Goal: Task Accomplishment & Management: Manage account settings

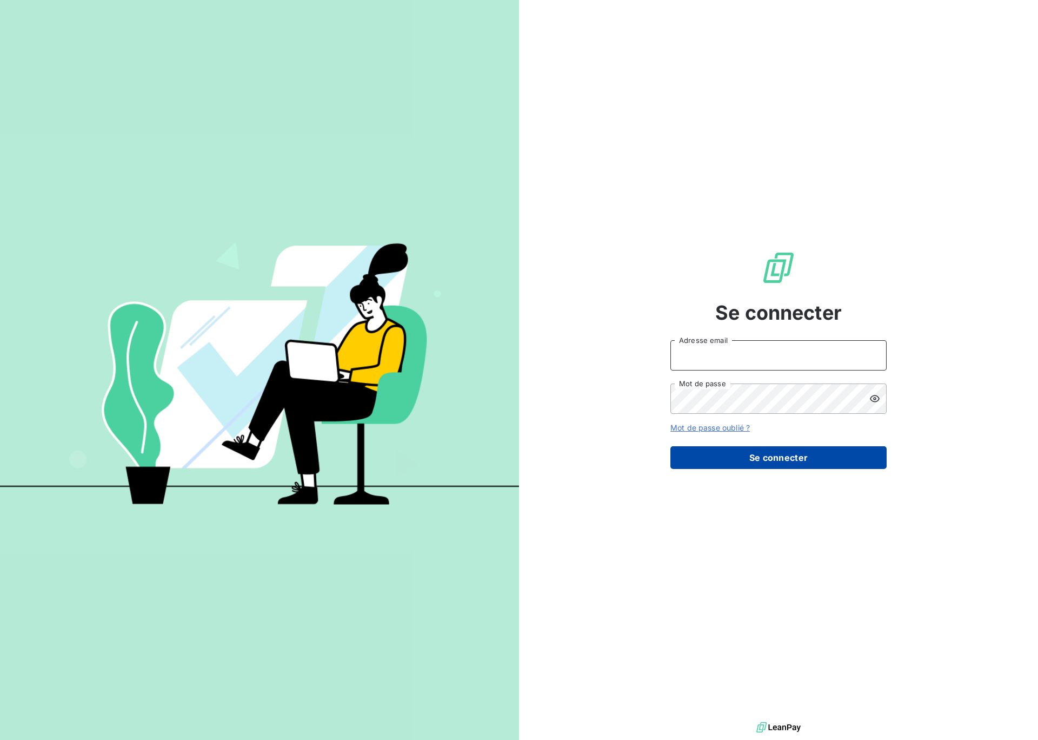
type input "[EMAIL_ADDRESS][DOMAIN_NAME]"
click at [779, 459] on button "Se connecter" at bounding box center [779, 457] width 216 height 23
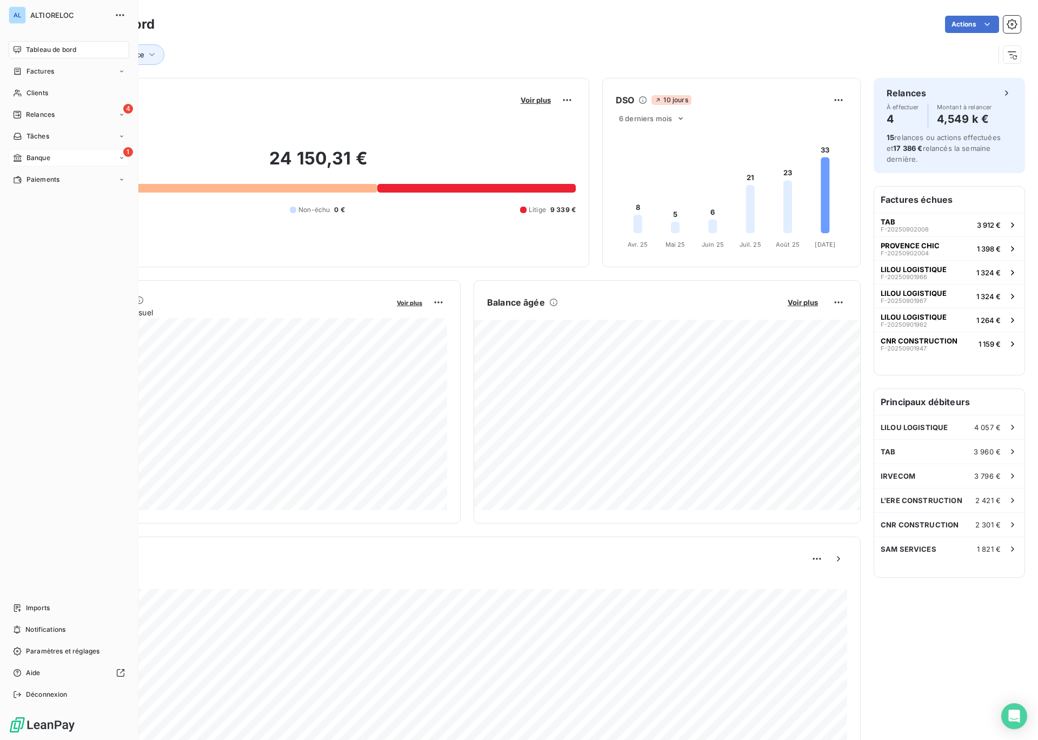
click at [30, 158] on span "Banque" at bounding box center [39, 158] width 24 height 10
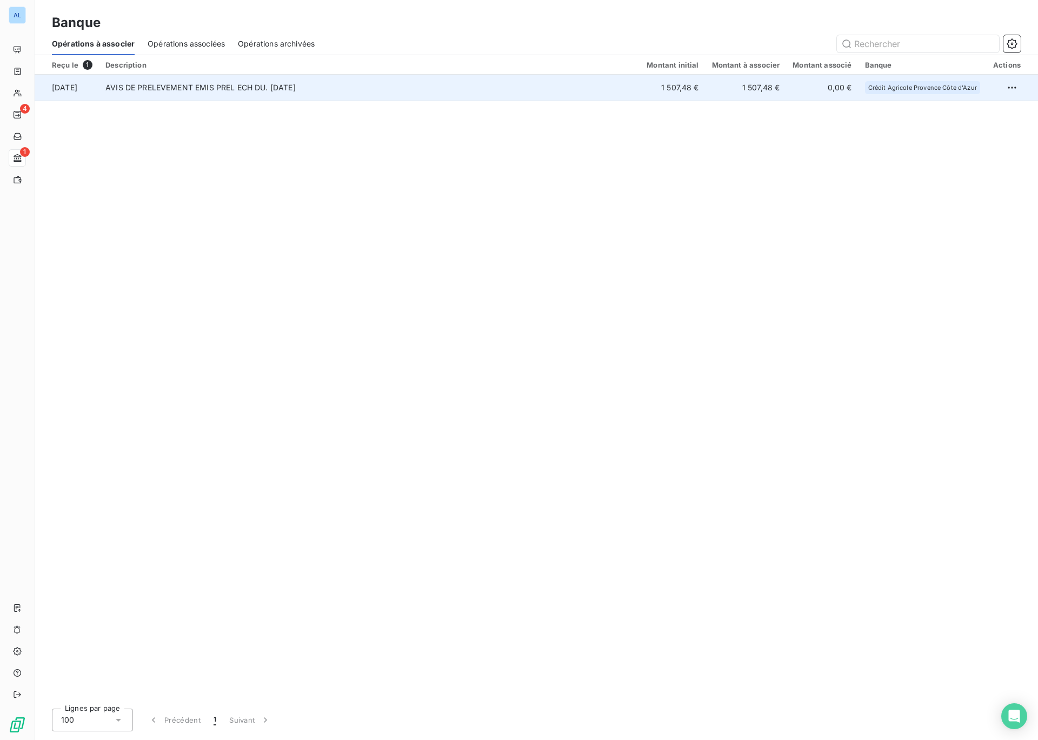
click at [270, 94] on td "AVIS DE PRELEVEMENT EMIS PREL ECH DU. 15/09/25" at bounding box center [369, 88] width 541 height 26
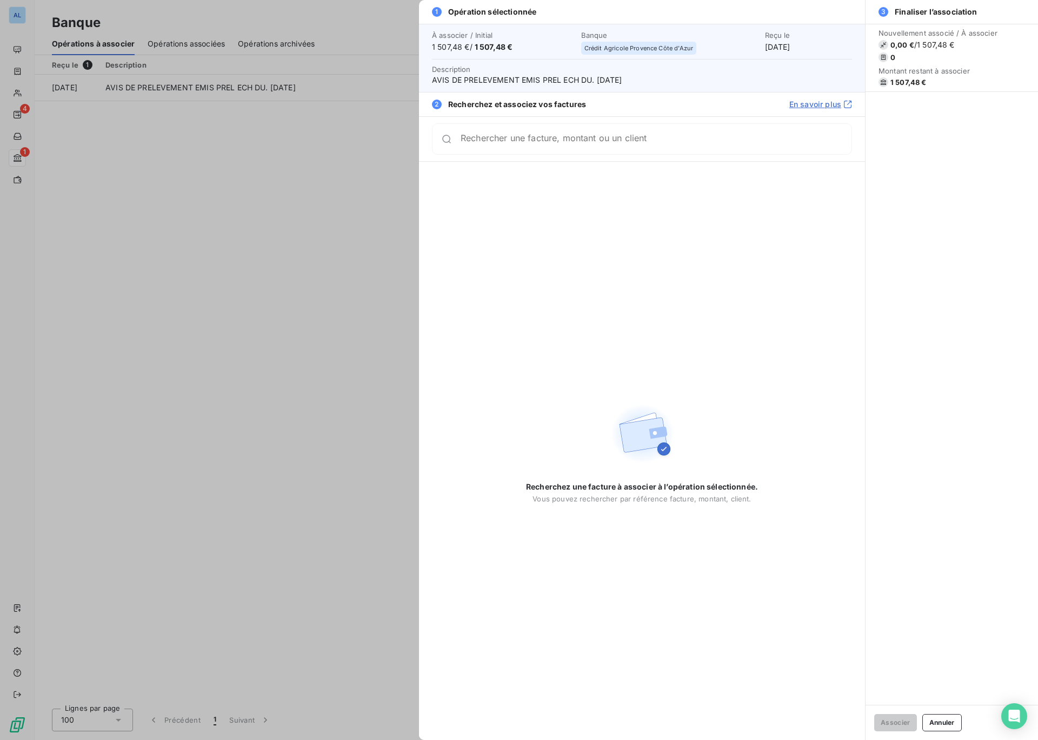
click at [374, 180] on div at bounding box center [519, 370] width 1038 height 740
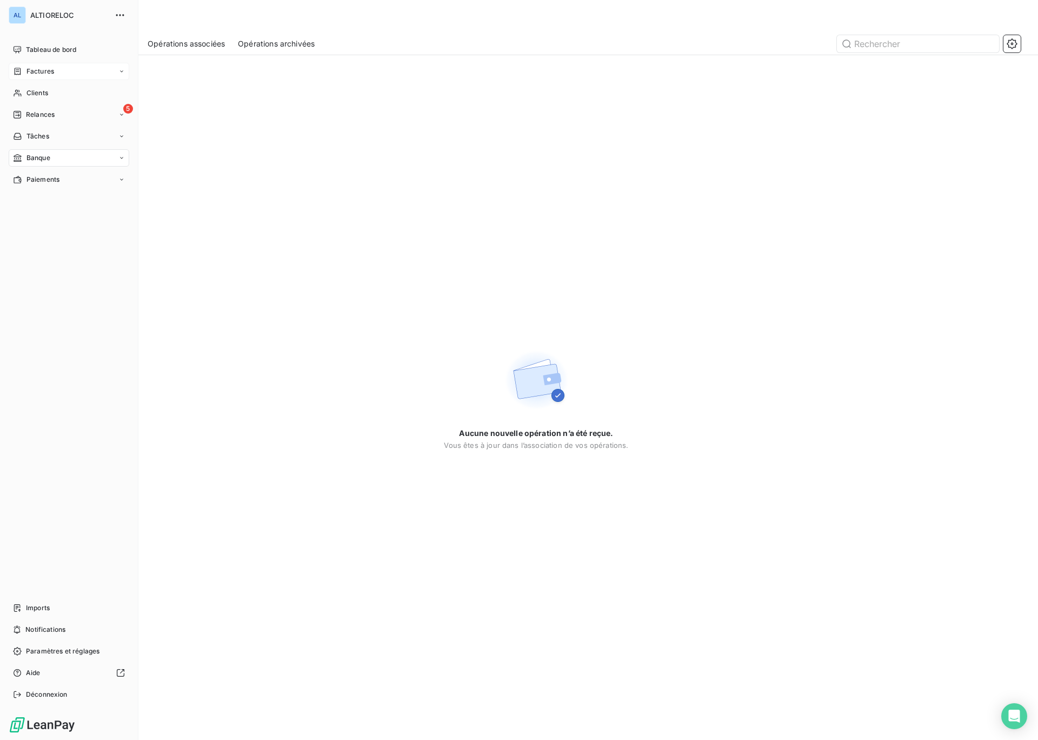
click at [32, 72] on span "Factures" at bounding box center [41, 72] width 28 height 10
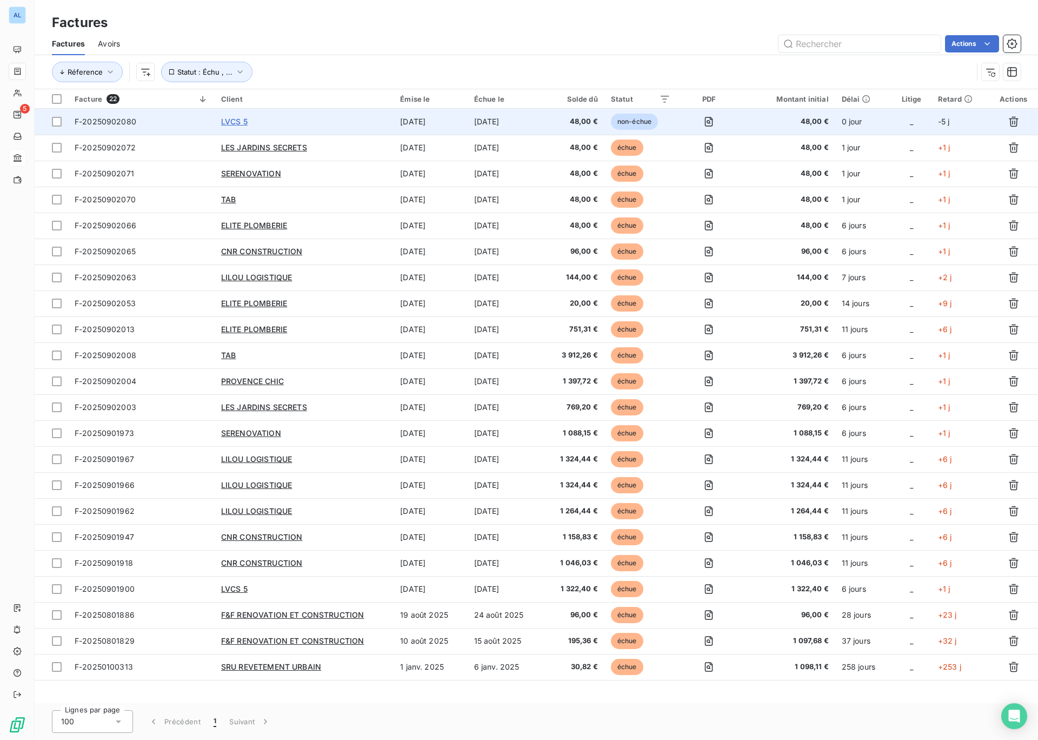
click at [235, 124] on span "LVCS 5" at bounding box center [234, 121] width 27 height 9
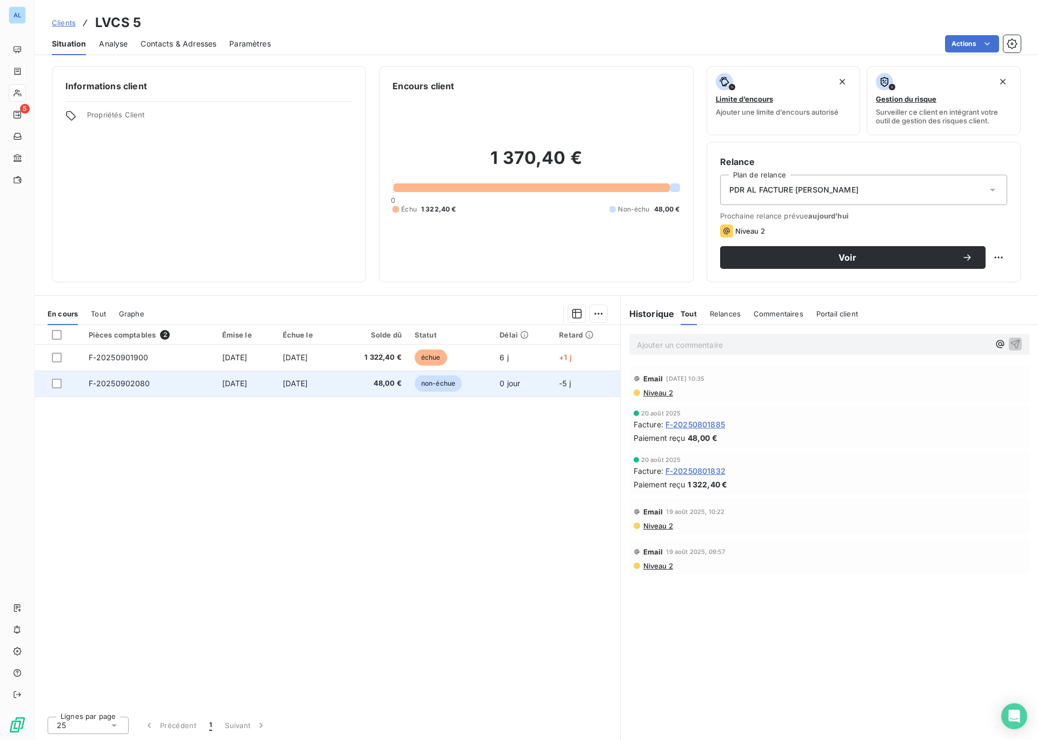
click at [114, 382] on span "F-20250902080" at bounding box center [120, 383] width 62 height 9
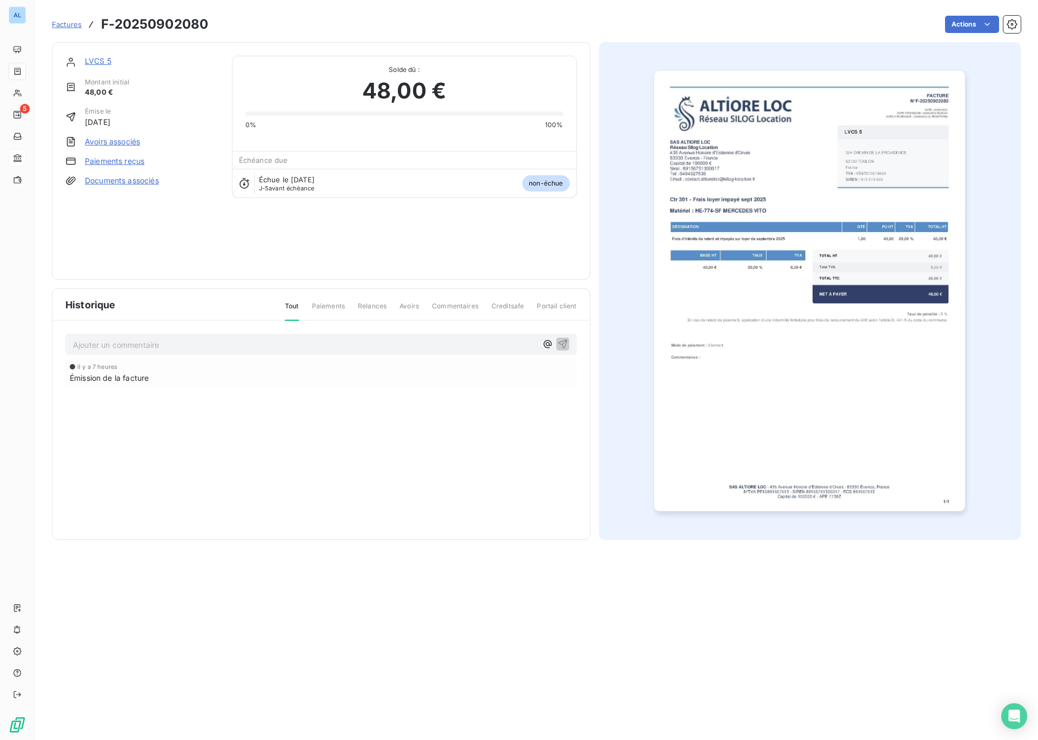
click at [273, 187] on span "J-5 avant échéance" at bounding box center [287, 188] width 56 height 6
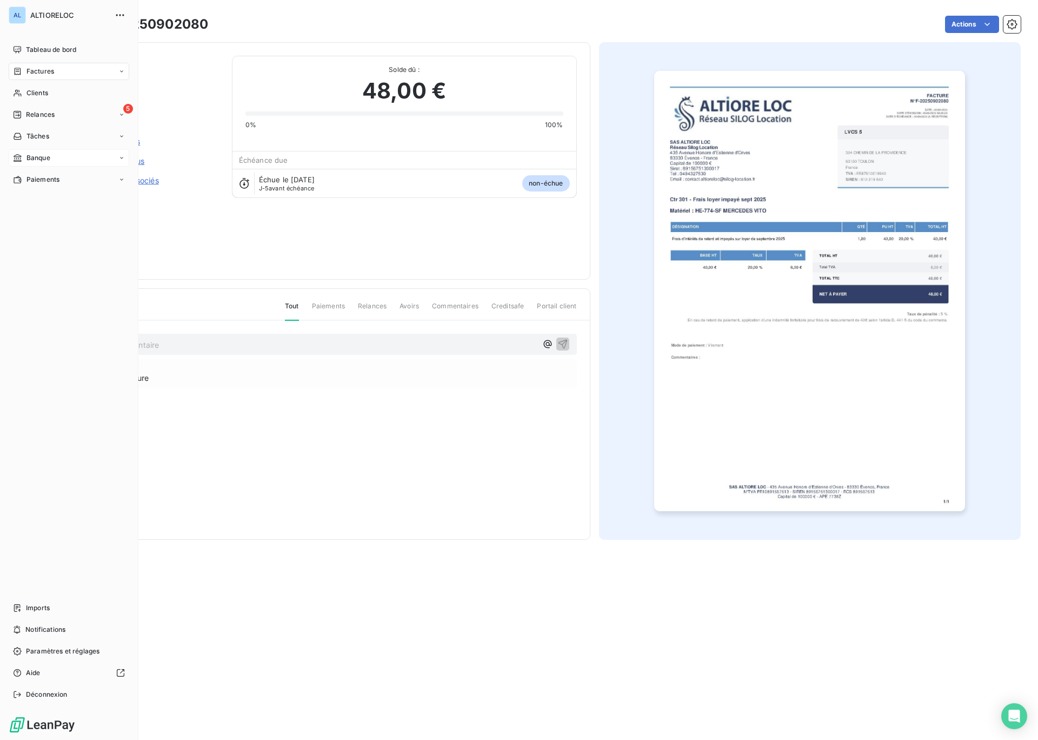
click at [37, 76] on span "Factures" at bounding box center [41, 72] width 28 height 10
click at [39, 94] on span "Factures" at bounding box center [40, 93] width 28 height 10
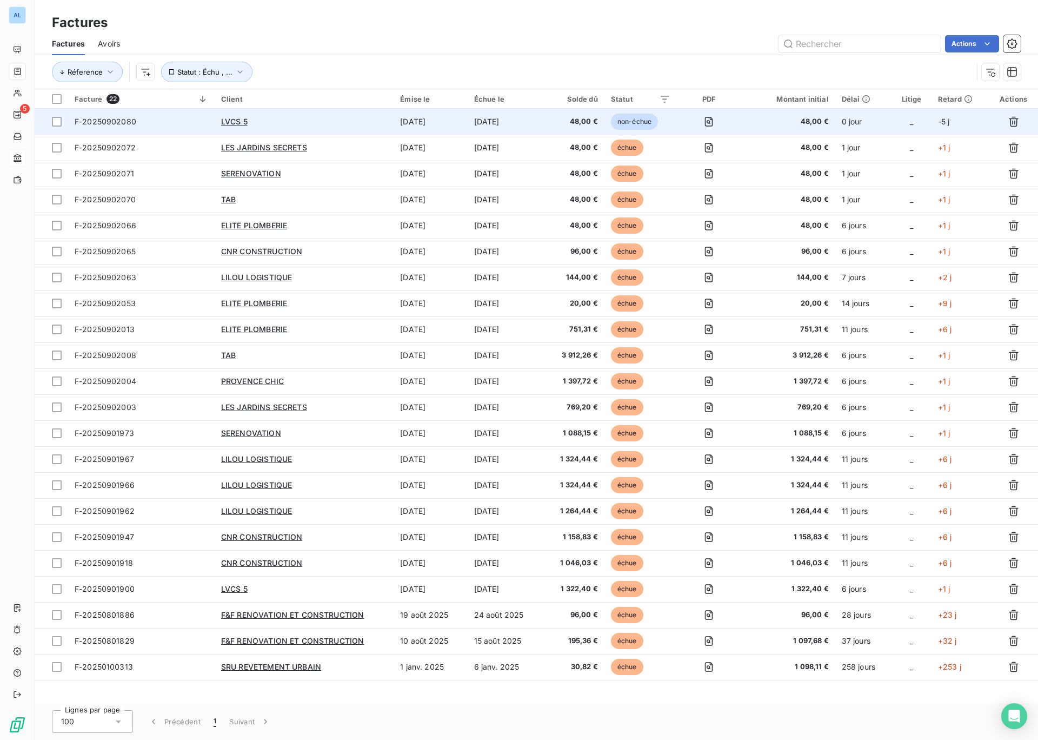
click at [89, 120] on span "F-20250902080" at bounding box center [106, 121] width 62 height 9
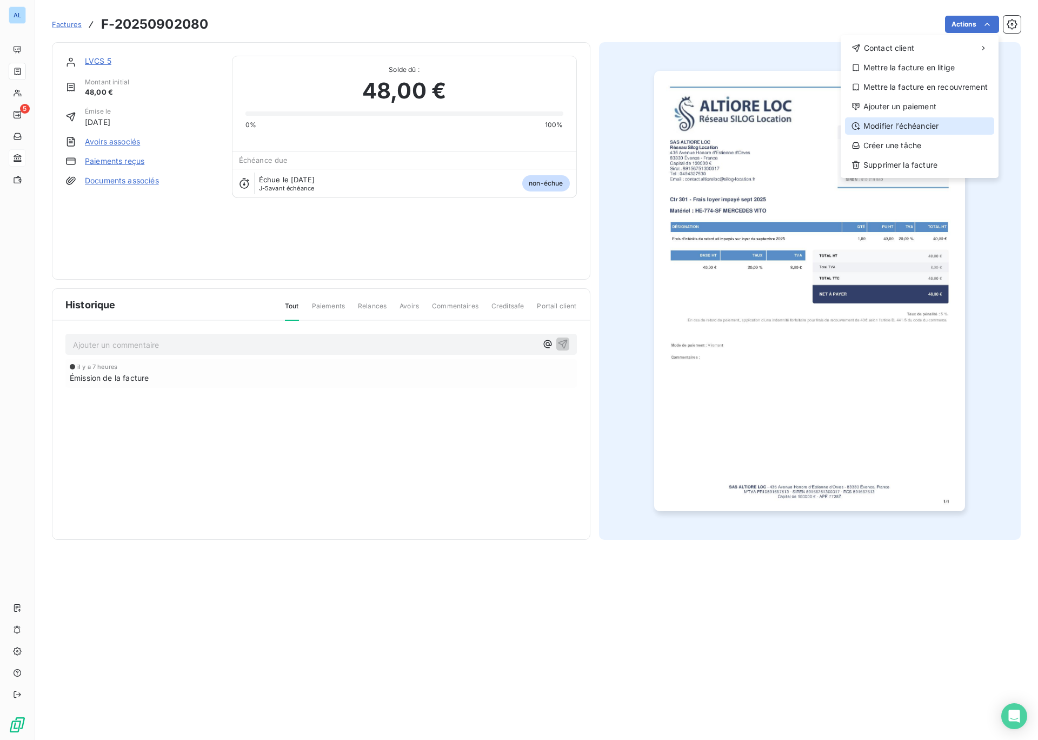
click at [914, 127] on div "Modifier l’échéancier" at bounding box center [919, 125] width 149 height 17
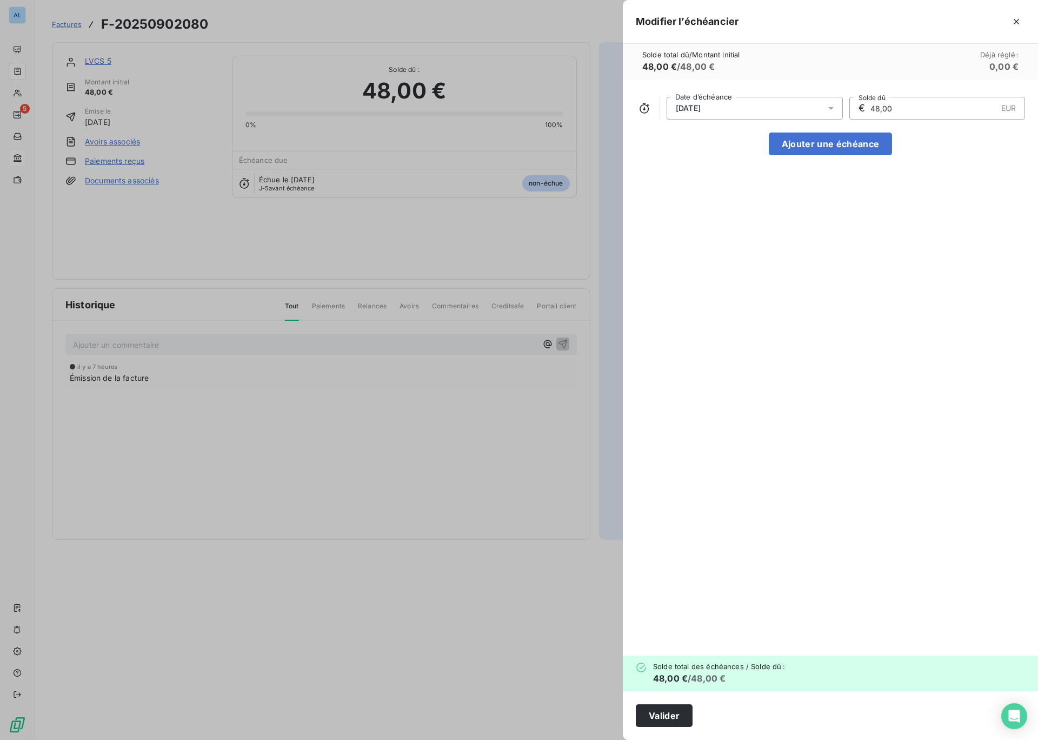
click at [834, 109] on icon at bounding box center [831, 108] width 11 height 11
click at [710, 241] on button "16" at bounding box center [712, 238] width 22 height 22
click at [726, 308] on span "Tout réinitialiser" at bounding box center [755, 307] width 141 height 9
click at [875, 280] on div "16/09/2025 Date d’échéance € 48,00 EUR Solde dû Ajouter une échéance" at bounding box center [830, 368] width 415 height 576
click at [659, 714] on button "Valider" at bounding box center [664, 715] width 57 height 23
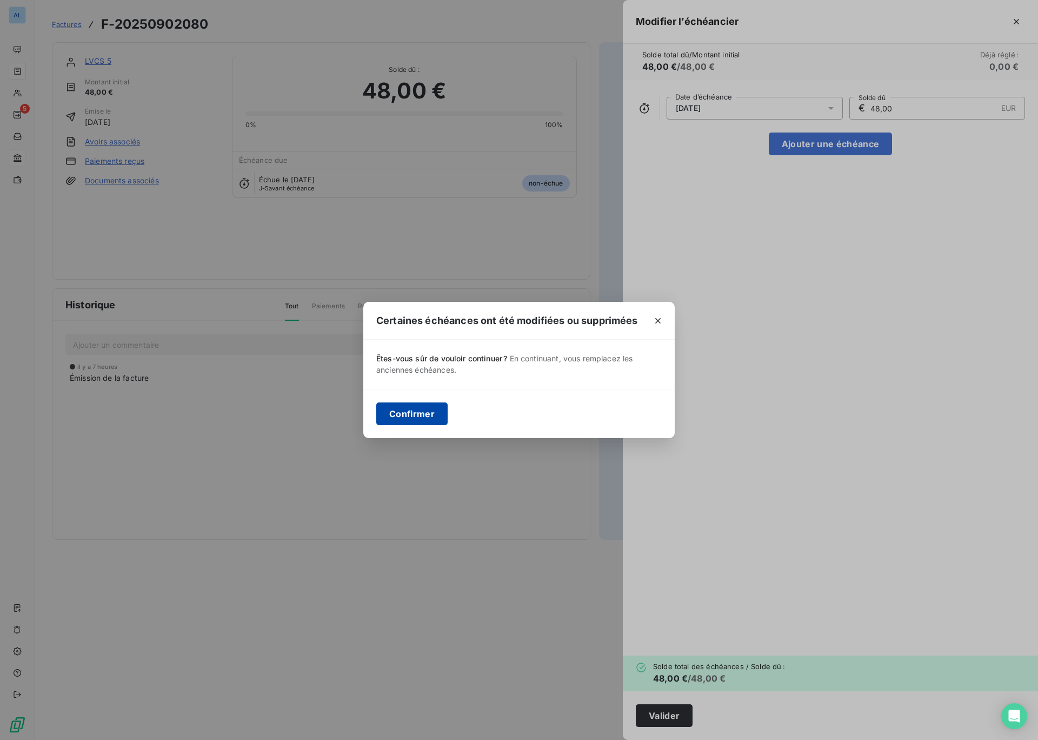
click at [415, 416] on button "Confirmer" at bounding box center [411, 413] width 71 height 23
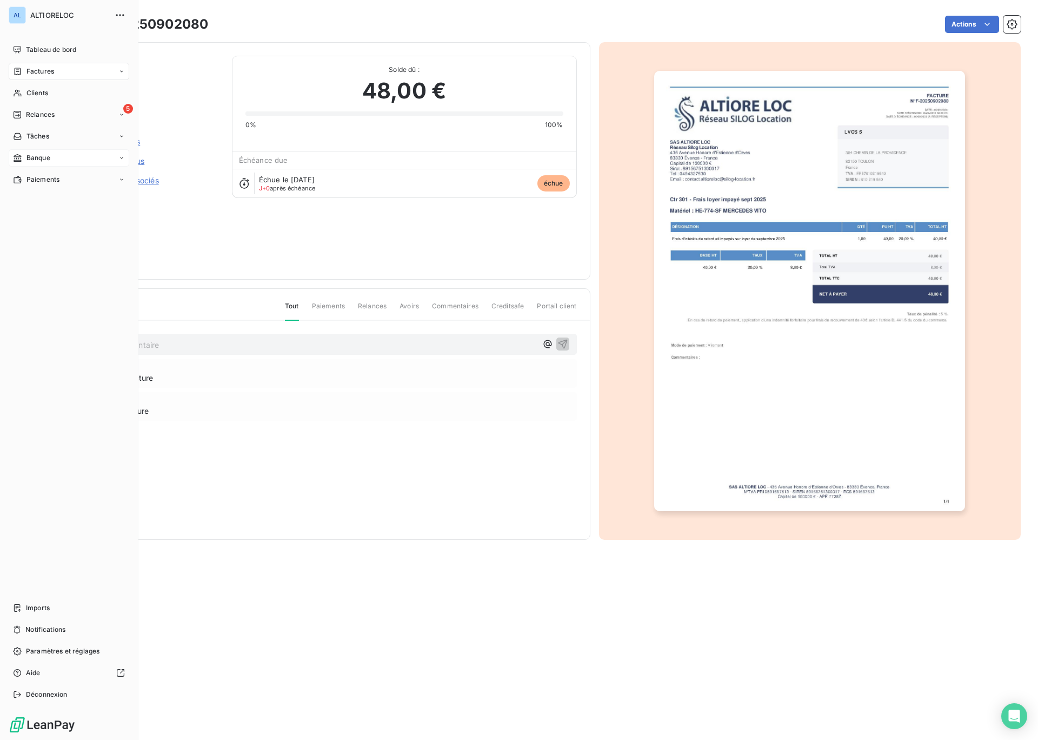
click at [43, 76] on span "Factures" at bounding box center [41, 72] width 28 height 10
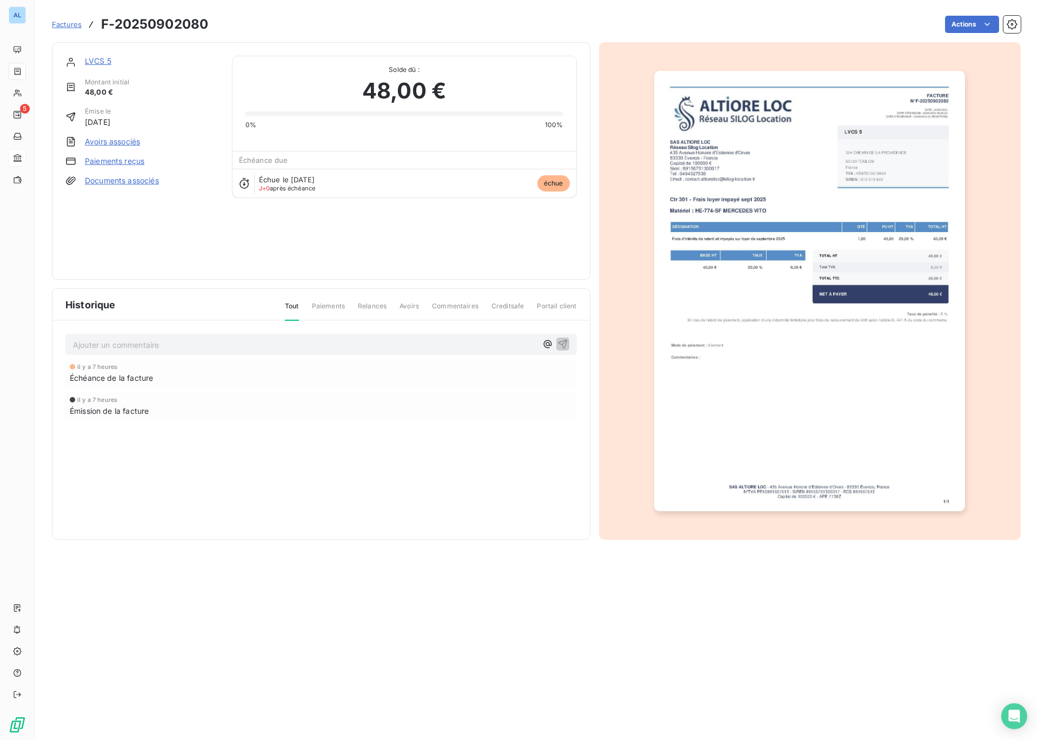
click at [101, 62] on link "LVCS 5" at bounding box center [98, 60] width 27 height 9
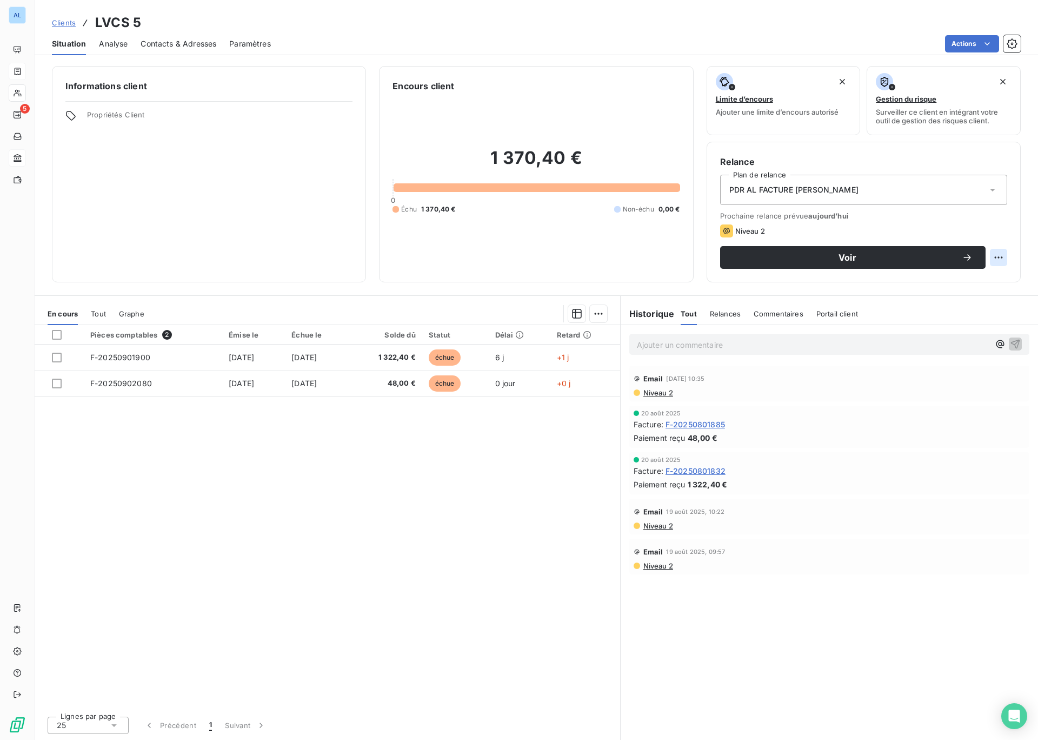
click at [994, 261] on html "AL 5 Clients LVCS 5 Situation Analyse Contacts & Adresses Paramètres Actions In…" at bounding box center [519, 370] width 1038 height 740
click at [967, 281] on div "Replanifier cette action" at bounding box center [954, 281] width 97 height 17
select select "8"
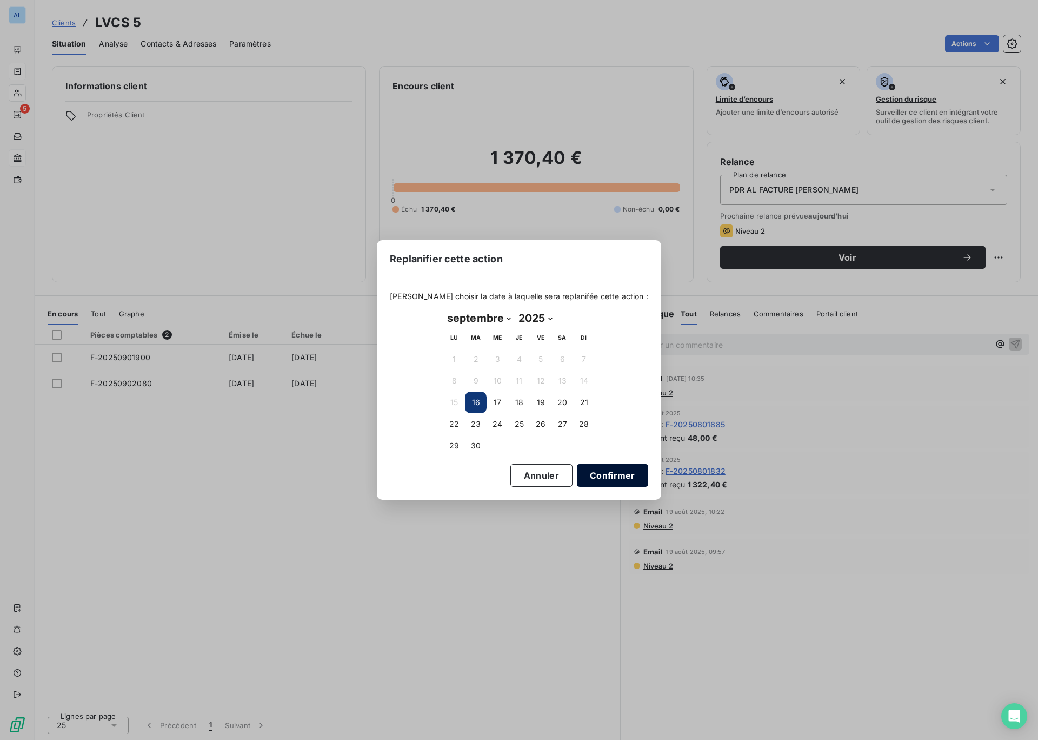
click at [601, 474] on button "Confirmer" at bounding box center [612, 475] width 71 height 23
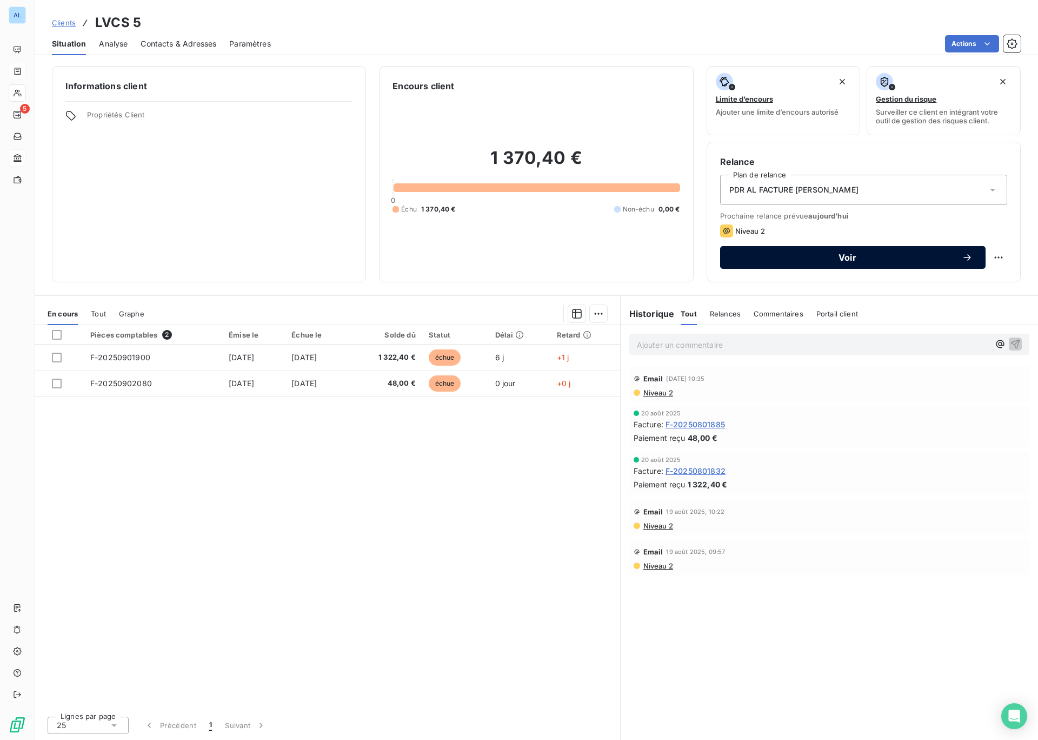
click at [850, 256] on span "Voir" at bounding box center [847, 257] width 229 height 9
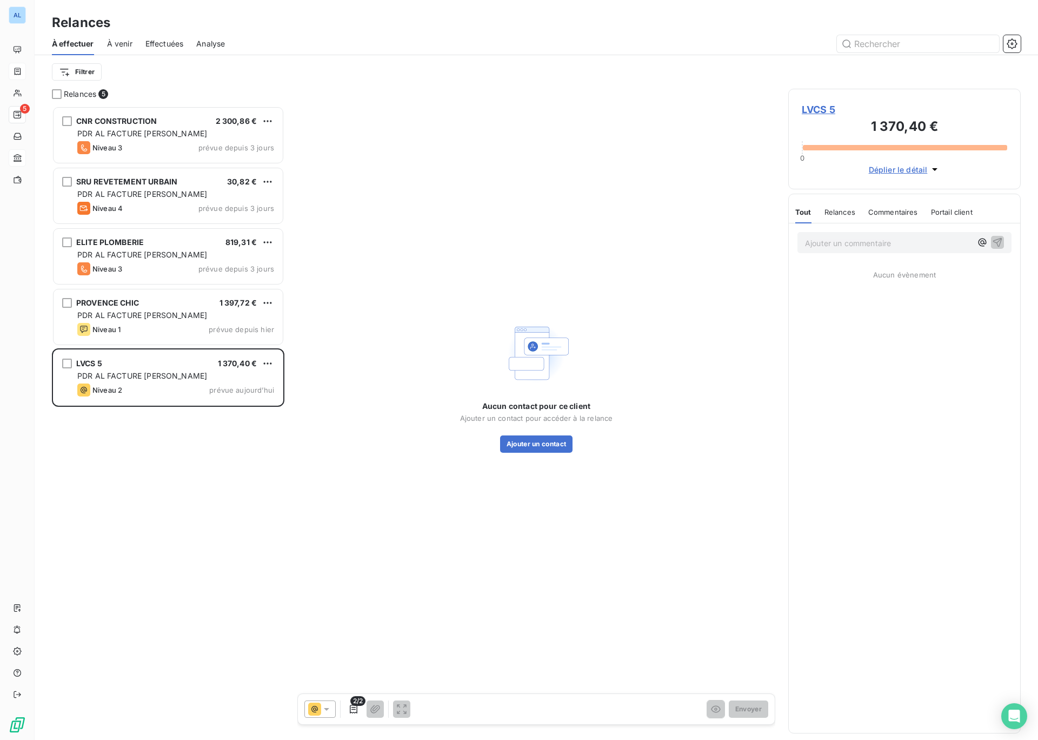
scroll to position [634, 233]
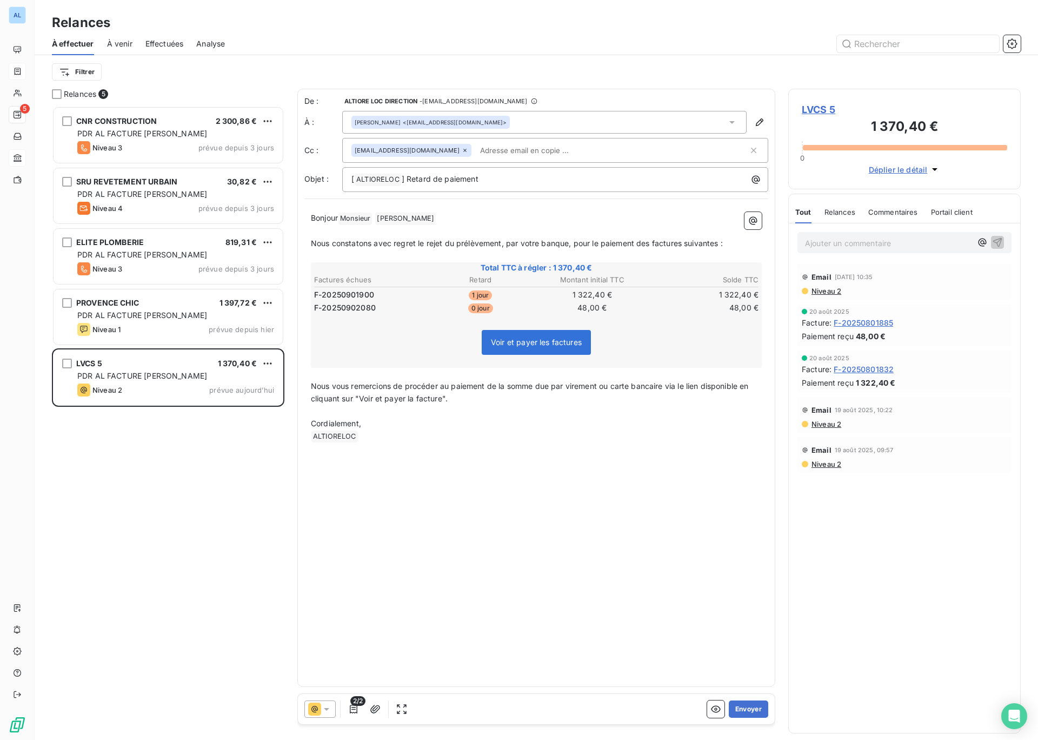
click at [328, 713] on icon at bounding box center [326, 709] width 11 height 11
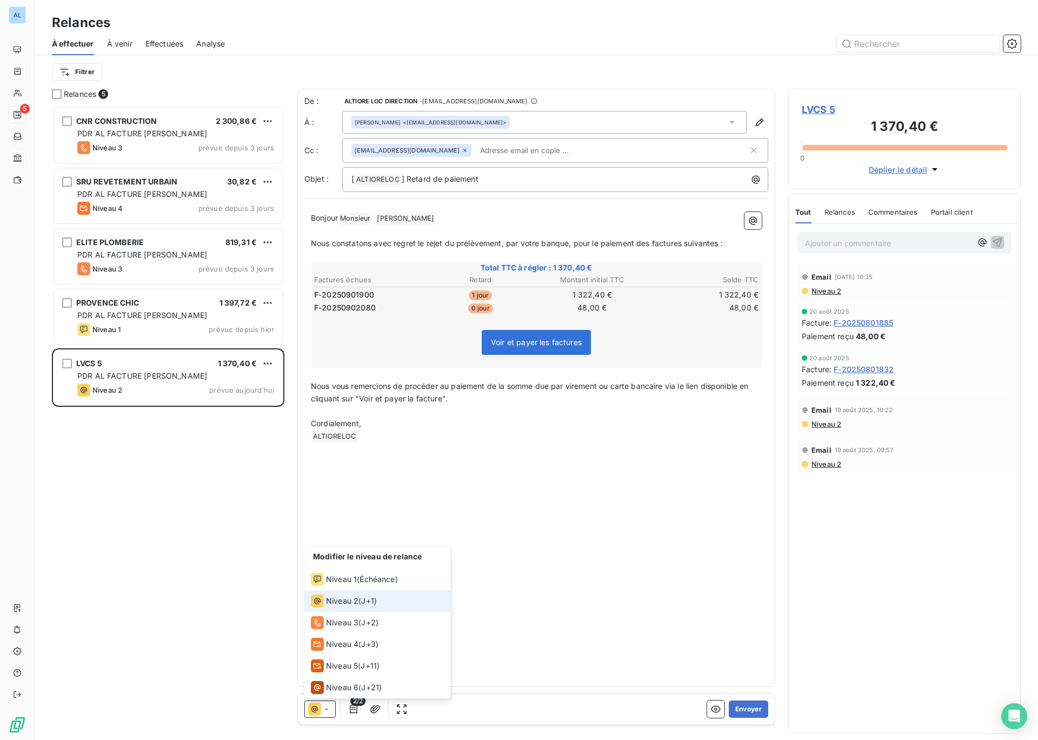
click at [358, 599] on div "Niveau 2 ( J+1 )" at bounding box center [344, 600] width 66 height 13
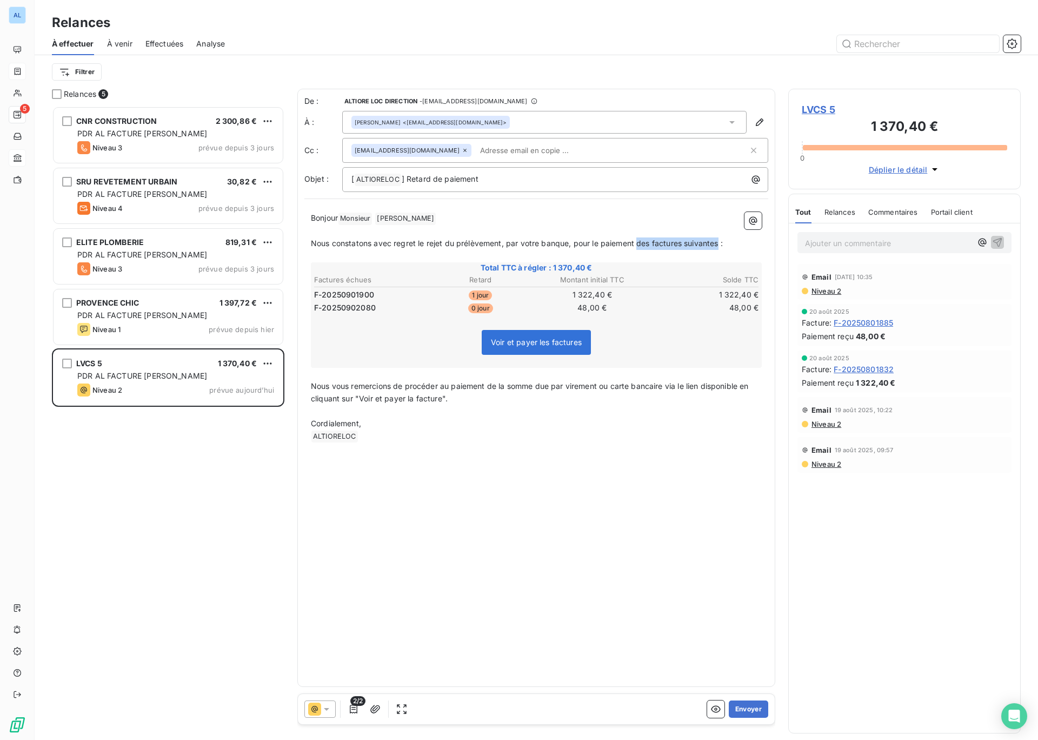
drag, startPoint x: 639, startPoint y: 244, endPoint x: 719, endPoint y: 247, distance: 80.6
click at [719, 247] on span "Nous constatons avec regret le rejet du prélèvement, par votre banque, pour le …" at bounding box center [517, 243] width 412 height 9
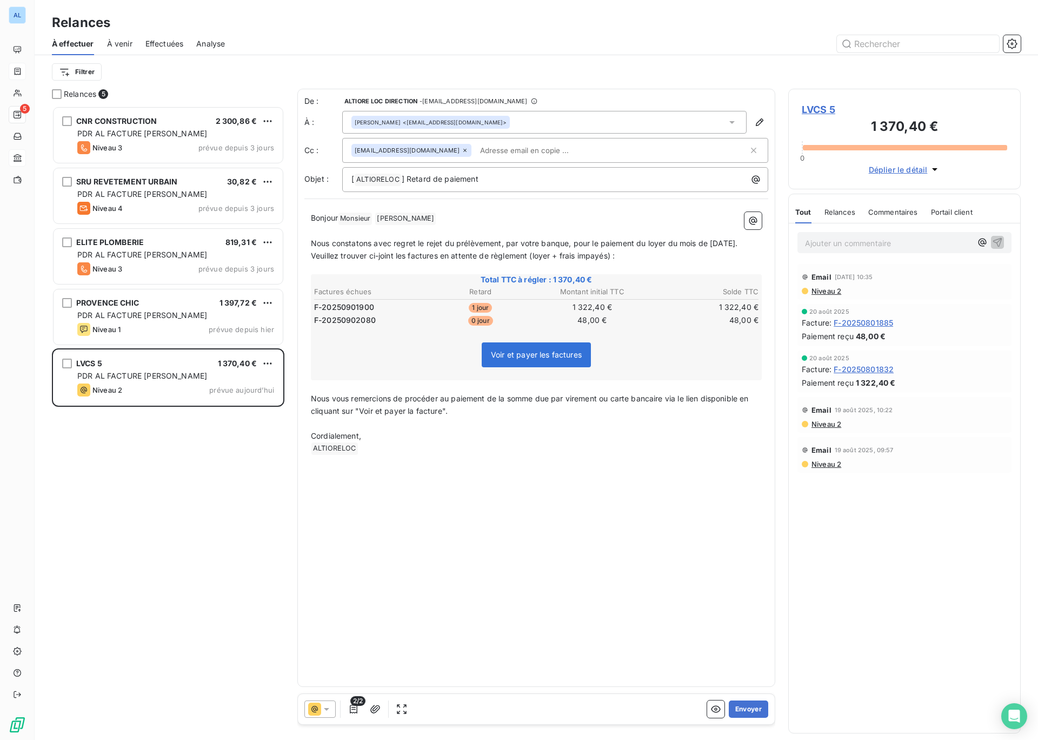
click at [515, 150] on input "text" at bounding box center [538, 150] width 125 height 16
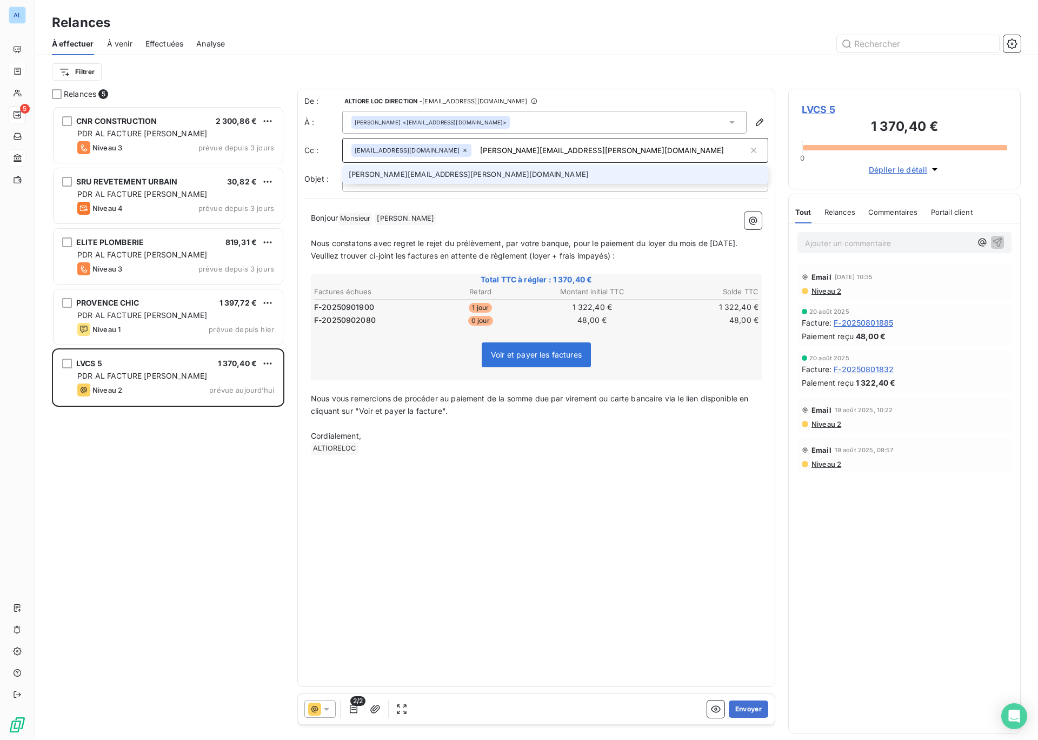
type input "steve.muccio@silog-location.fr"
click at [419, 175] on li "steve.muccio@silog-location.fr" at bounding box center [555, 174] width 426 height 19
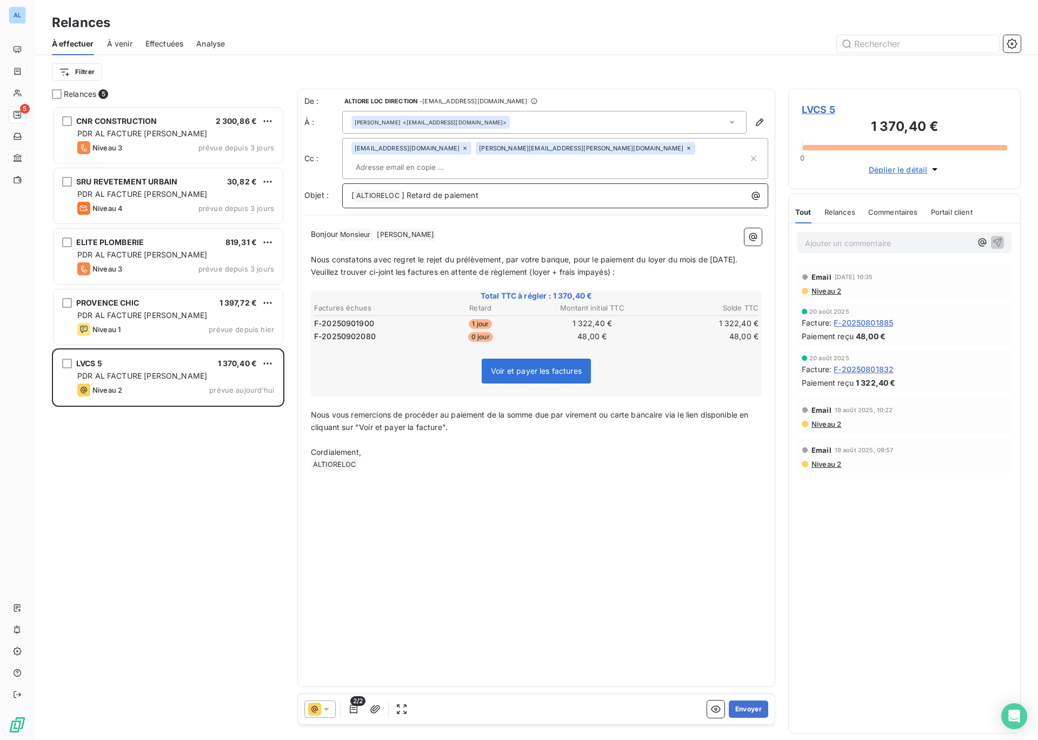
click at [495, 189] on p "[ ALTIORELOC ﻿ ] Retard de paiement" at bounding box center [558, 195] width 413 height 13
click at [743, 712] on button "Envoyer" at bounding box center [748, 708] width 39 height 17
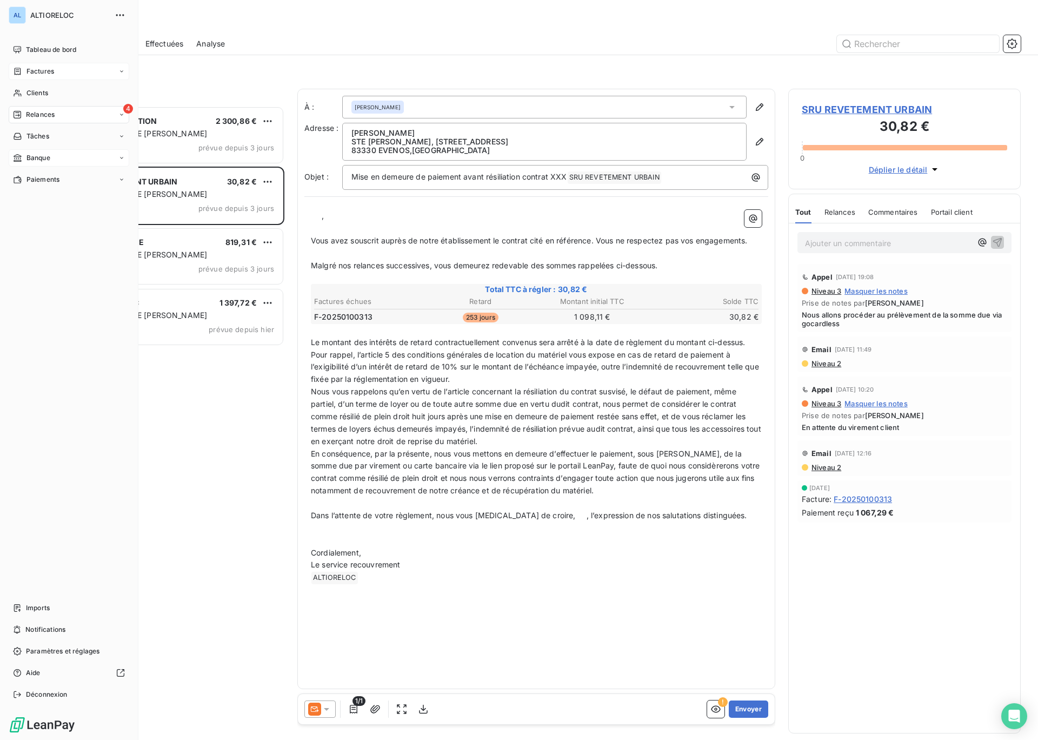
click at [35, 160] on span "Banque" at bounding box center [39, 158] width 24 height 10
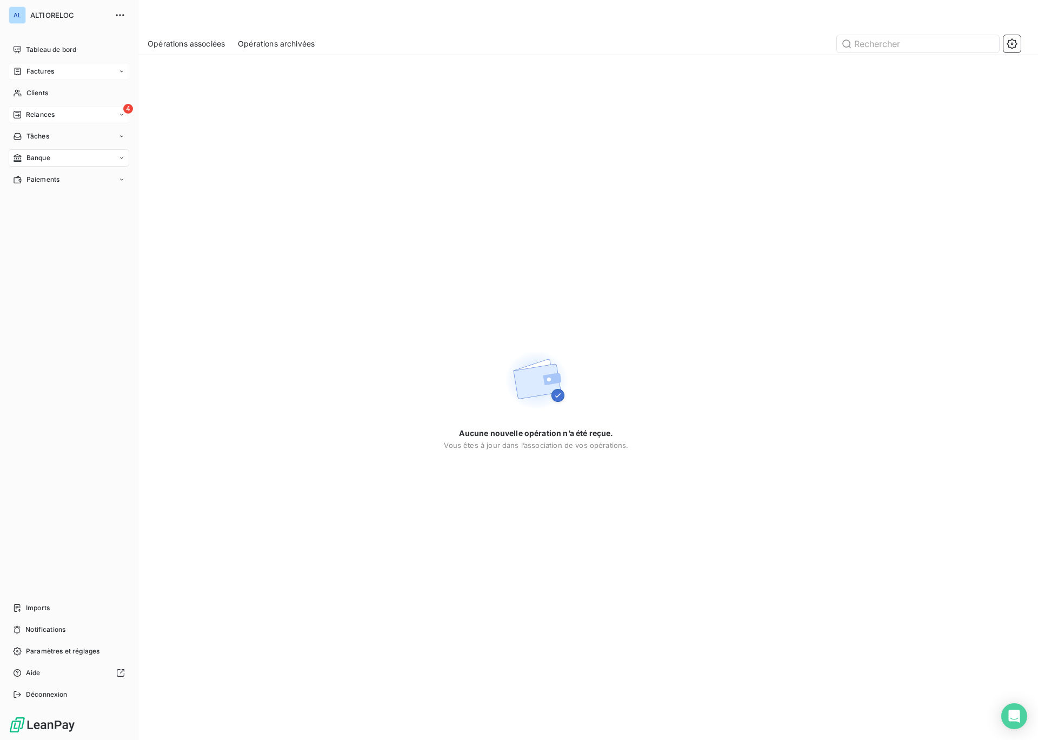
click at [51, 118] on span "Relances" at bounding box center [40, 115] width 29 height 10
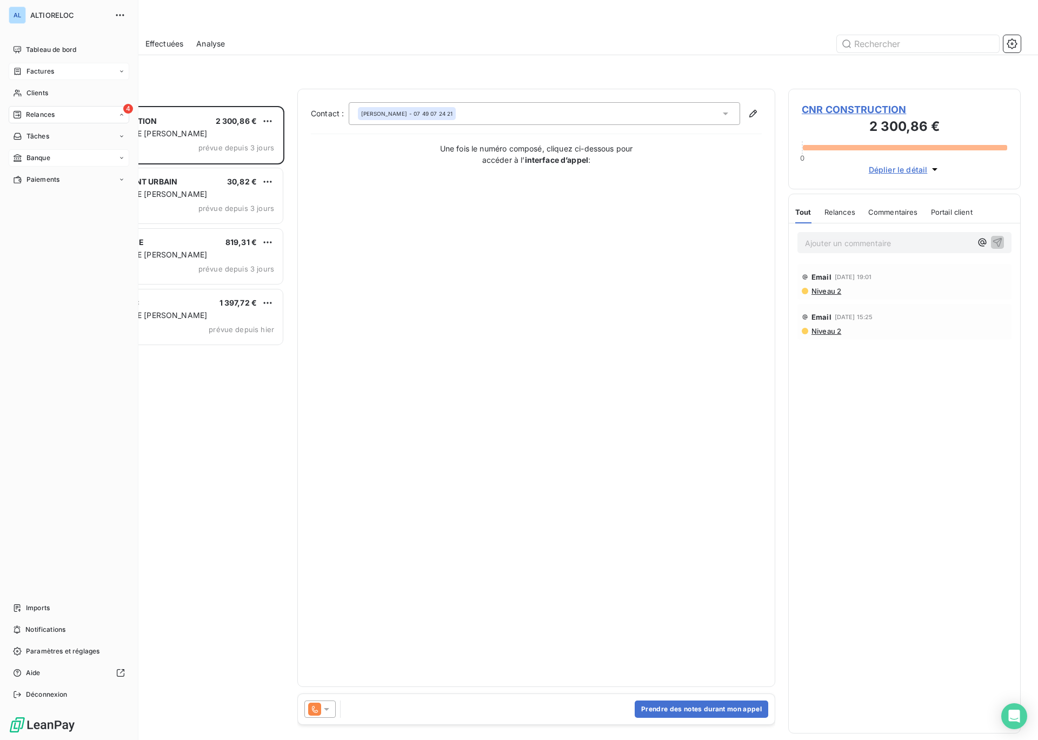
scroll to position [634, 233]
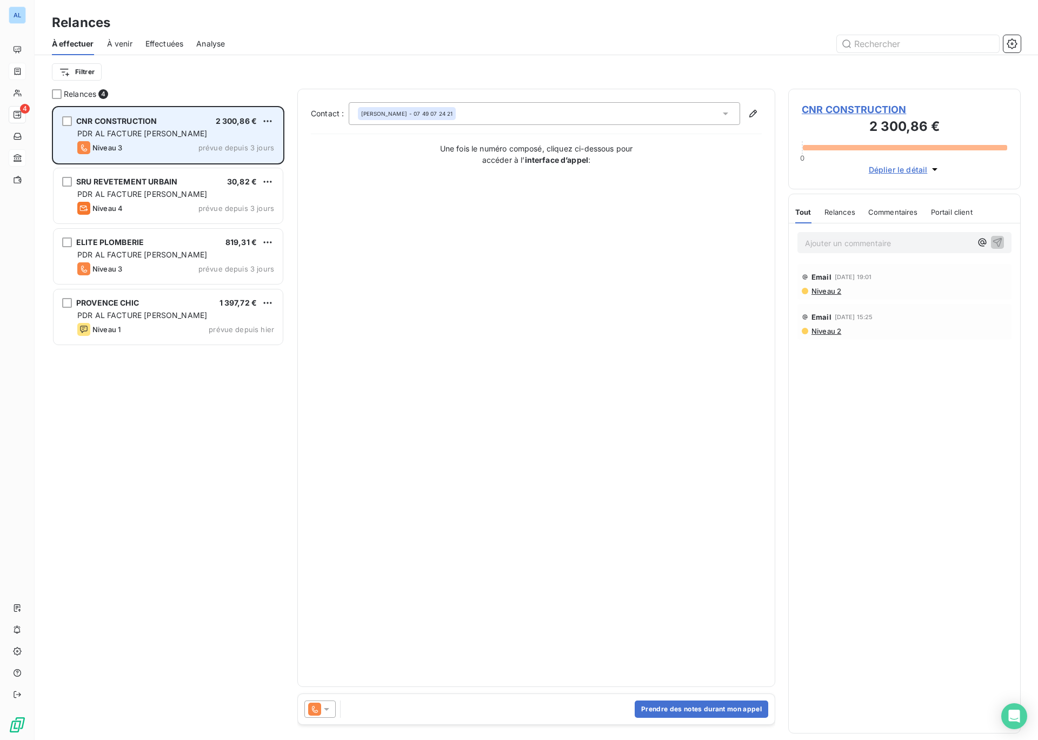
click at [154, 127] on div "CNR CONSTRUCTION 2 300,86 € PDR AL FACTURE LOYER Niveau 3 prévue depuis 3 jours" at bounding box center [168, 135] width 229 height 55
click at [141, 120] on span "CNR CONSTRUCTION" at bounding box center [116, 120] width 81 height 9
click at [69, 122] on div "grid" at bounding box center [67, 121] width 10 height 10
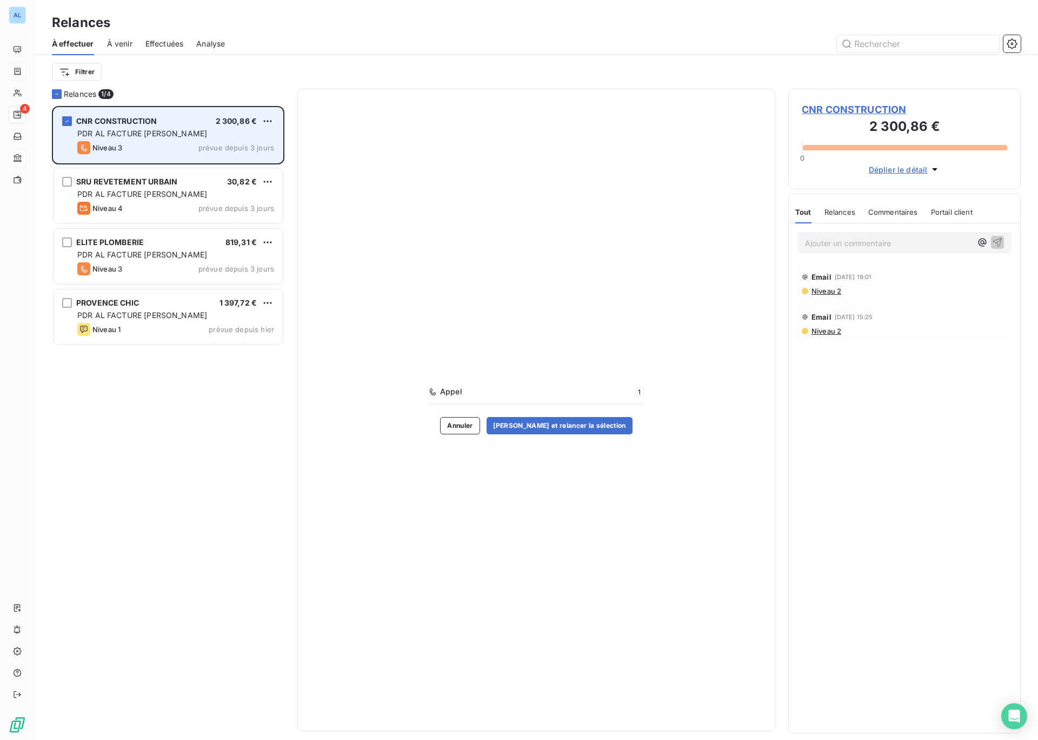
click at [118, 145] on span "Niveau 3" at bounding box center [107, 147] width 30 height 9
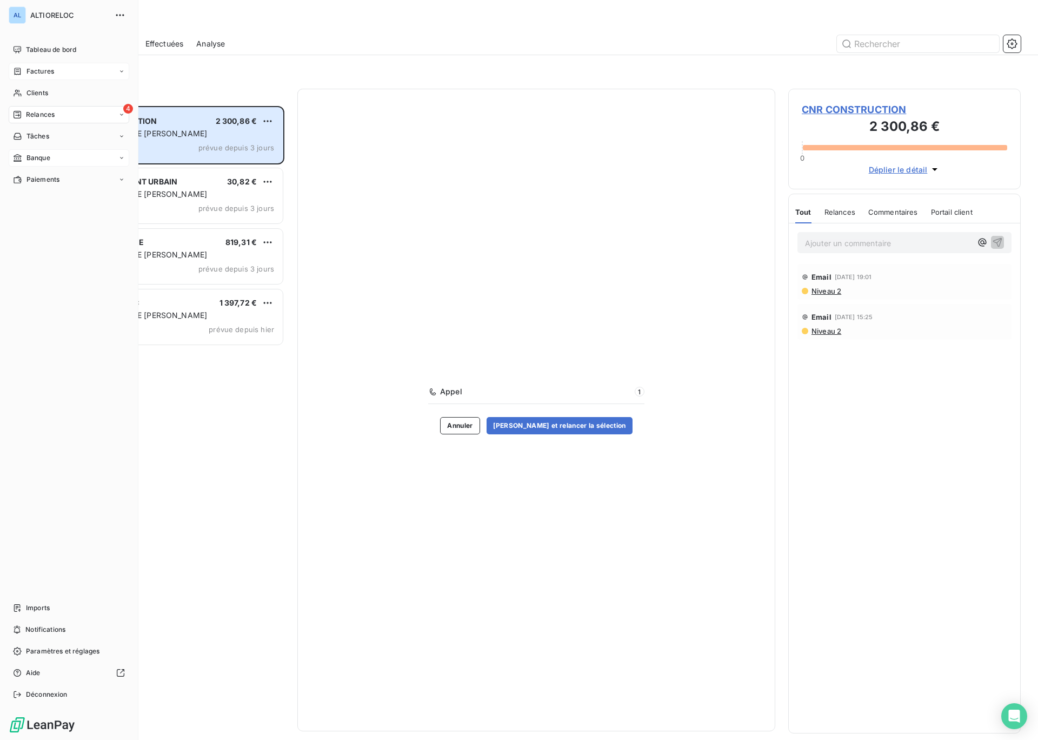
click at [30, 72] on span "Factures" at bounding box center [41, 72] width 28 height 10
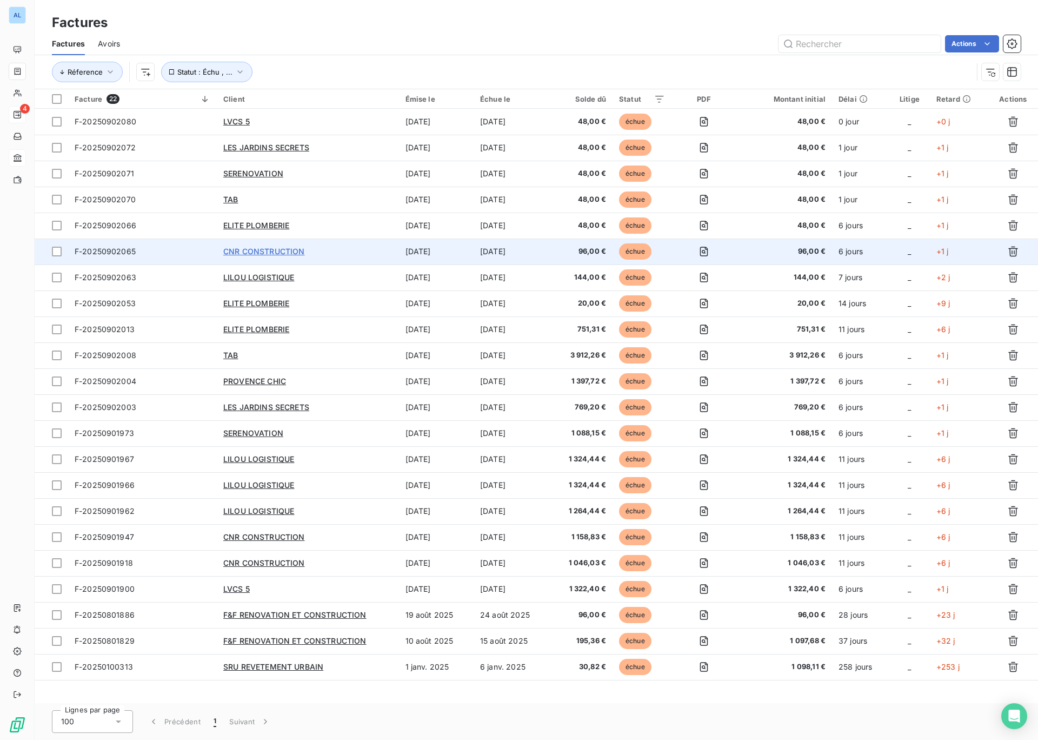
click at [281, 253] on span "CNR CONSTRUCTION" at bounding box center [263, 251] width 81 height 9
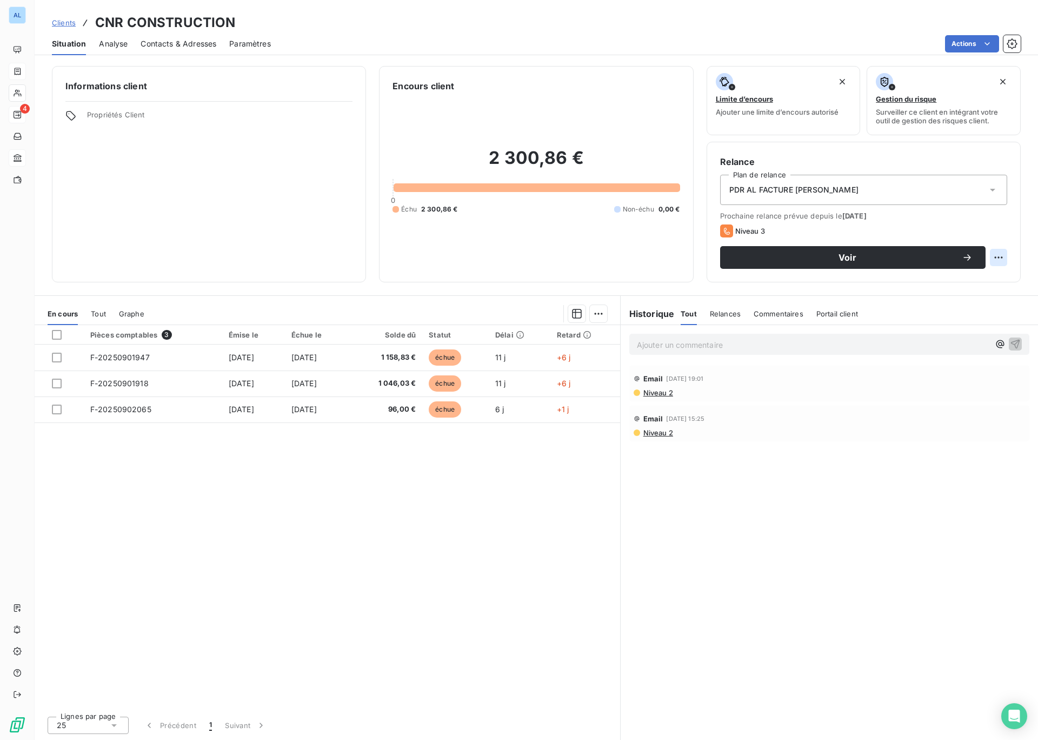
click at [998, 256] on html "AL 4 Clients CNR CONSTRUCTION Situation Analyse Contacts & Adresses Paramètres …" at bounding box center [519, 370] width 1038 height 740
click at [932, 282] on div "Replanifier cette action" at bounding box center [954, 281] width 97 height 17
select select "8"
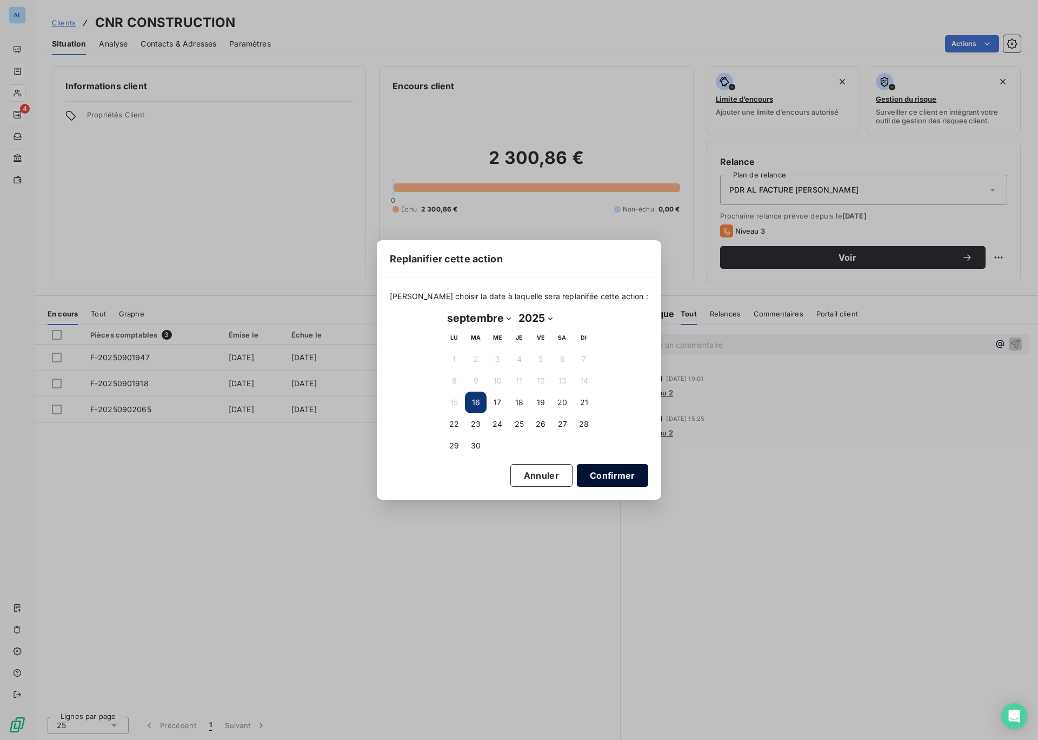
click at [596, 480] on button "Confirmer" at bounding box center [612, 475] width 71 height 23
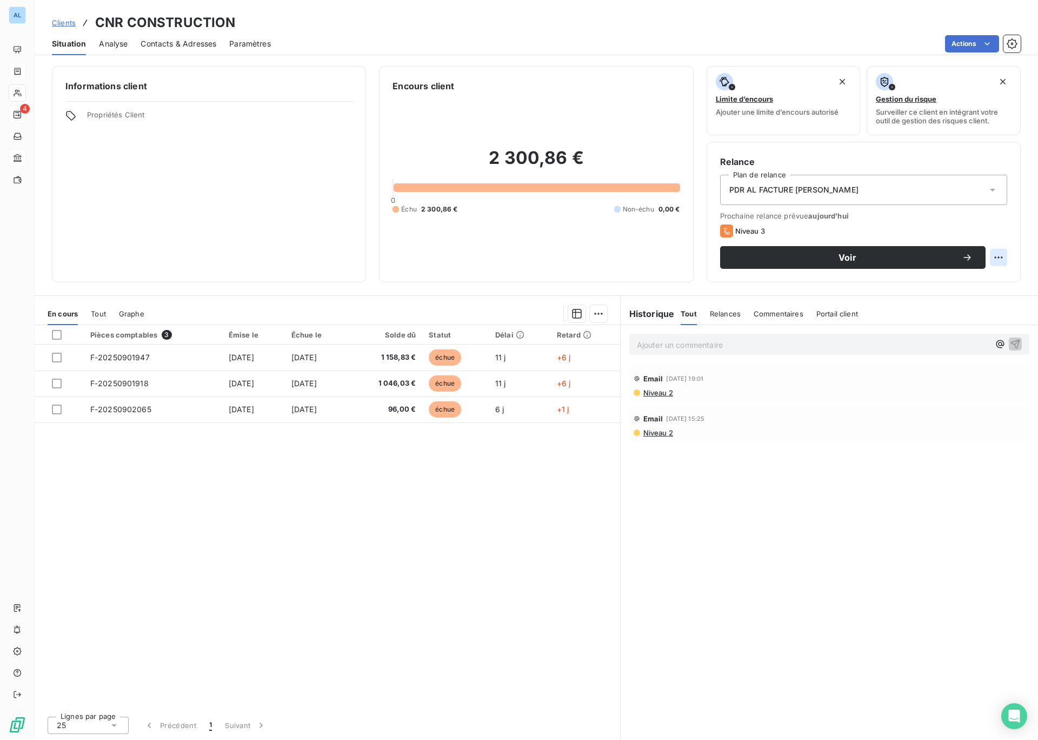
click at [995, 261] on html "AL 4 Clients CNR CONSTRUCTION Situation Analyse Contacts & Adresses Paramètres …" at bounding box center [519, 370] width 1038 height 740
click at [883, 263] on html "AL 4 Clients CNR CONSTRUCTION Situation Analyse Contacts & Adresses Paramètres …" at bounding box center [519, 370] width 1038 height 740
click at [858, 261] on span "Voir" at bounding box center [847, 257] width 229 height 9
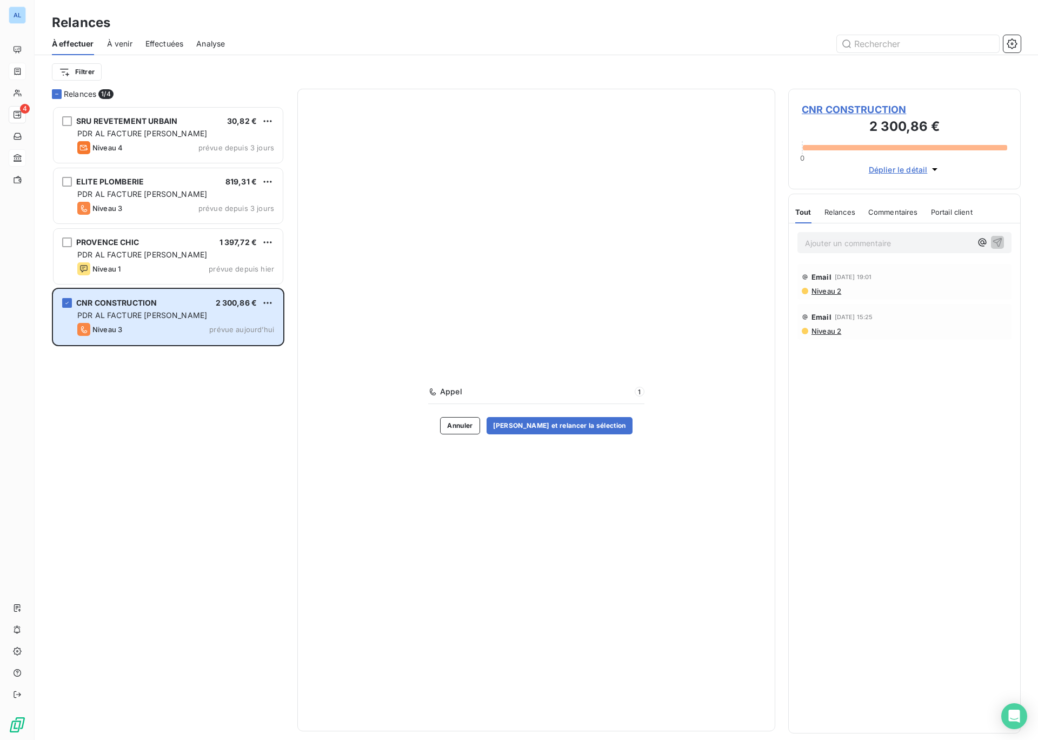
scroll to position [634, 233]
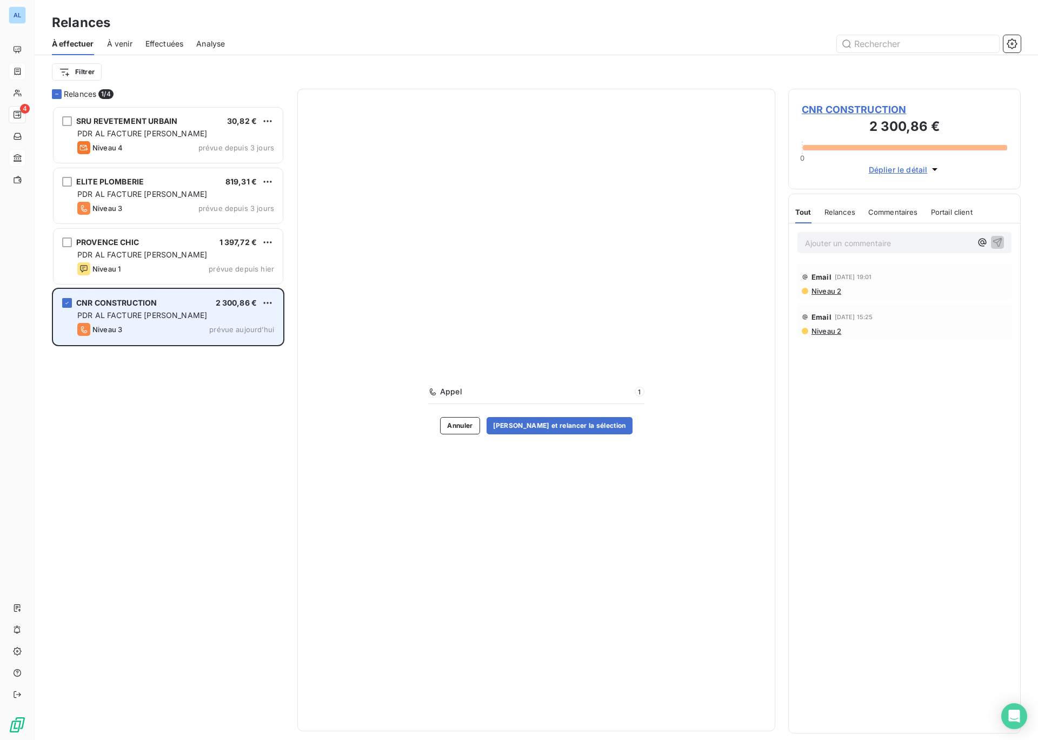
click at [112, 312] on span "PDR AL FACTURE [PERSON_NAME]" at bounding box center [142, 314] width 130 height 9
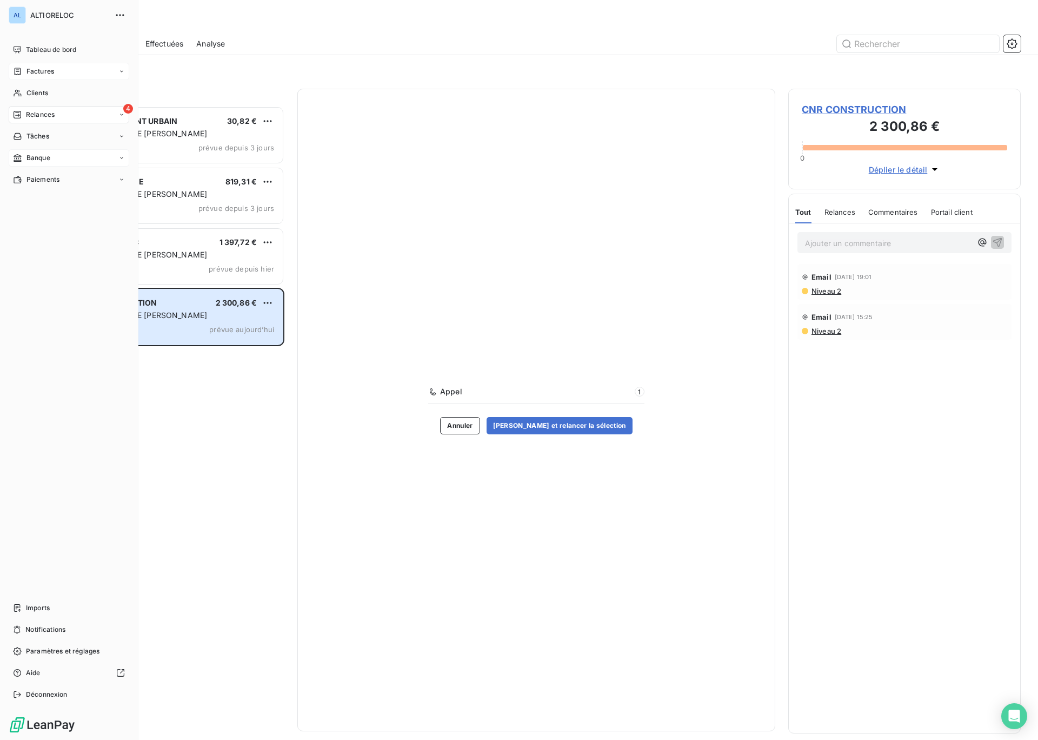
click at [52, 72] on span "Factures" at bounding box center [41, 72] width 28 height 10
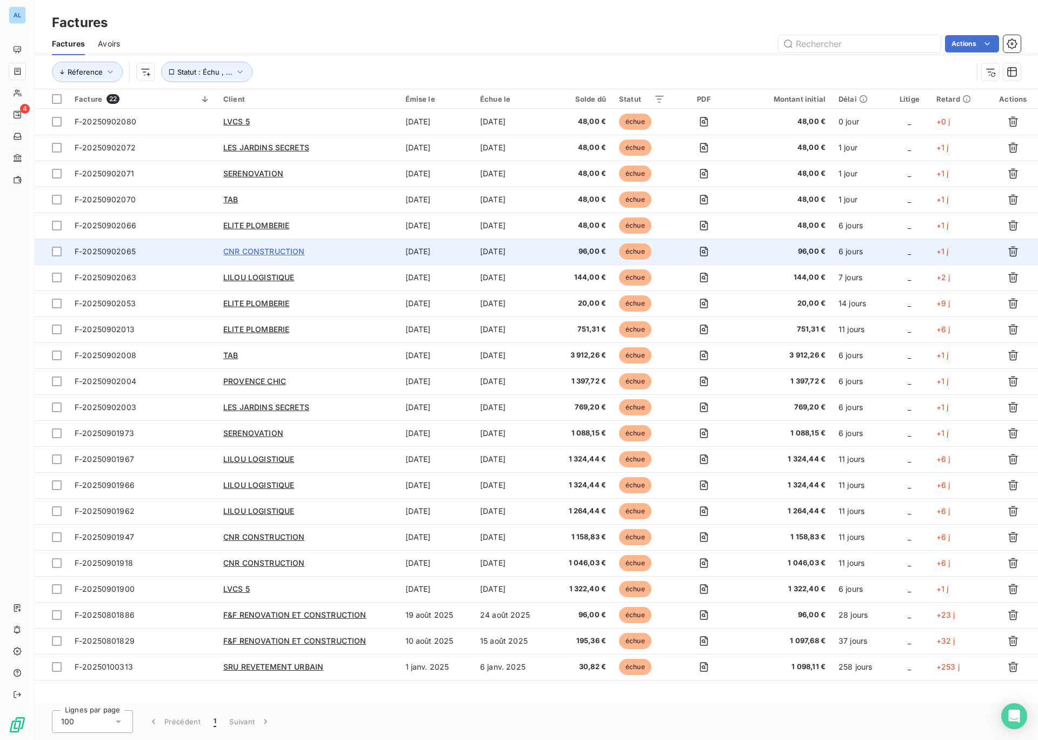
click at [230, 252] on span "CNR CONSTRUCTION" at bounding box center [263, 251] width 81 height 9
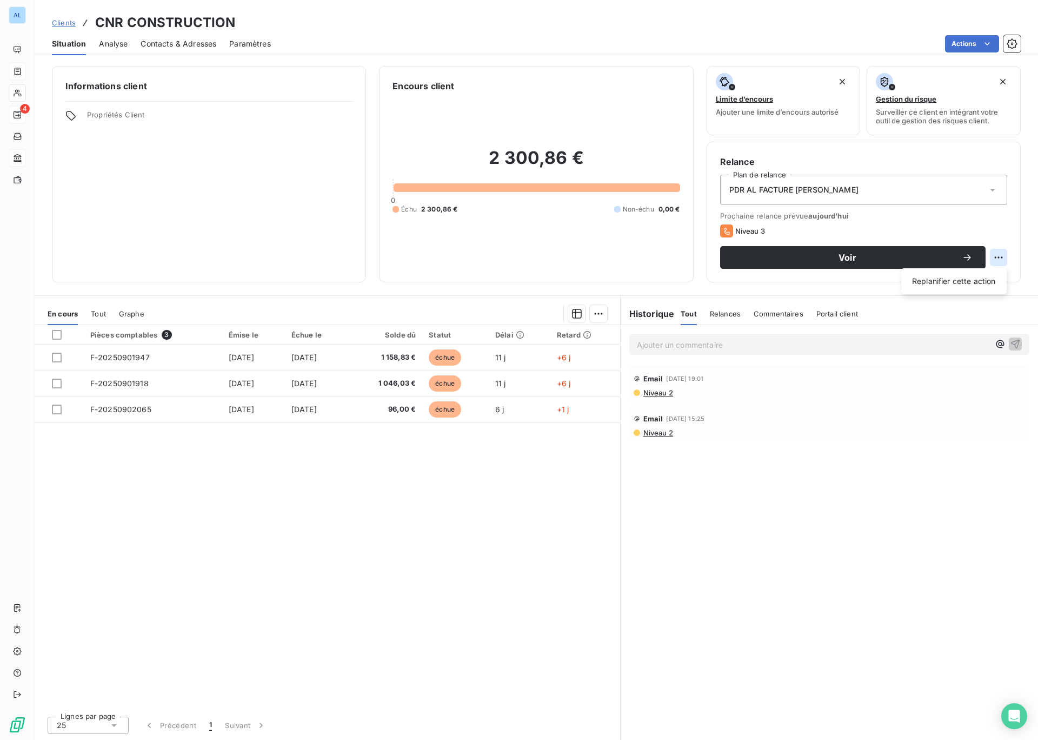
click at [995, 264] on html "AL 4 Clients CNR CONSTRUCTION Situation Analyse Contacts & Adresses Paramètres …" at bounding box center [519, 370] width 1038 height 740
click at [952, 287] on div "Replanifier cette action" at bounding box center [954, 281] width 97 height 17
select select "8"
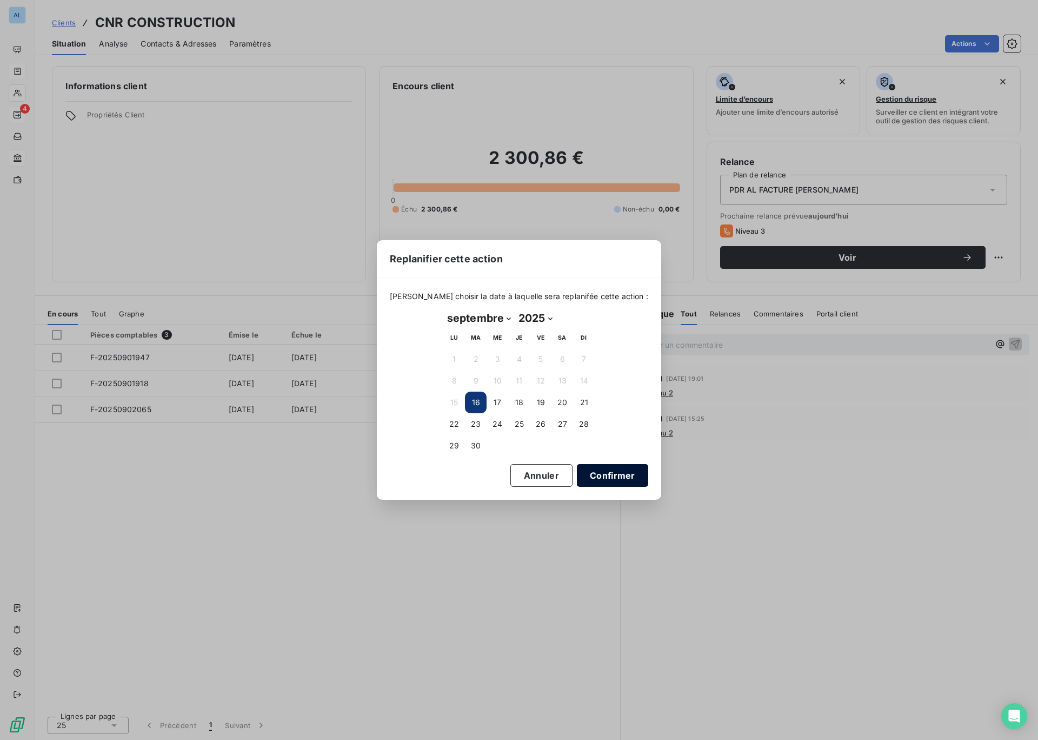
click at [583, 480] on button "Confirmer" at bounding box center [612, 475] width 71 height 23
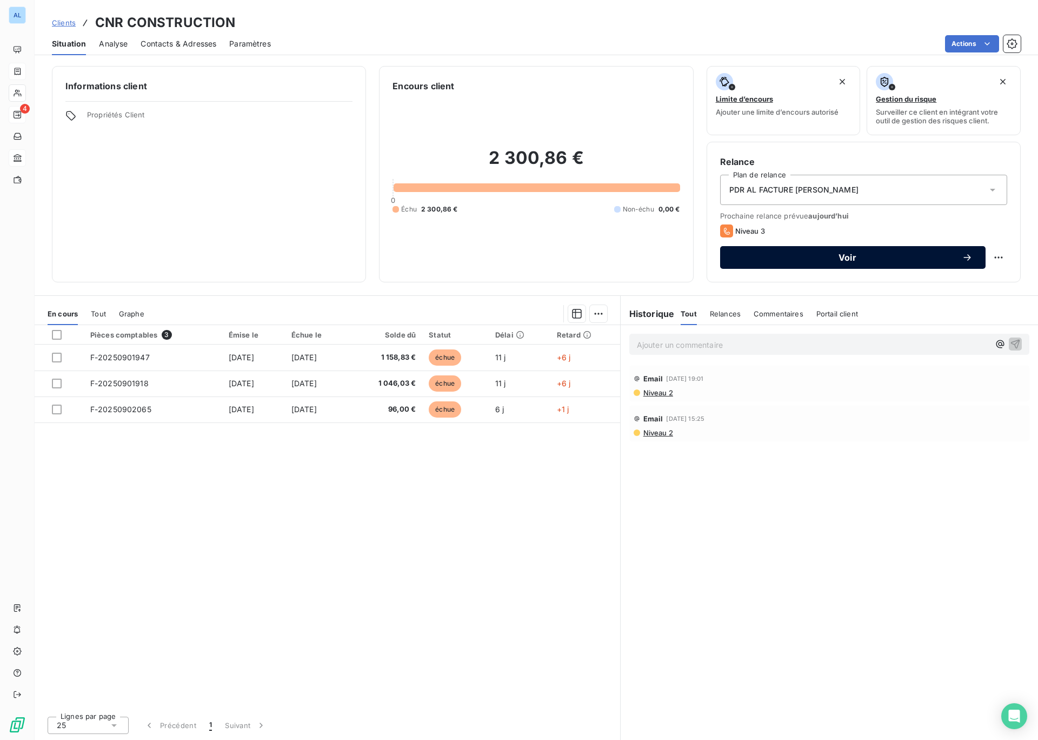
click at [835, 256] on span "Voir" at bounding box center [847, 257] width 229 height 9
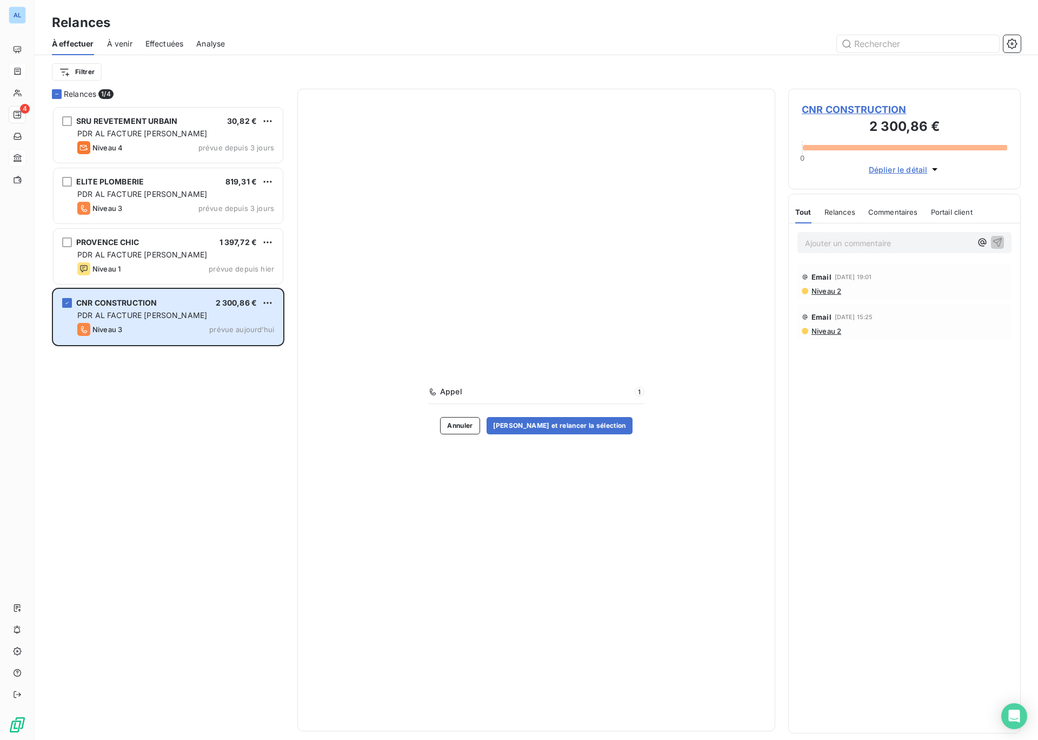
scroll to position [634, 233]
click at [635, 394] on div "Appel 1" at bounding box center [536, 391] width 216 height 11
click at [840, 212] on span "Relances" at bounding box center [840, 212] width 31 height 9
click at [826, 294] on span "Niveau 2" at bounding box center [826, 291] width 31 height 9
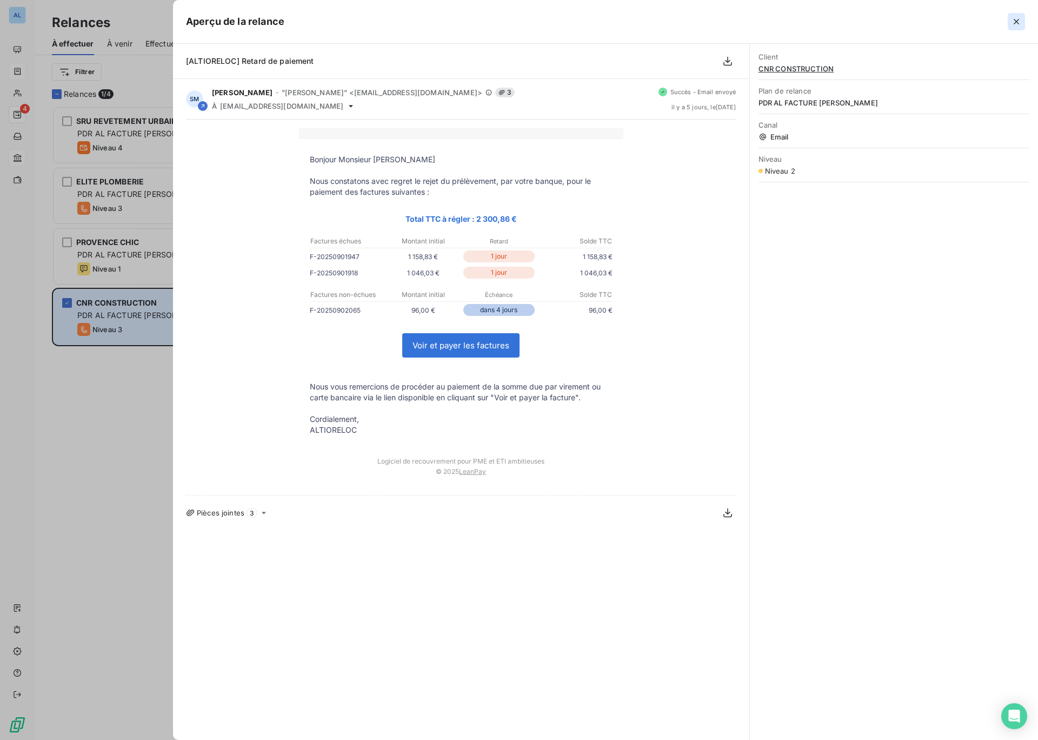
click at [1015, 21] on icon "button" at bounding box center [1016, 21] width 11 height 11
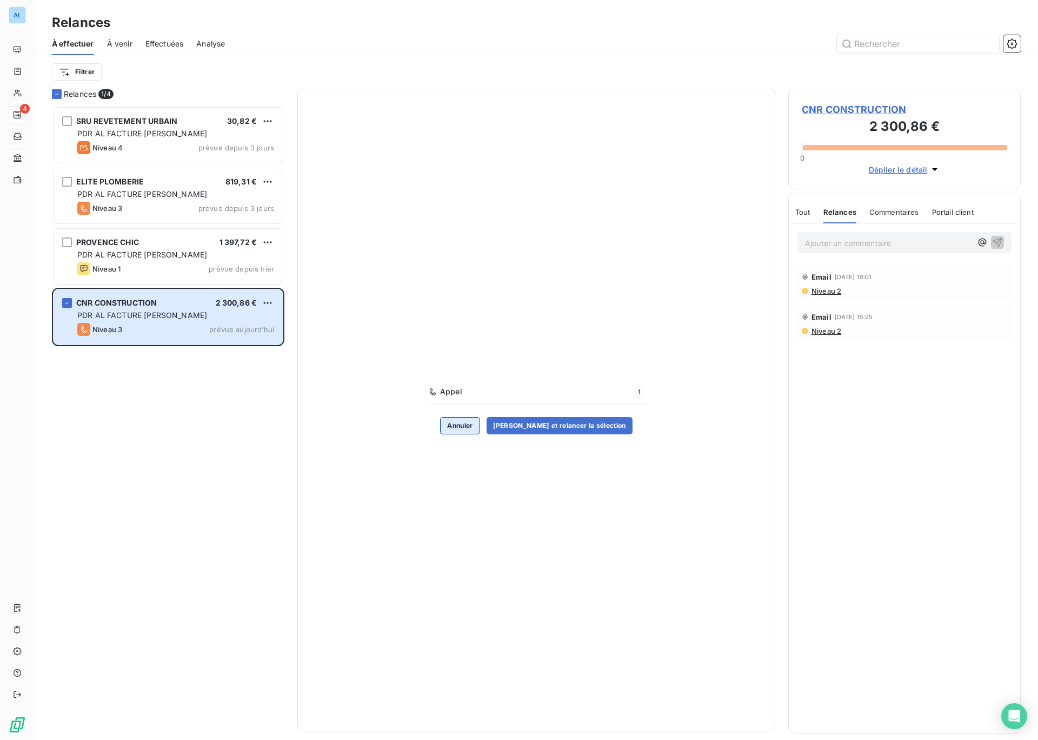
click at [473, 425] on button "Annuler" at bounding box center [459, 425] width 39 height 17
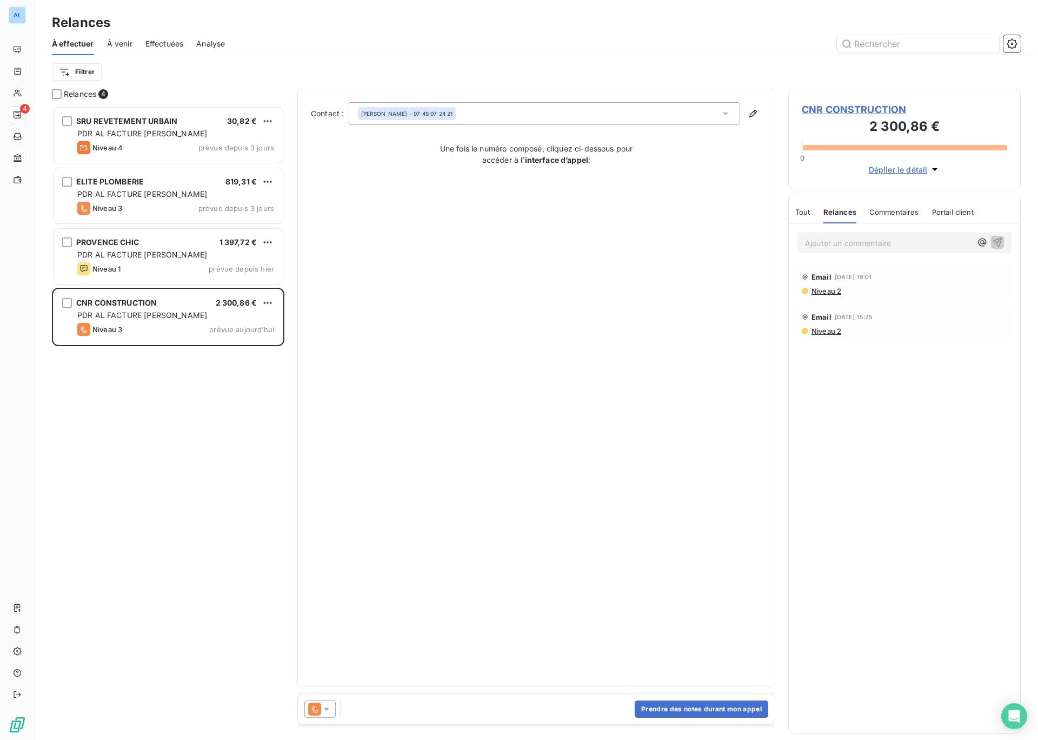
click at [326, 711] on icon at bounding box center [326, 709] width 11 height 11
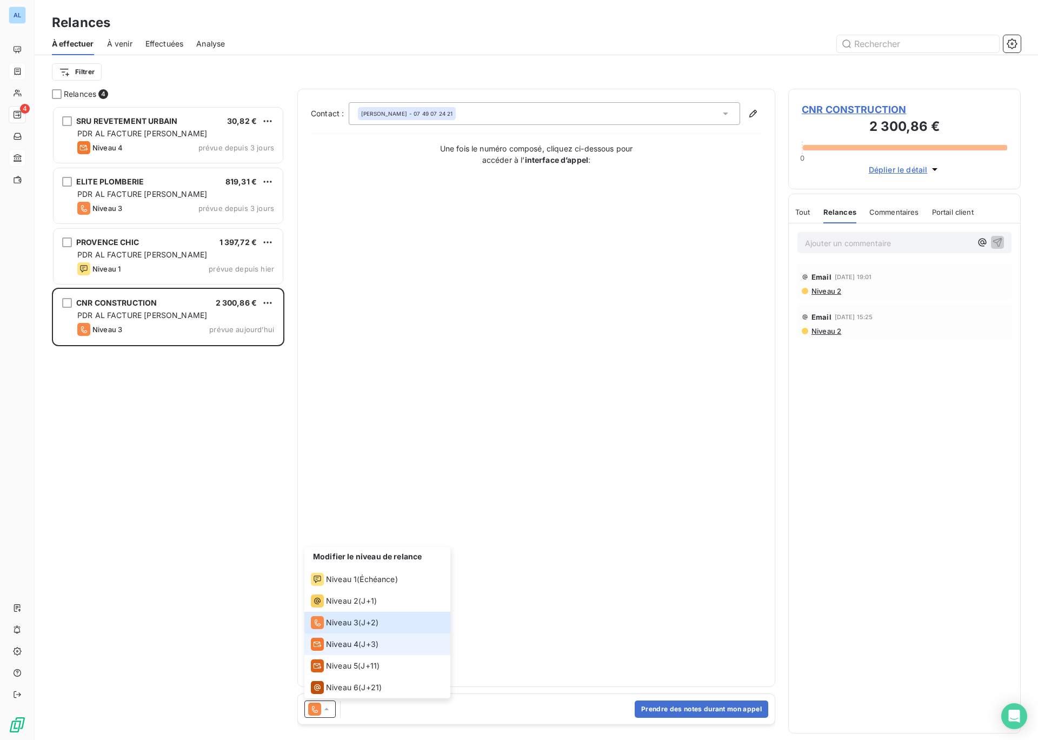
click at [352, 645] on span "Niveau 4" at bounding box center [342, 644] width 32 height 11
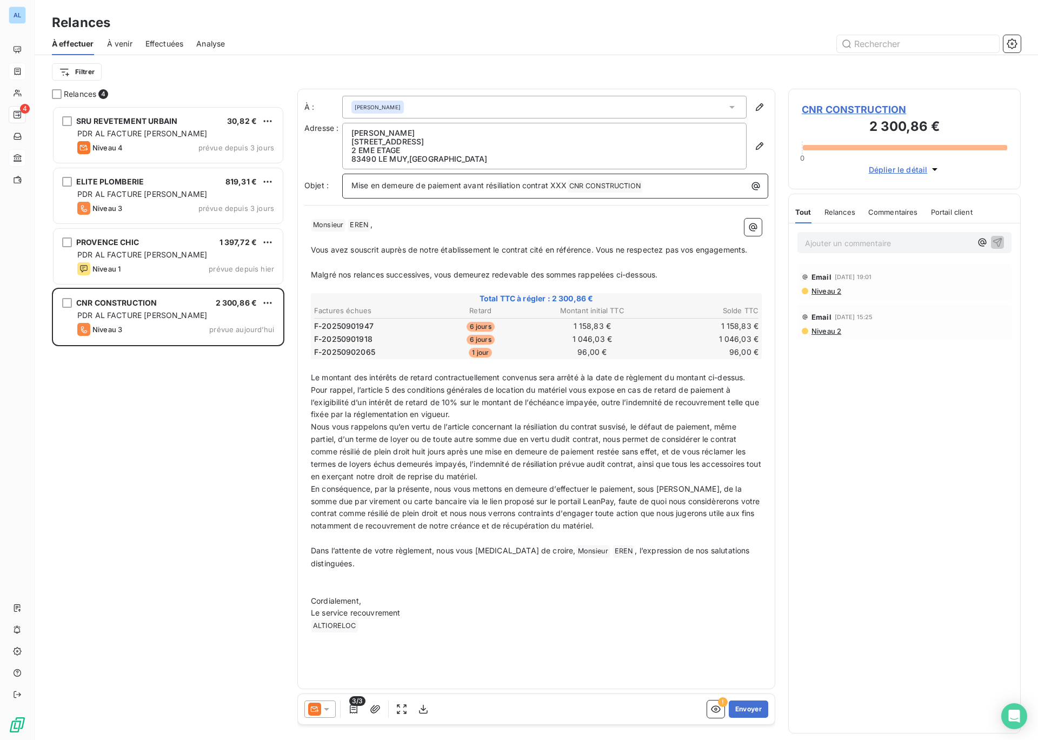
click at [554, 184] on span "Mise en demeure de paiement avant résiliation contrat XXX" at bounding box center [460, 185] width 216 height 9
drag, startPoint x: 567, startPoint y: 186, endPoint x: 554, endPoint y: 184, distance: 13.2
click at [554, 184] on span "Mise en demeure de paiement avant résiliation contrat XXX" at bounding box center [460, 185] width 216 height 9
click at [550, 184] on span "Mise en demeure de paiement avant résiliation contrat 298 et 297" at bounding box center [472, 185] width 240 height 9
click at [574, 426] on span "Nous vous rappelons qu’en vertu de l’article concernant la résiliation du contr…" at bounding box center [537, 451] width 453 height 59
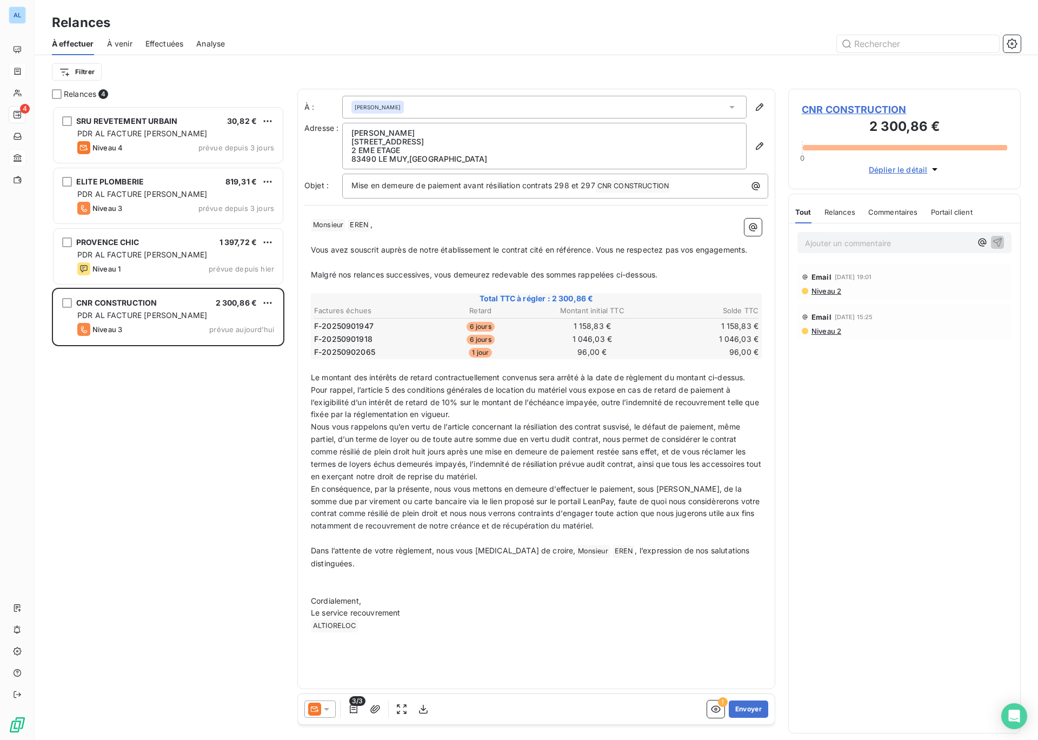
click at [605, 428] on span "Nous vous rappelons qu’en vertu de l’article concernant la résiliation des cont…" at bounding box center [537, 451] width 453 height 59
click at [638, 428] on span "Nous vous rappelons qu’en vertu de l’article concernant la résiliation des cont…" at bounding box center [537, 451] width 453 height 59
click at [710, 440] on span "Nous vous rappelons qu’en vertu de l’article concernant la résiliation des cont…" at bounding box center [537, 451] width 453 height 59
click at [744, 440] on span "Nous vous rappelons qu’en vertu de l’article concernant la résiliation des cont…" at bounding box center [537, 451] width 453 height 59
click at [360, 451] on span "Nous vous rappelons qu’en vertu de l’article concernant la résiliation des cont…" at bounding box center [537, 451] width 453 height 59
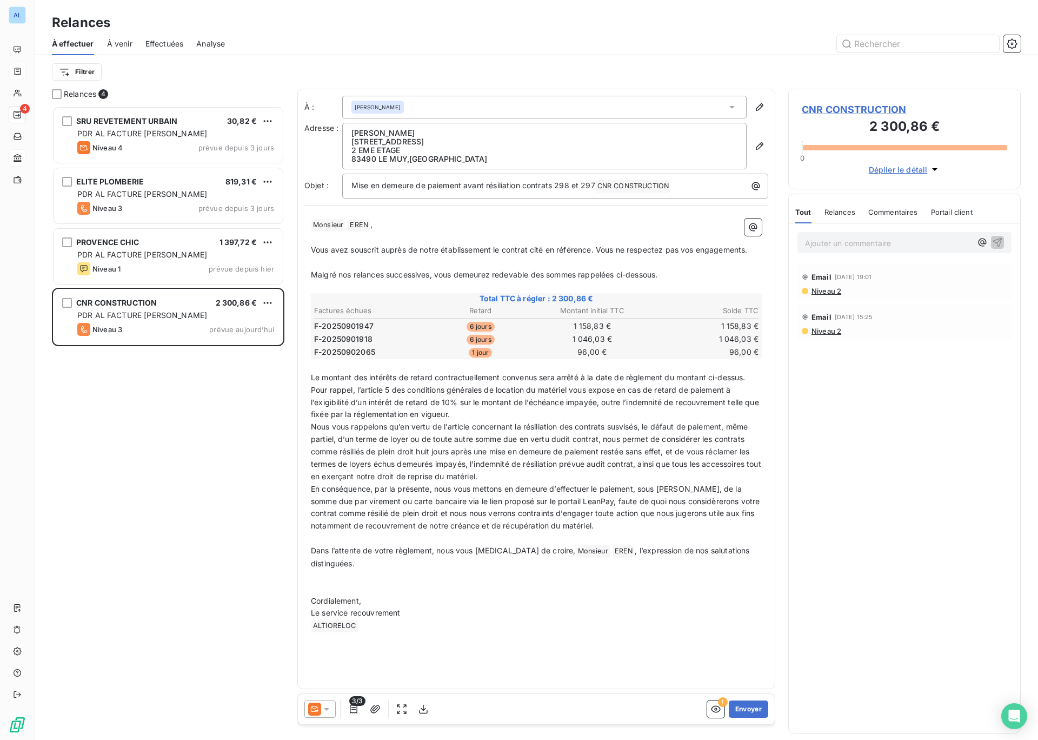
click at [720, 501] on span "En conséquence, par la présente, nous vous mettons en demeure d’effectuer le pa…" at bounding box center [537, 507] width 452 height 47
click at [743, 503] on span "En conséquence, par la présente, nous vous mettons en demeure d’effectuer le pa…" at bounding box center [534, 507] width 446 height 47
click at [361, 514] on span "En conséquence, par la présente, nous vous mettons en demeure d’effectuer le pa…" at bounding box center [536, 507] width 450 height 47
click at [561, 526] on span "En conséquence, par la présente, nous vous mettons en demeure d’effectuer le pa…" at bounding box center [533, 507] width 445 height 47
click at [597, 528] on span "En conséquence, par la présente, nous vous mettons en demeure d’effectuer le pa…" at bounding box center [533, 507] width 445 height 47
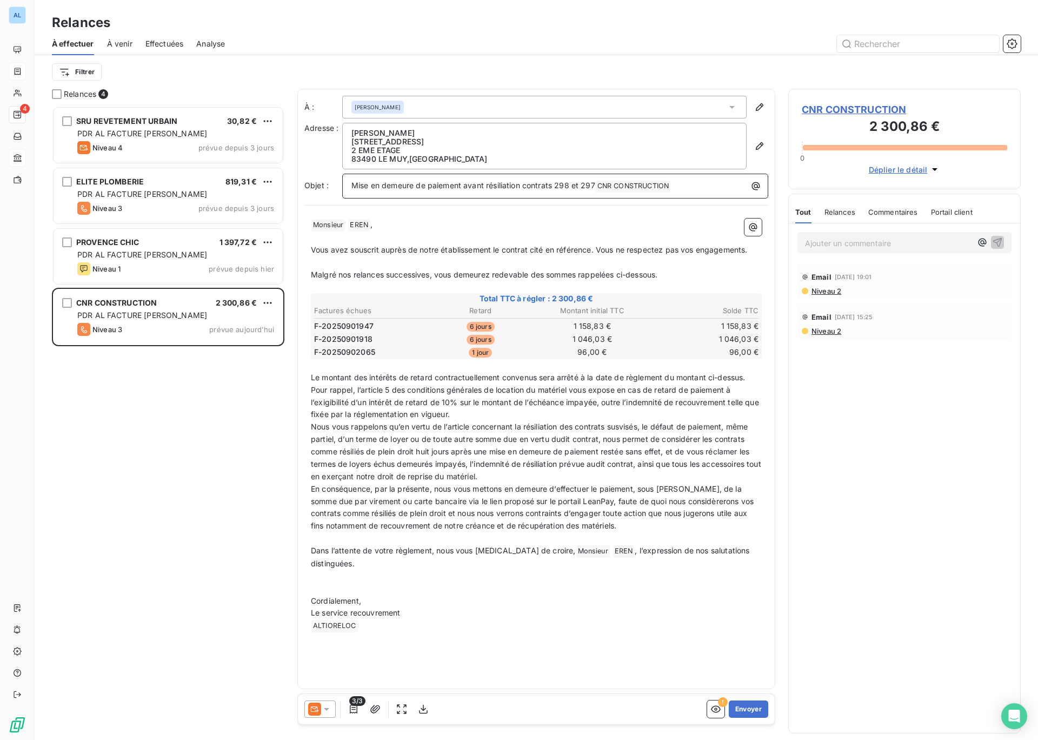
click at [352, 183] on span "Mise en demeure de paiement avant résiliation contrats 298 et 297" at bounding box center [474, 185] width 244 height 9
click at [501, 252] on span "Vous avez souscrit auprès de notre établissement le contrat cité en référence. …" at bounding box center [529, 249] width 437 height 9
click at [532, 251] on span "Vous avez souscrit auprès de notre établissement les contrat cité en référence.…" at bounding box center [531, 249] width 441 height 9
click at [552, 250] on span "Vous avez souscrit auprès de notre établissement les contrats cité en référence…" at bounding box center [533, 249] width 445 height 9
click at [614, 251] on span "Vous avez souscrit auprès de notre établissement les contrats cités en référenc…" at bounding box center [535, 249] width 448 height 9
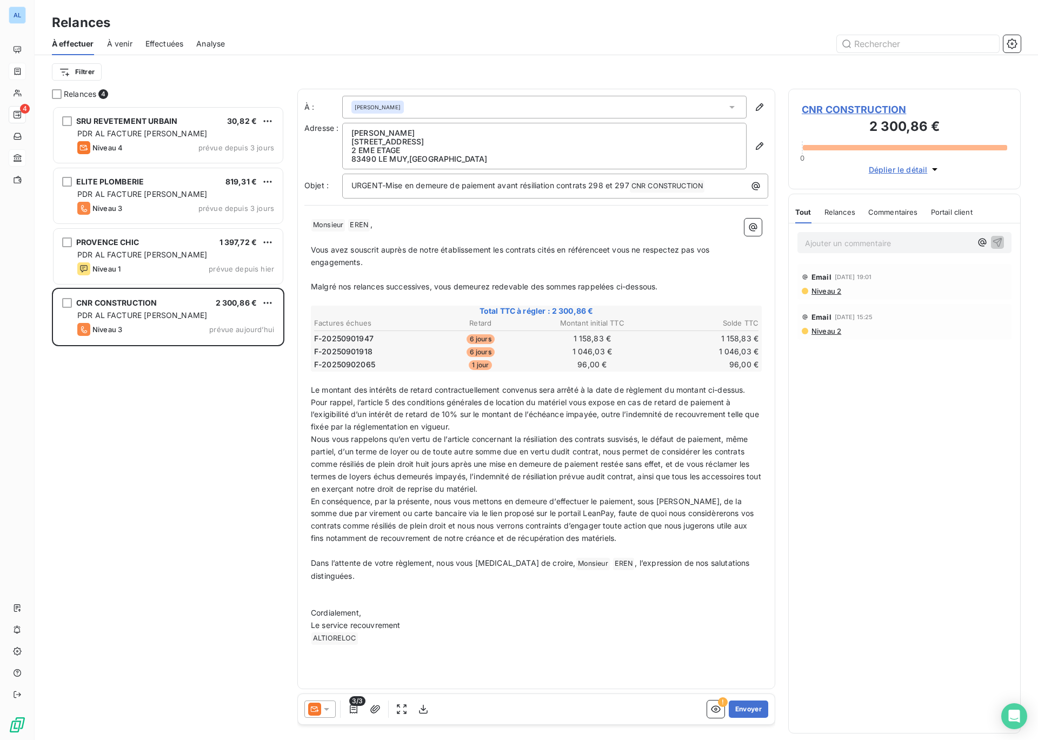
click at [530, 415] on span "Le montant des intérêts de retard contractuellement convenus sera arrêté à la d…" at bounding box center [536, 408] width 451 height 47
click at [564, 415] on span "Le montant des intérêts de retard contractuellement convenus sera arrêté à la d…" at bounding box center [536, 408] width 451 height 47
click at [601, 415] on span "Le montant des intérêts de retard contractuellement convenus sera arrêté à la d…" at bounding box center [530, 408] width 439 height 47
click at [600, 475] on span "Nous vous rappelons qu’en vertu de l’article concernant la résiliation des cont…" at bounding box center [537, 463] width 453 height 59
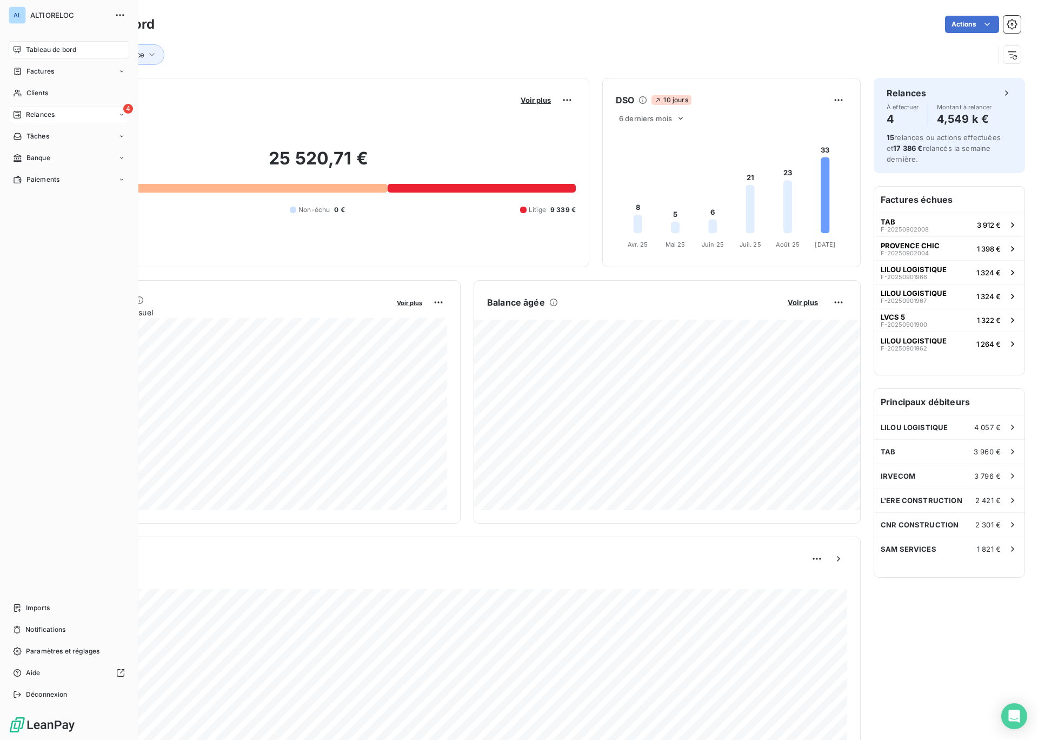
click at [30, 112] on span "Relances" at bounding box center [40, 115] width 29 height 10
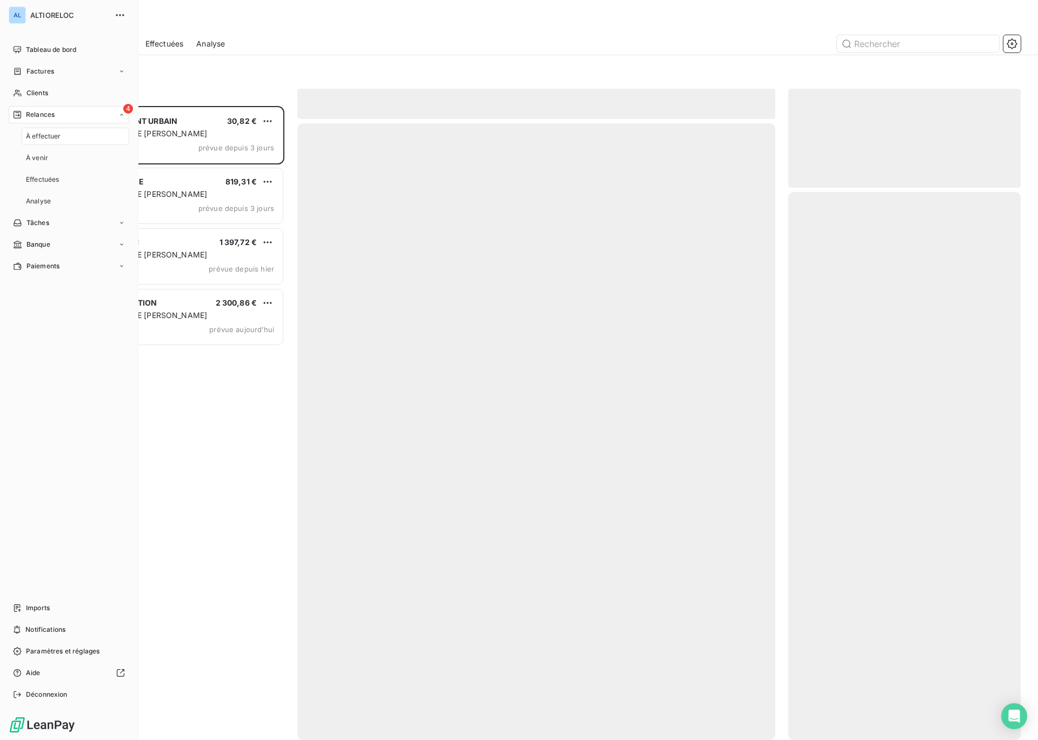
scroll to position [634, 233]
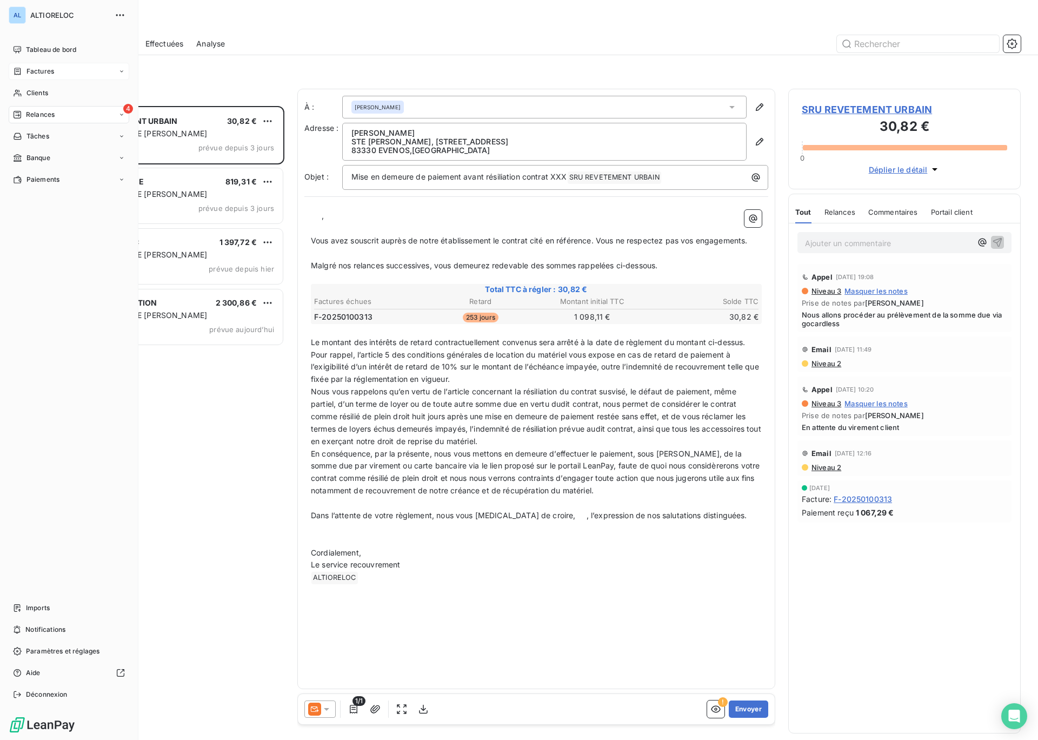
click at [44, 70] on span "Factures" at bounding box center [41, 72] width 28 height 10
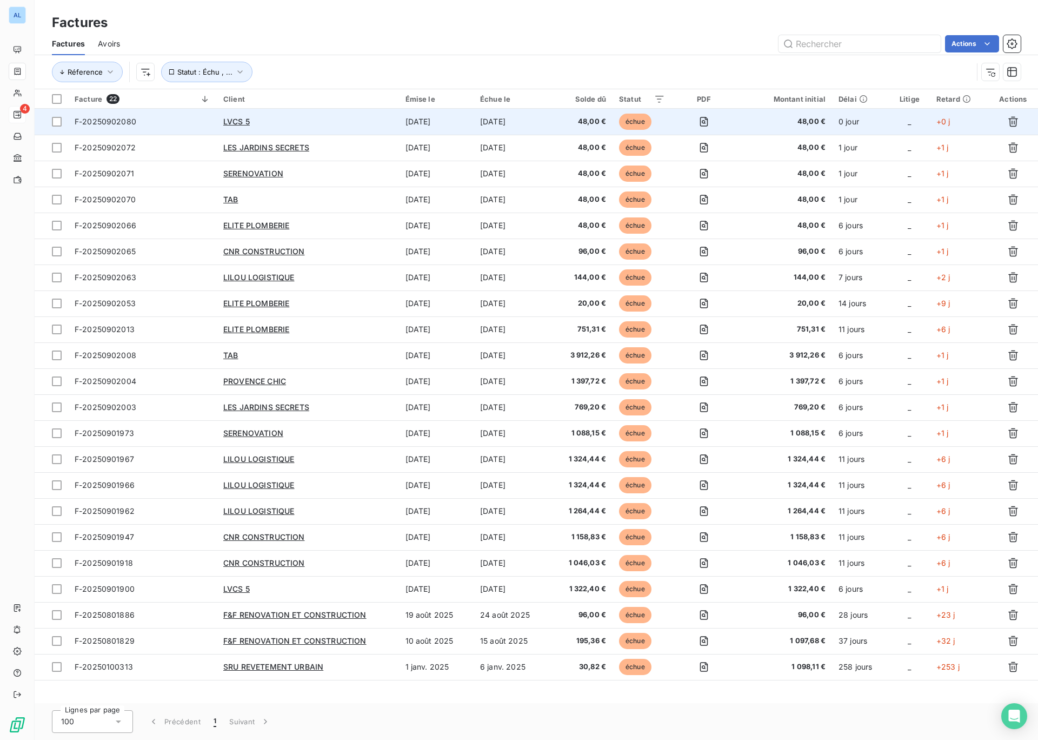
click at [134, 122] on span "F-20250902080" at bounding box center [106, 121] width 62 height 9
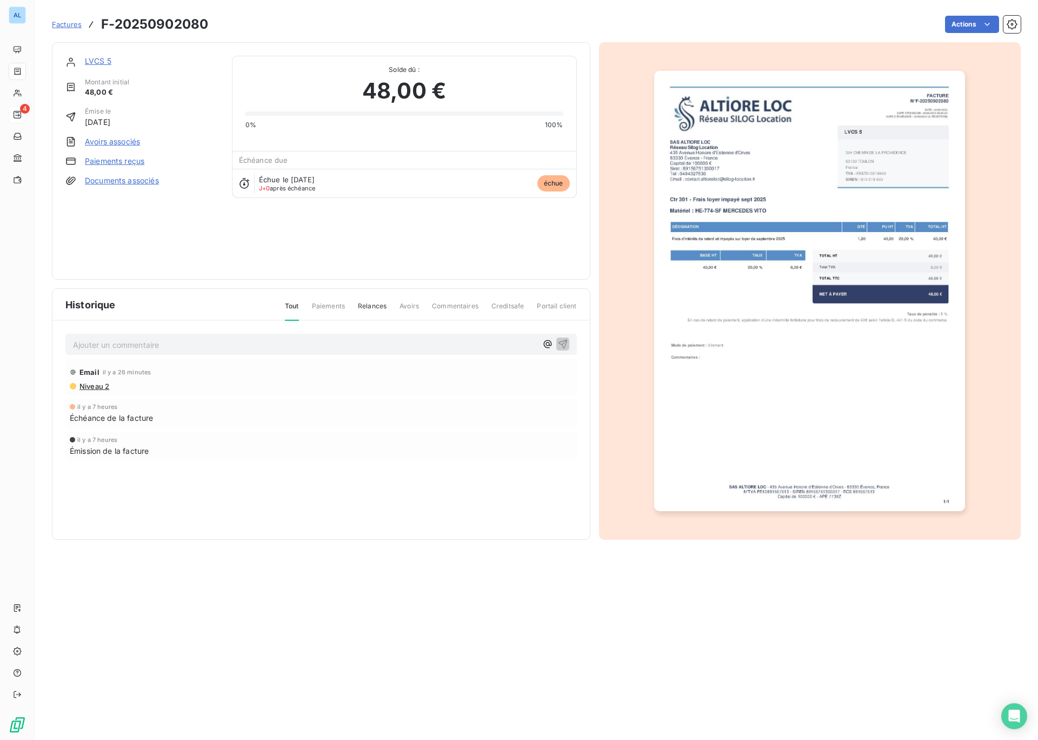
click at [94, 388] on span "Niveau 2" at bounding box center [93, 386] width 31 height 9
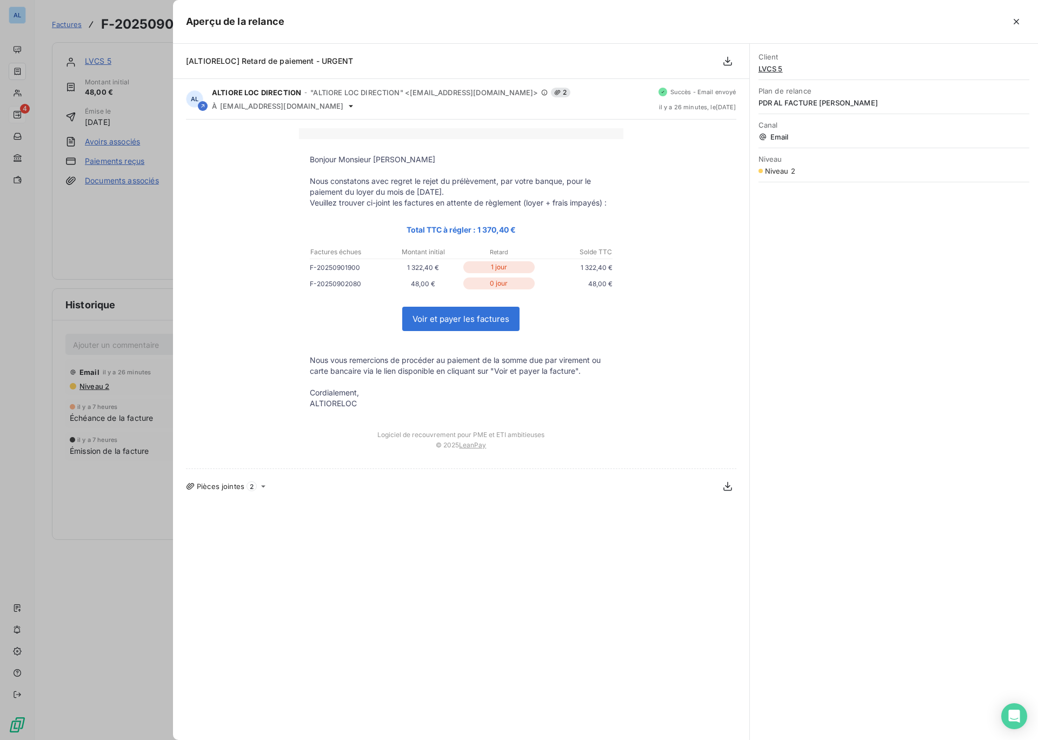
click at [18, 72] on div at bounding box center [519, 370] width 1038 height 740
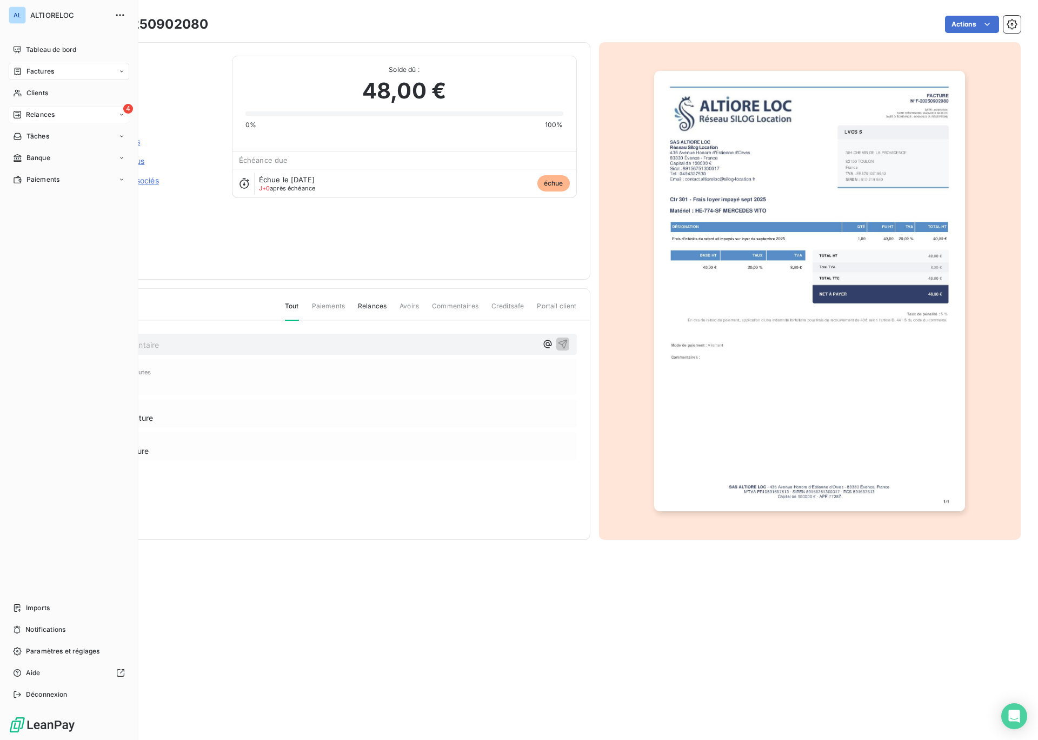
click at [39, 71] on span "Factures" at bounding box center [41, 72] width 28 height 10
click at [41, 95] on span "Factures" at bounding box center [40, 93] width 28 height 10
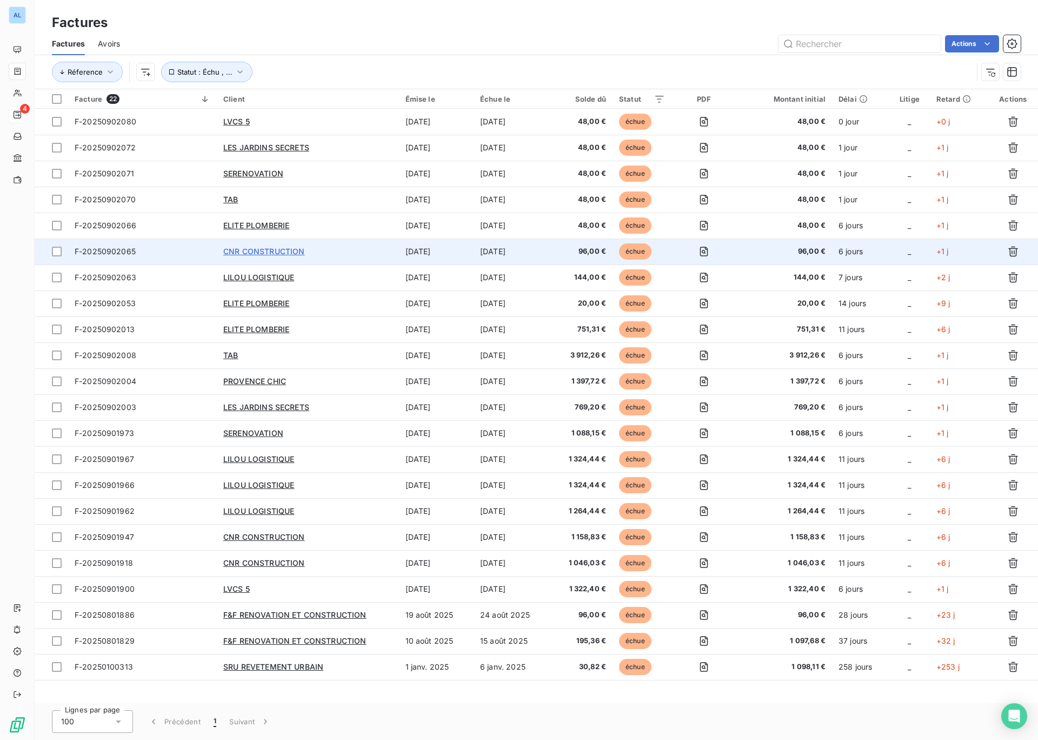
click at [276, 252] on span "CNR CONSTRUCTION" at bounding box center [263, 251] width 81 height 9
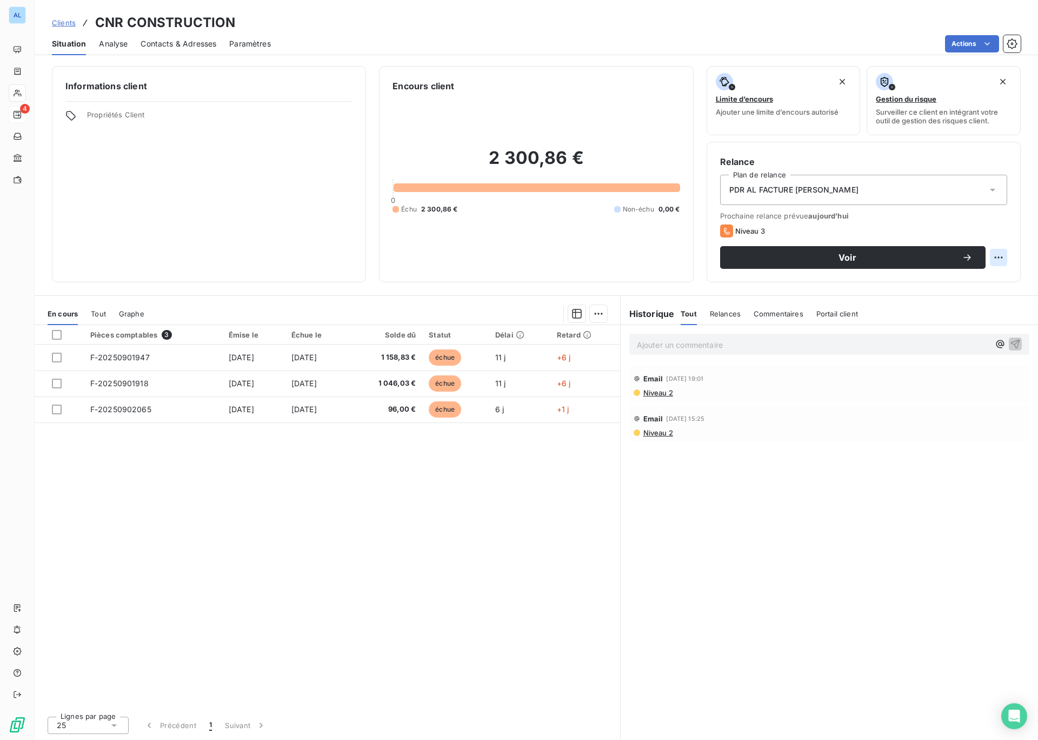
click at [1000, 260] on html "AL 4 Clients CNR CONSTRUCTION Situation Analyse Contacts & Adresses Paramètres …" at bounding box center [519, 370] width 1038 height 740
click at [957, 281] on div "Replanifier cette action" at bounding box center [954, 281] width 97 height 17
select select "8"
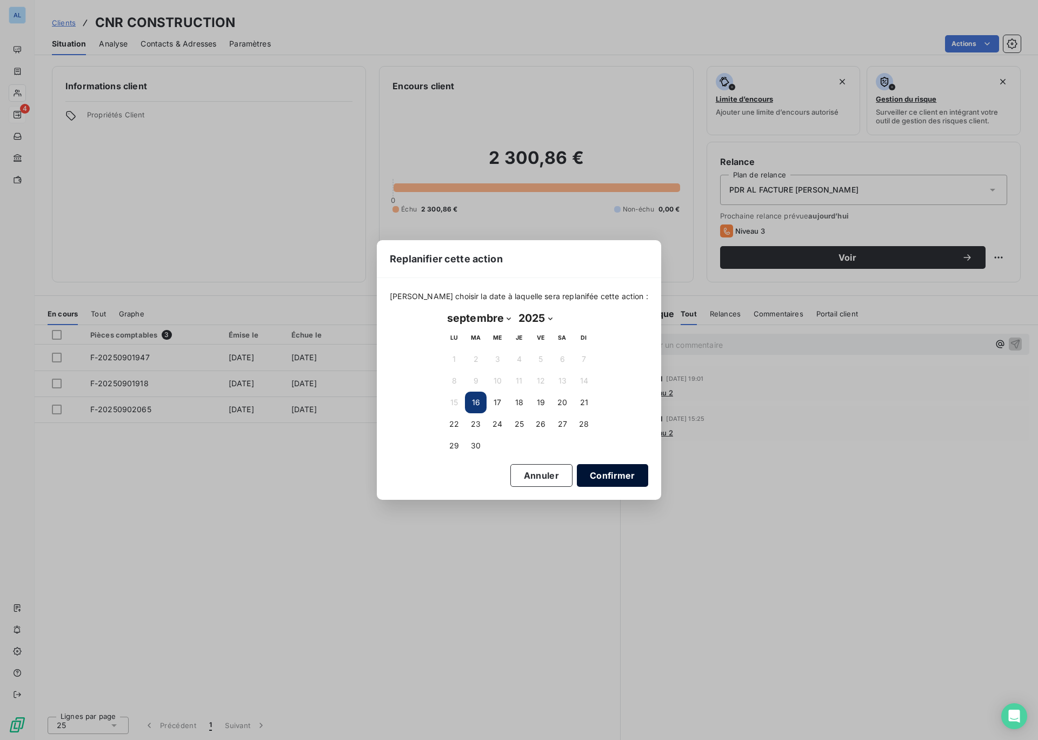
click at [591, 472] on button "Confirmer" at bounding box center [612, 475] width 71 height 23
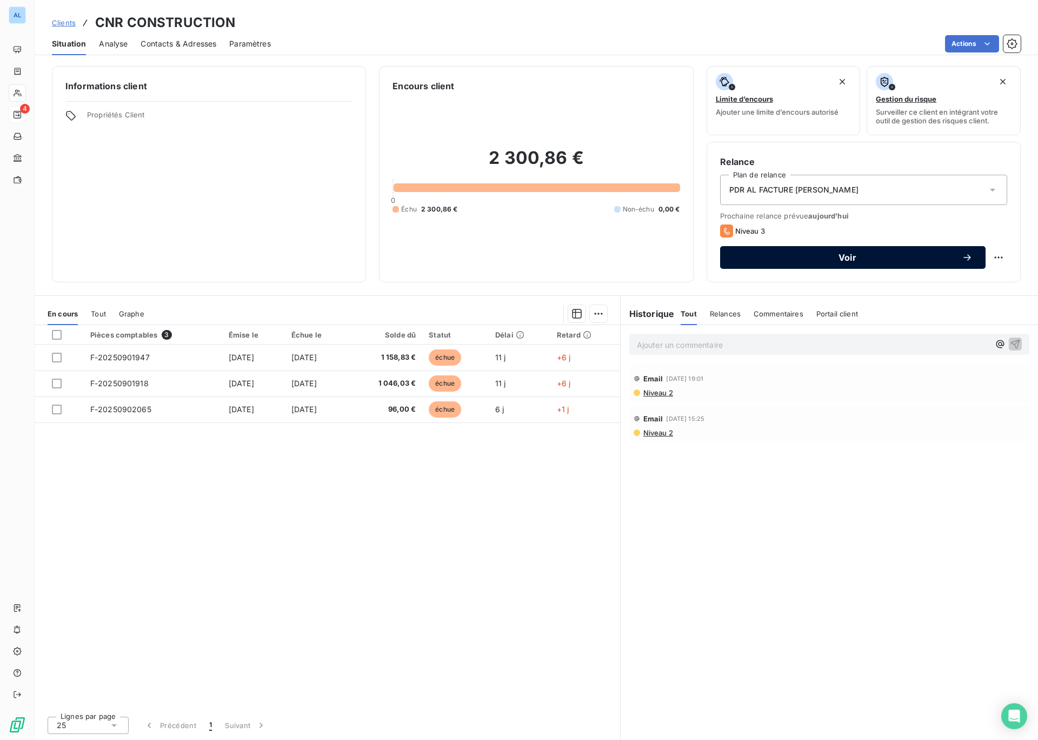
click at [841, 262] on span "Voir" at bounding box center [847, 257] width 229 height 9
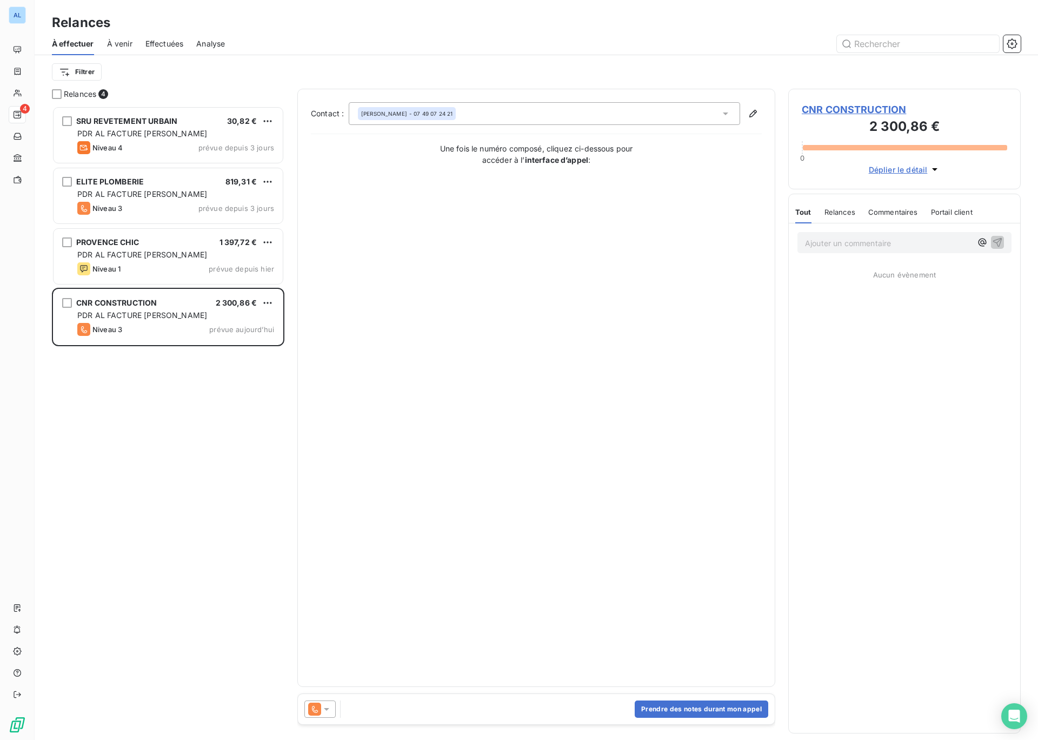
scroll to position [634, 233]
click at [331, 709] on icon at bounding box center [326, 709] width 11 height 11
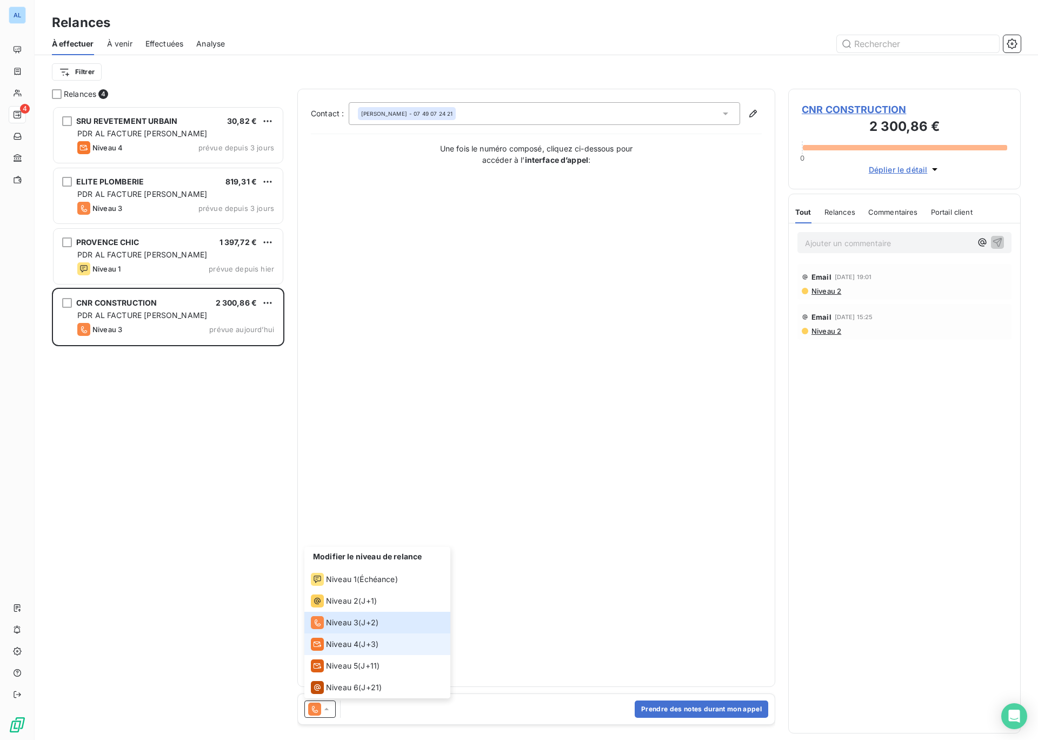
click at [345, 647] on span "Niveau 4" at bounding box center [342, 644] width 32 height 11
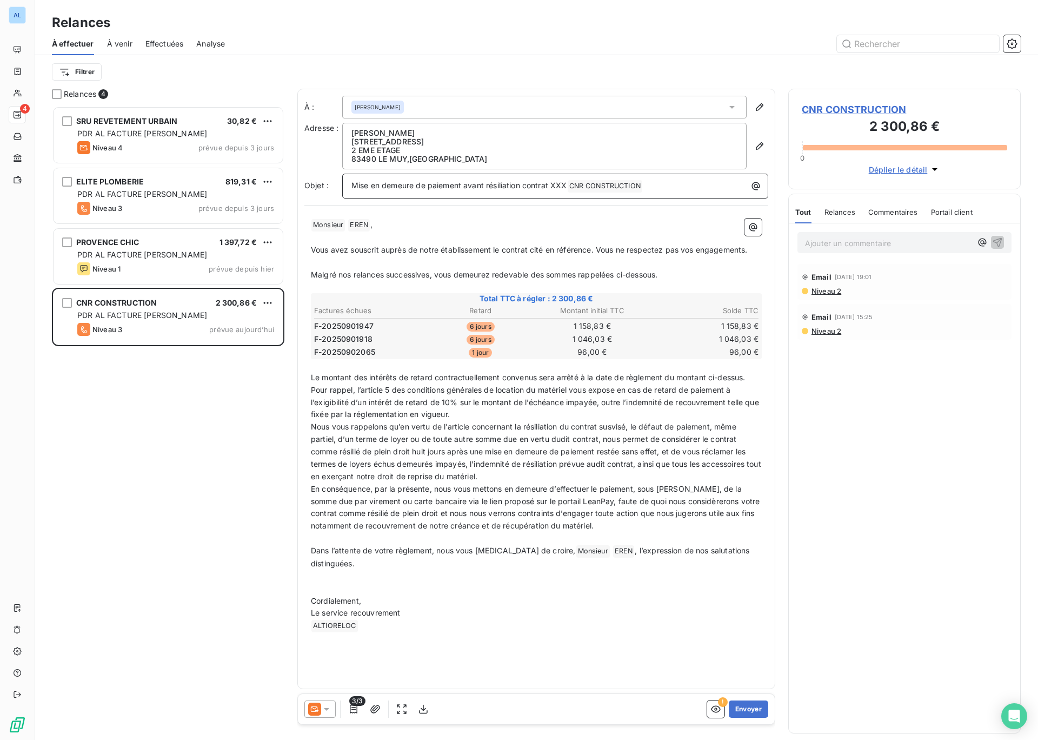
click at [551, 187] on span "Mise en demeure de paiement avant résiliation contrat XXX" at bounding box center [460, 185] width 216 height 9
drag, startPoint x: 613, startPoint y: 186, endPoint x: 597, endPoint y: 186, distance: 16.2
click at [597, 186] on span "Mise en demeure de paiement avant résiliation contrats 297 et 298 XXX" at bounding box center [483, 185] width 262 height 9
click at [500, 249] on span "Vous avez souscrit auprès de notre établissement le contrat cité en référence. …" at bounding box center [529, 249] width 437 height 9
click at [534, 251] on span "Vous avez souscrit auprès de notre établissement les contrat cité en référence.…" at bounding box center [531, 249] width 441 height 9
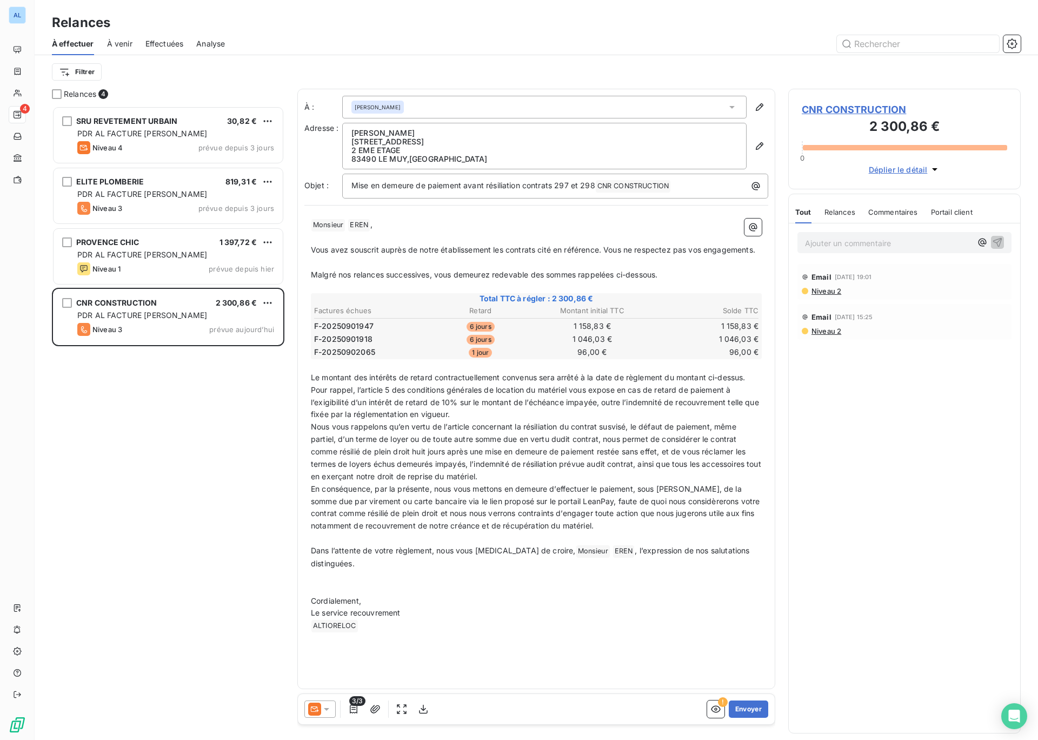
click at [552, 250] on span "Vous avez souscrit auprès de notre établissement les contrats cité en référence…" at bounding box center [533, 249] width 445 height 9
click at [616, 250] on span "Vous avez souscrit auprès de notre établissement les contrats cités en référenc…" at bounding box center [535, 249] width 448 height 9
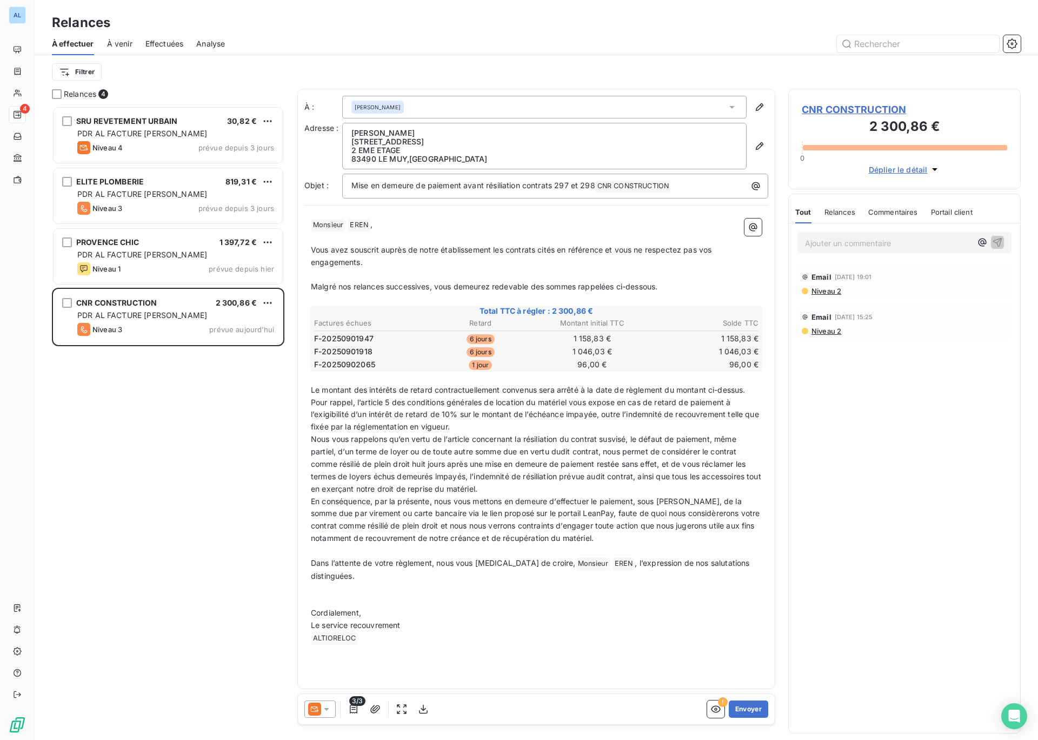
click at [523, 415] on span "Le montant des intérêts de retard contractuellement convenus sera arrêté à la d…" at bounding box center [536, 408] width 451 height 47
click at [534, 415] on span "Le montant des intérêts de retard contractuellement convenus sera arrêté à la d…" at bounding box center [530, 408] width 438 height 47
click at [564, 416] on span "Le montant des intérêts de retard contractuellement convenus sera arrêté à la d…" at bounding box center [536, 408] width 451 height 47
click at [601, 415] on span "Le montant des intérêts de retard contractuellement convenus sera arrêté à la d…" at bounding box center [530, 408] width 439 height 47
click at [523, 440] on span "Nous vous rappelons qu’en vertu de l’article concernant la résiliation du contr…" at bounding box center [537, 463] width 453 height 59
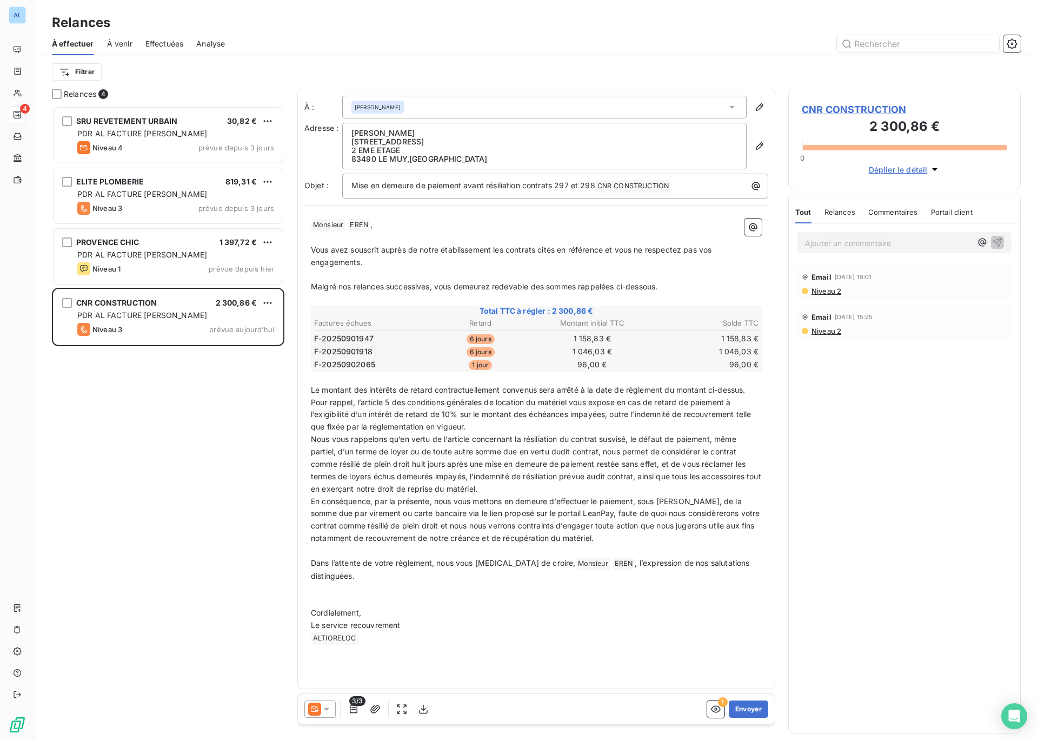
click at [572, 441] on span "Nous vous rappelons qu’en vertu de l’article concernant la résiliation du contr…" at bounding box center [537, 463] width 453 height 59
click at [605, 439] on span "Nous vous rappelons qu’en vertu de l’article concernant la résiliation des cont…" at bounding box center [537, 463] width 453 height 59
click at [638, 439] on span "Nous vous rappelons qu’en vertu de l’article concernant la résiliation des cont…" at bounding box center [537, 463] width 453 height 59
click at [711, 452] on span "Nous vous rappelons qu’en vertu de l’article concernant la résiliation des cont…" at bounding box center [537, 463] width 453 height 59
click at [745, 452] on span "Nous vous rappelons qu’en vertu de l’article concernant la résiliation des cont…" at bounding box center [537, 463] width 453 height 59
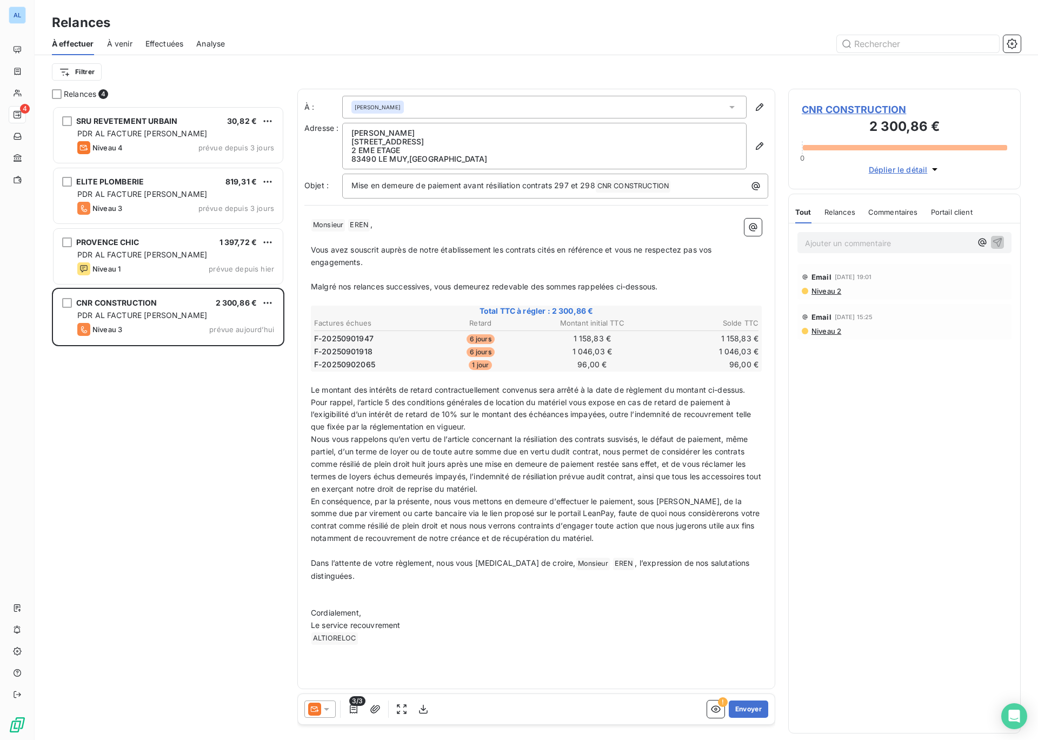
click at [360, 465] on span "Nous vous rappelons qu’en vertu de l’article concernant la résiliation des cont…" at bounding box center [537, 463] width 453 height 59
click at [600, 478] on span "Nous vous rappelons qu’en vertu de l’article concernant la résiliation des cont…" at bounding box center [537, 463] width 453 height 59
click at [610, 478] on span "Nous vous rappelons qu’en vertu de l’article concernant la résiliation des cont…" at bounding box center [531, 463] width 441 height 59
click at [643, 479] on span "Nous vous rappelons qu’en vertu de l’article concernant la résiliation des cont…" at bounding box center [532, 463] width 442 height 59
click at [720, 514] on span "En conséquence, par la présente, nous vous mettons en demeure d’effectuer le pa…" at bounding box center [537, 520] width 452 height 47
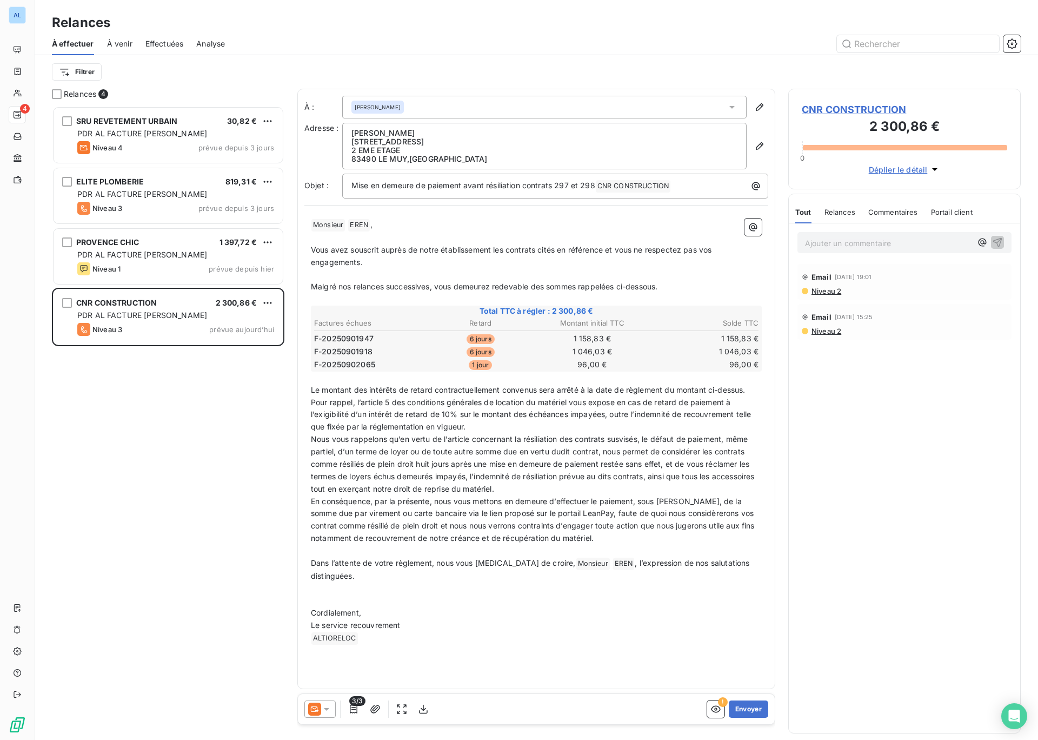
click at [745, 514] on span "En conséquence, par la présente, nous vous mettons en demeure d’effectuer le pa…" at bounding box center [534, 520] width 446 height 47
click at [361, 526] on span "En conséquence, par la présente, nous vous mettons en demeure d’effectuer le pa…" at bounding box center [536, 520] width 450 height 47
click at [561, 539] on span "En conséquence, par la présente, nous vous mettons en demeure d’effectuer le pa…" at bounding box center [533, 520] width 445 height 47
click at [597, 539] on span "En conséquence, par la présente, nous vous mettons en demeure d’effectuer le pa…" at bounding box center [533, 520] width 445 height 47
click at [563, 452] on span "Nous vous rappelons qu’en vertu de l’article concernant la résiliation des cont…" at bounding box center [534, 463] width 446 height 59
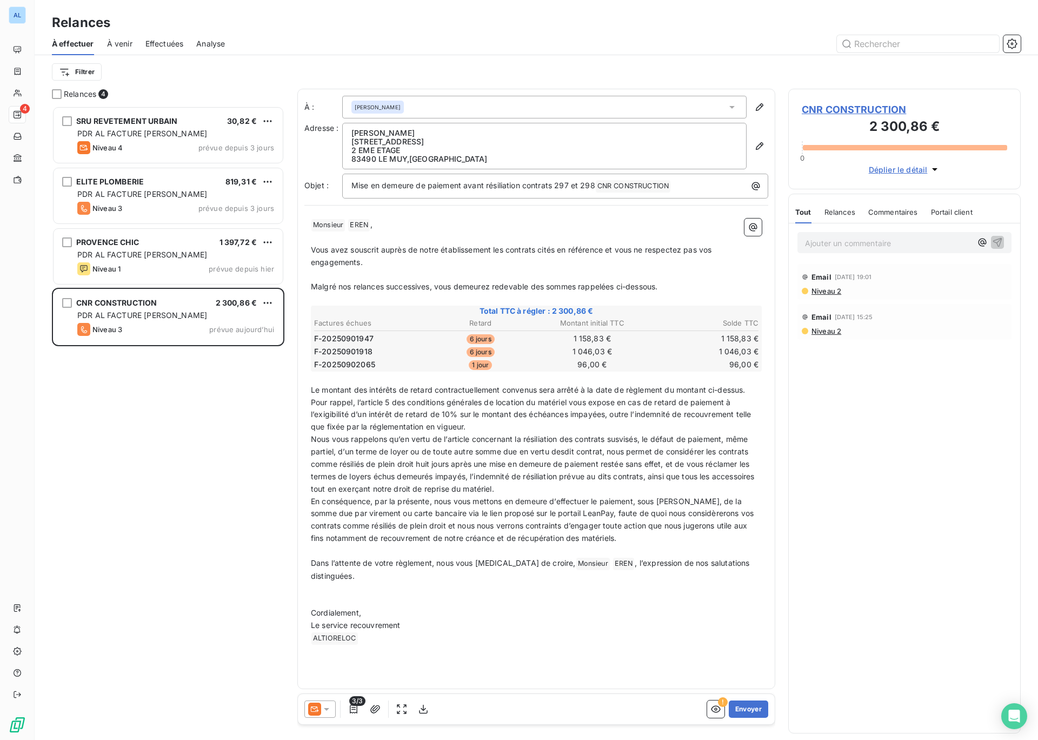
click at [577, 453] on span "Nous vous rappelons qu’en vertu de l’article concernant la résiliation des cont…" at bounding box center [534, 463] width 446 height 59
click at [607, 454] on span "Nous vous rappelons qu’en vertu de l’article concernant la résiliation des cont…" at bounding box center [534, 463] width 446 height 59
click at [603, 478] on span "Nous vous rappelons qu’en vertu de l’article concernant la résiliation des cont…" at bounding box center [534, 463] width 447 height 59
click at [505, 489] on span "Nous vous rappelons qu’en vertu de l’article concernant la résiliation des cont…" at bounding box center [535, 463] width 448 height 59
click at [542, 491] on span "Nous vous rappelons qu’en vertu de l’article concernant la résiliation des cont…" at bounding box center [535, 463] width 448 height 59
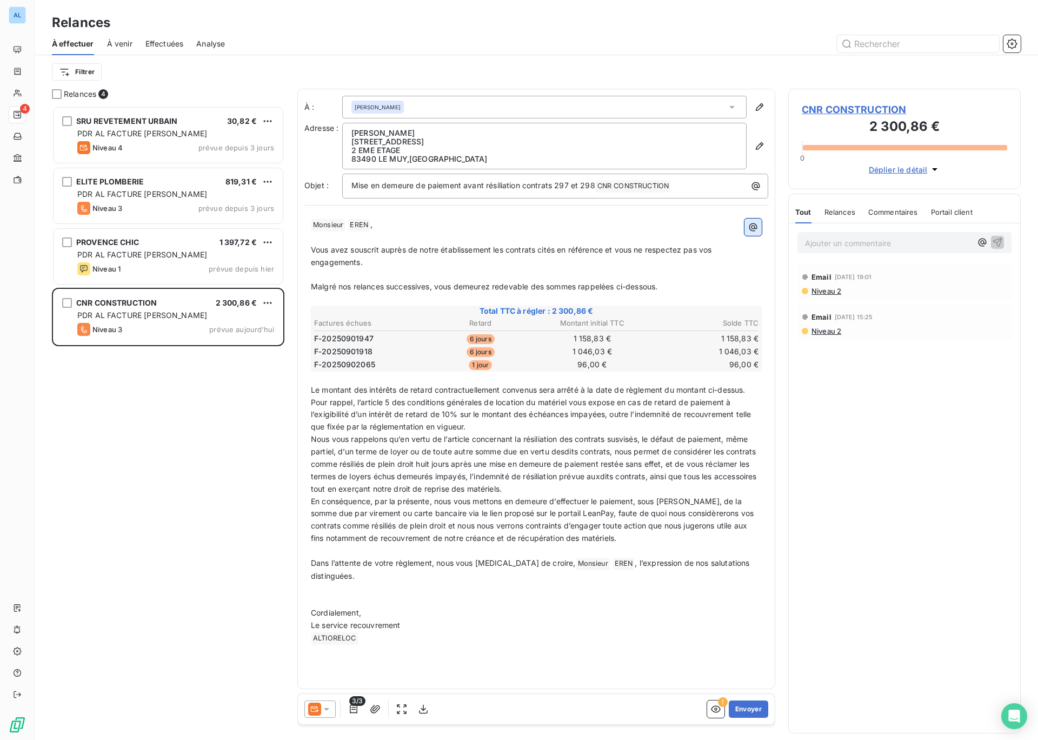
click at [752, 228] on icon "button" at bounding box center [753, 227] width 11 height 11
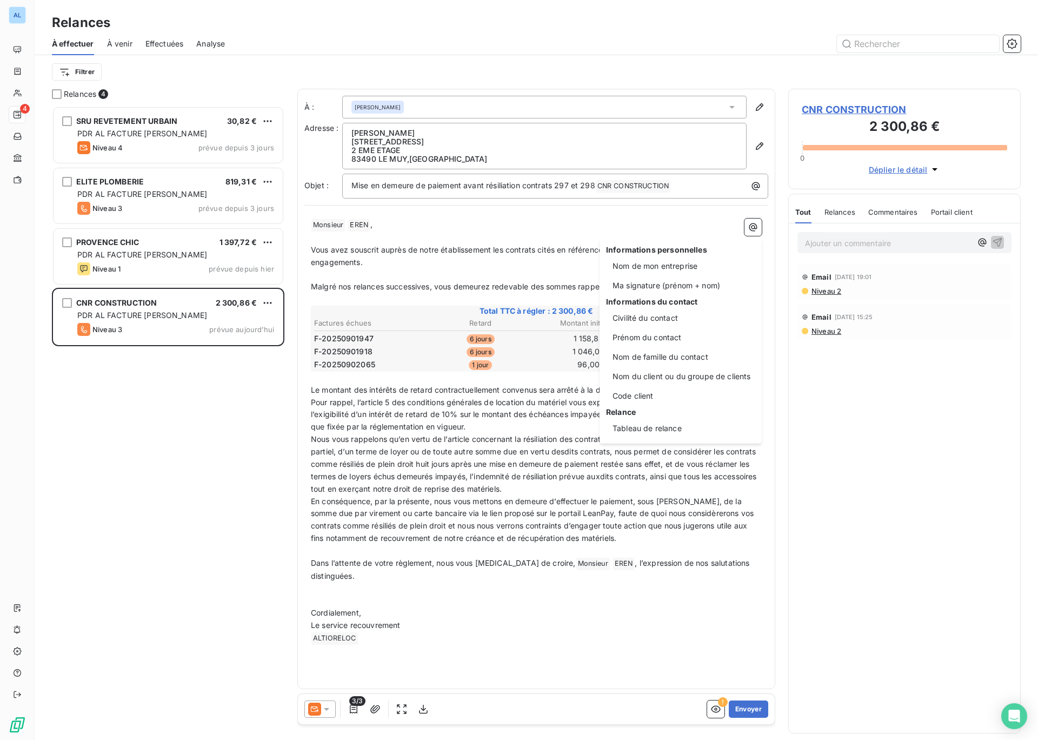
click at [835, 398] on html "AL 4 Relances À effectuer À venir Effectuées Analyse Filtrer Relances 4 SRU REV…" at bounding box center [519, 370] width 1038 height 740
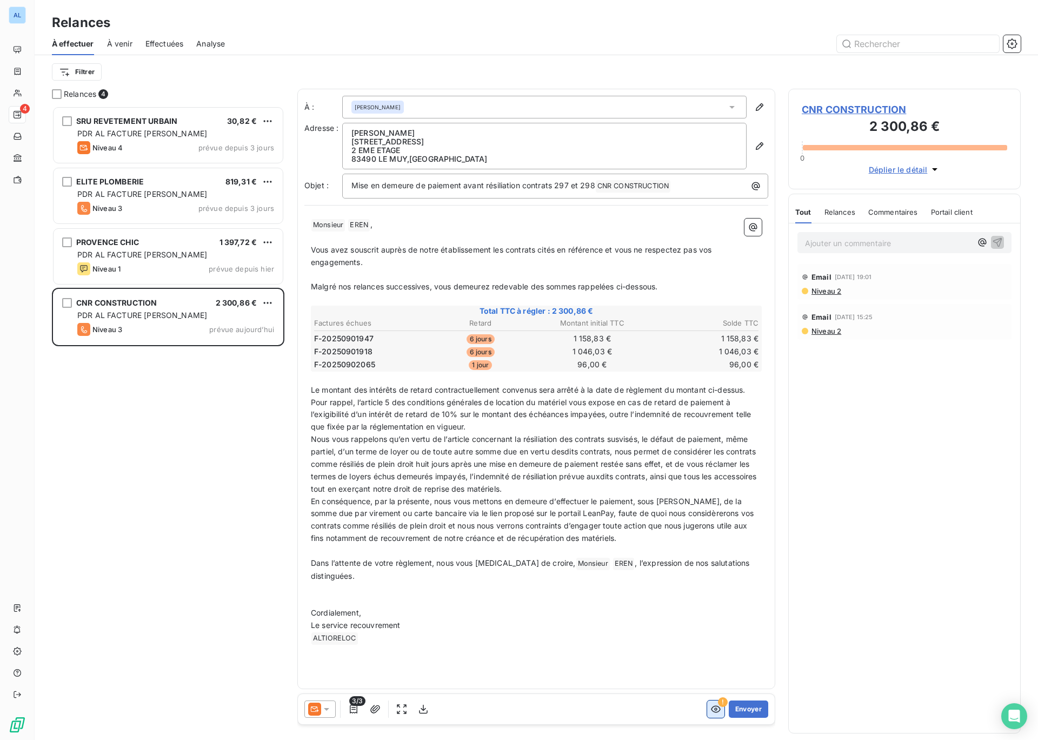
click at [718, 712] on icon "button" at bounding box center [716, 709] width 11 height 11
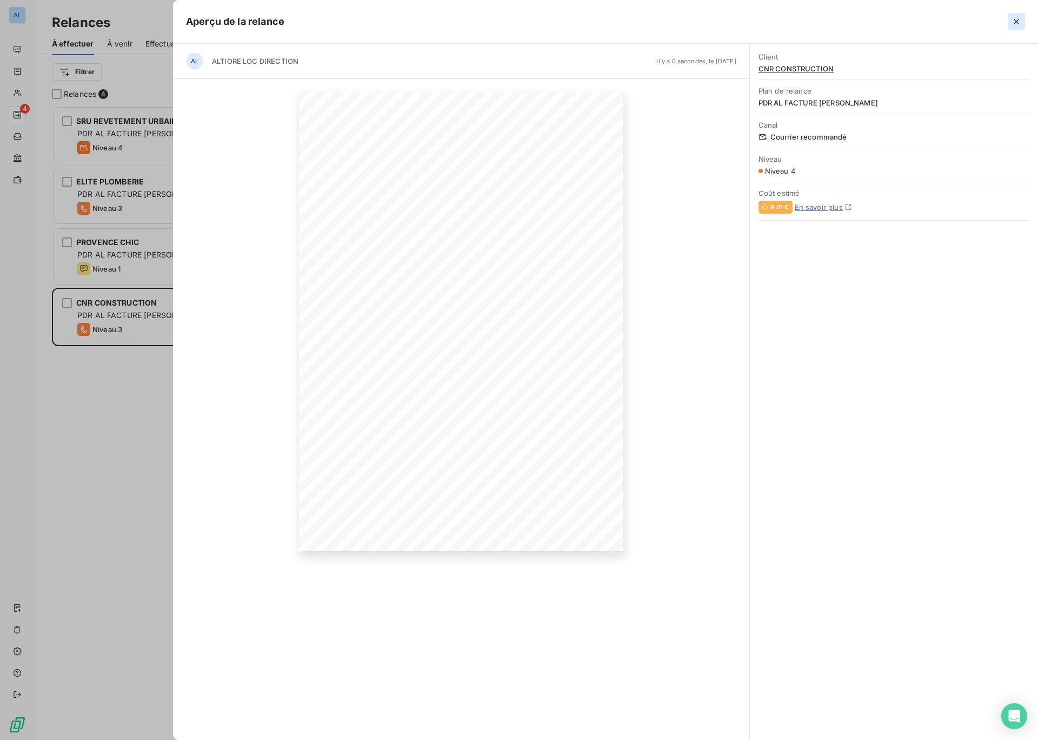
click at [1015, 23] on icon "button" at bounding box center [1016, 21] width 5 height 5
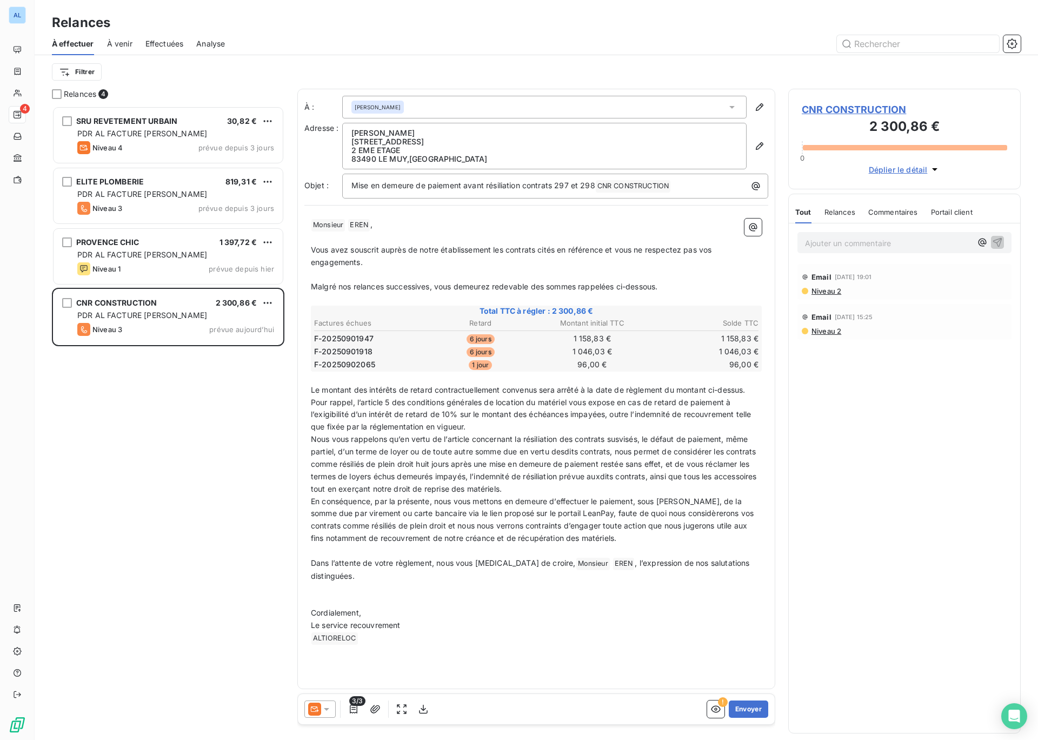
click at [733, 108] on icon at bounding box center [732, 107] width 11 height 11
click at [733, 109] on icon at bounding box center [732, 107] width 11 height 11
click at [425, 132] on p "[PERSON_NAME]" at bounding box center [545, 133] width 386 height 9
click at [423, 131] on p "[PERSON_NAME]" at bounding box center [545, 133] width 386 height 9
click at [423, 133] on p "[PERSON_NAME]" at bounding box center [545, 133] width 386 height 9
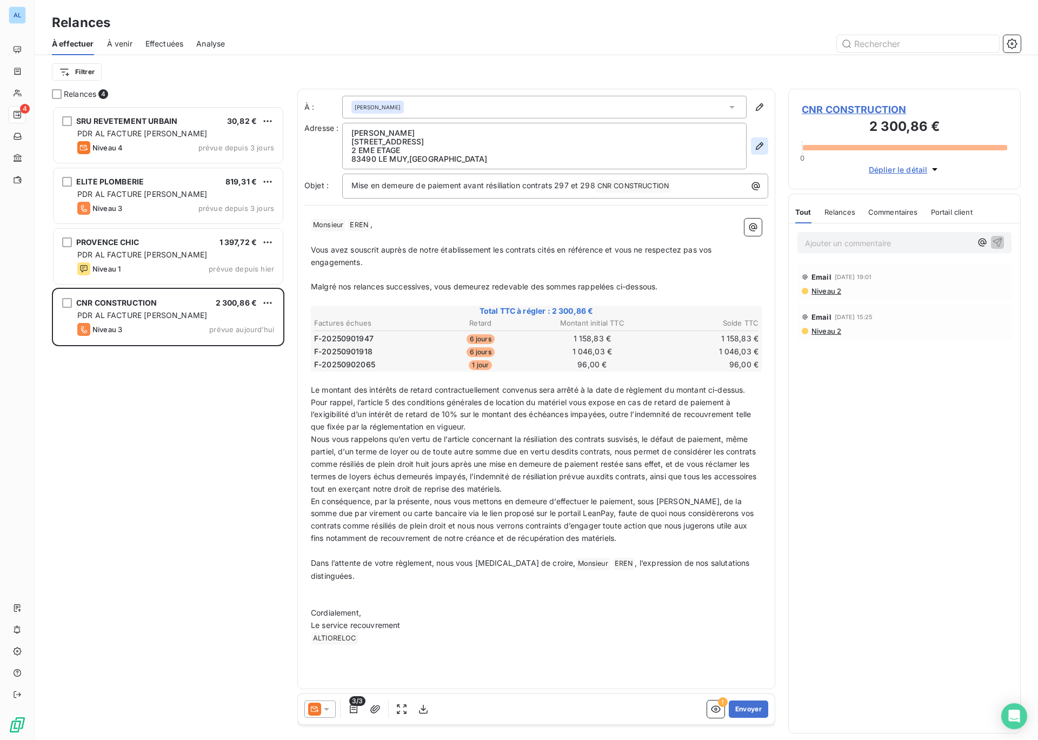
click at [759, 149] on icon "button" at bounding box center [760, 146] width 11 height 11
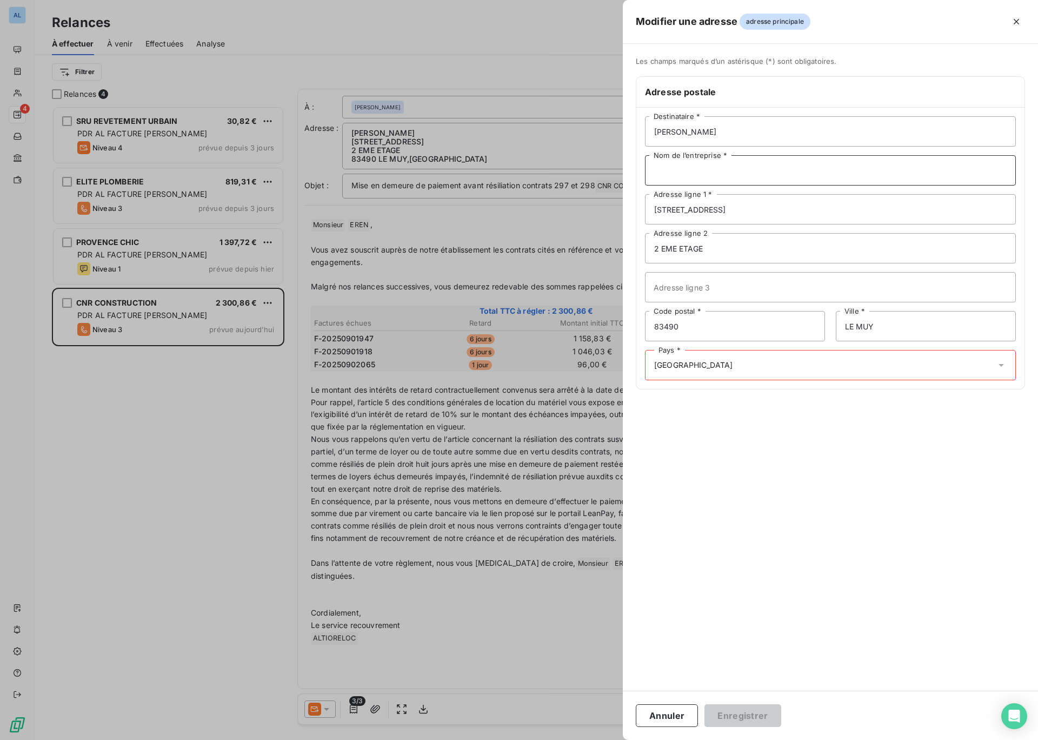
click at [710, 171] on input "Nom de l’entreprise *" at bounding box center [830, 170] width 371 height 30
type input "CNR CONSTRUCTION"
click at [734, 365] on div "Pays * [GEOGRAPHIC_DATA]" at bounding box center [830, 365] width 371 height 30
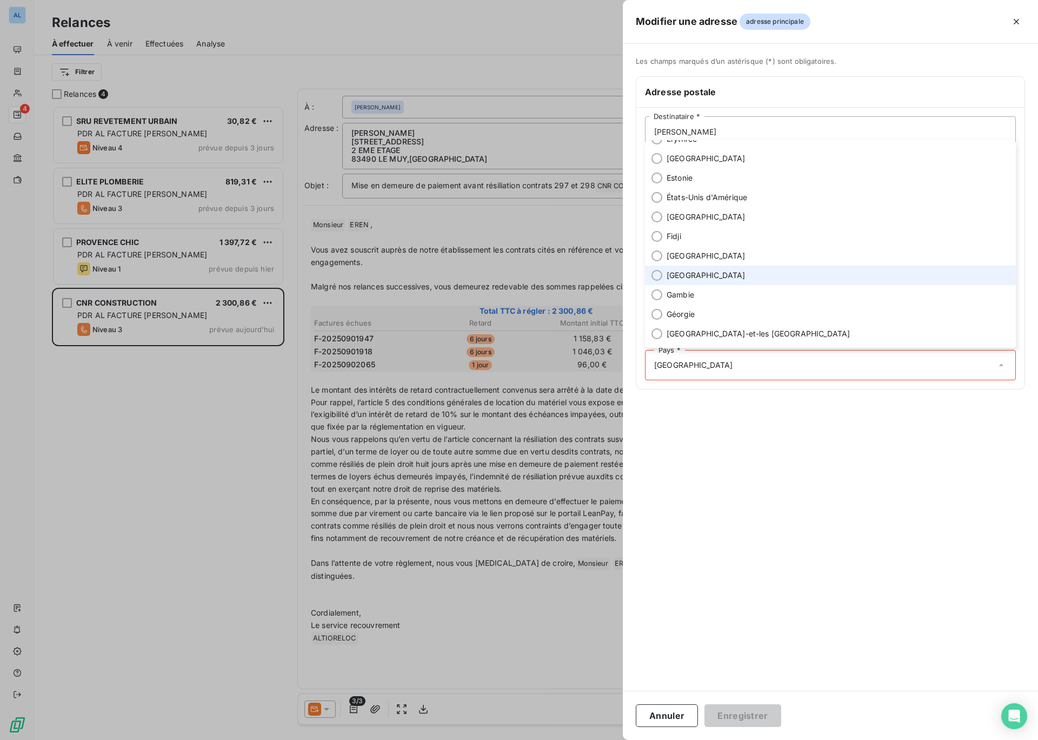
scroll to position [1197, 0]
click at [678, 363] on span "[GEOGRAPHIC_DATA]" at bounding box center [693, 365] width 79 height 11
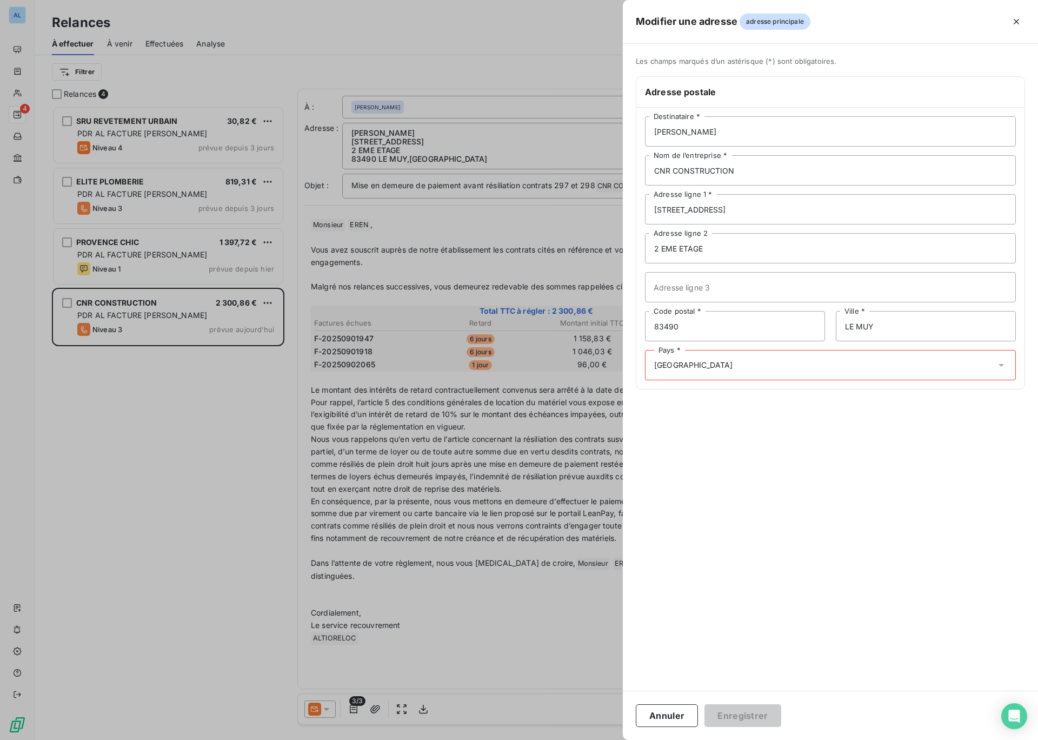
click at [1004, 367] on icon at bounding box center [1001, 365] width 11 height 11
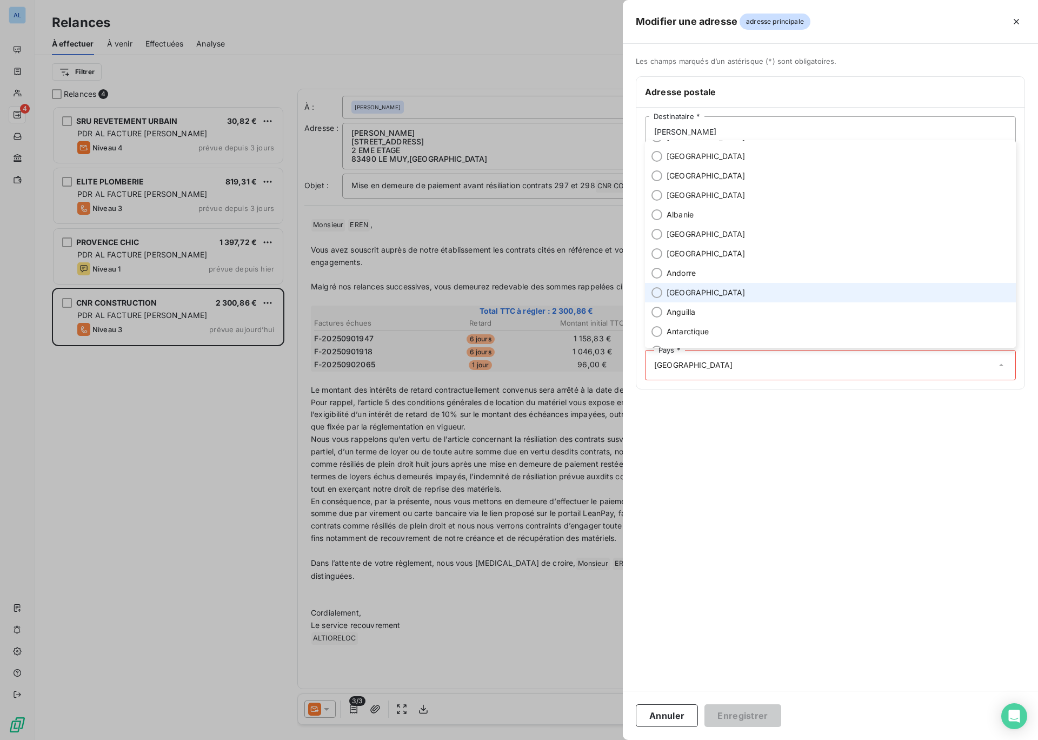
scroll to position [0, 0]
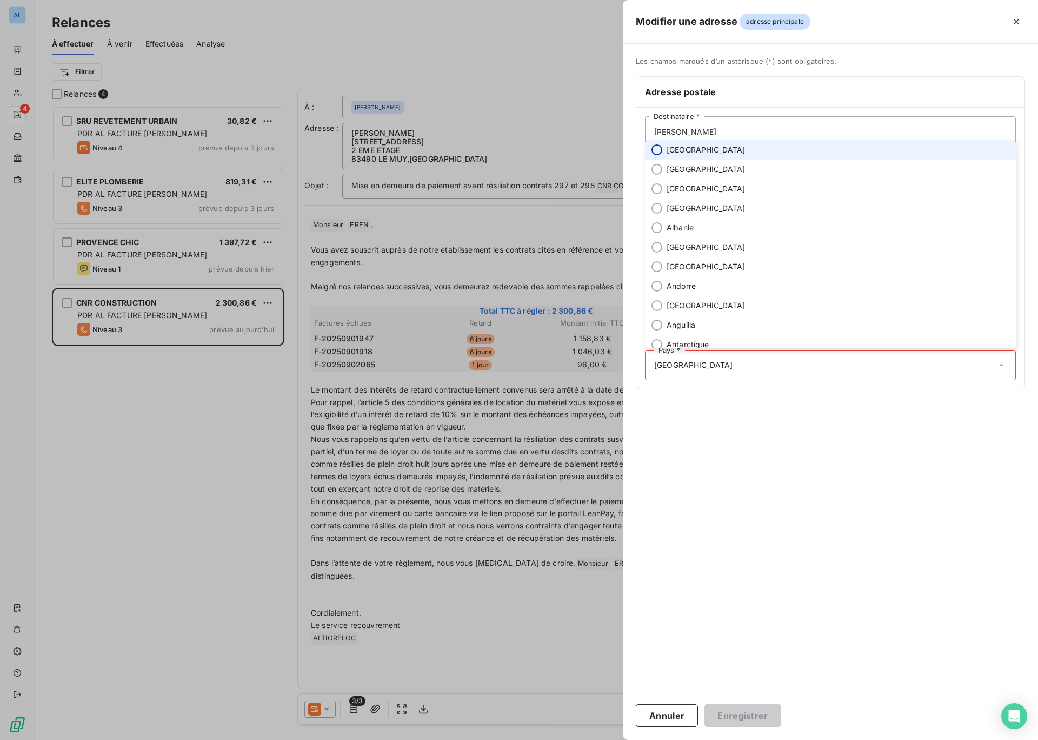
click at [657, 153] on input "radio" at bounding box center [657, 149] width 11 height 11
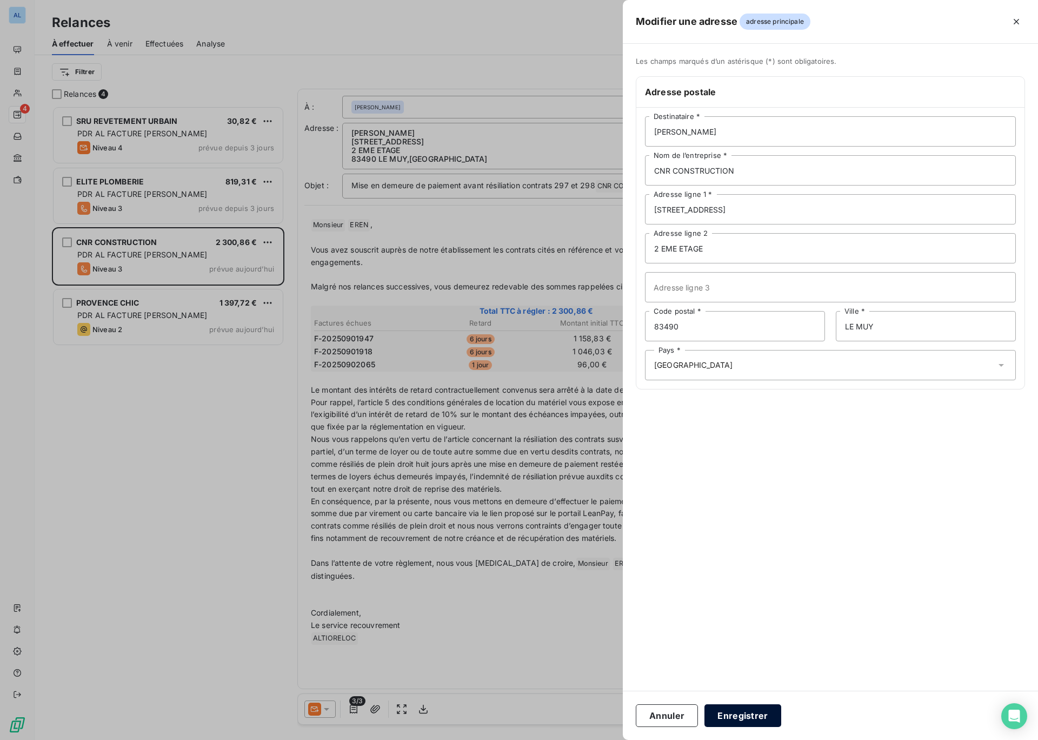
click at [738, 717] on button "Enregistrer" at bounding box center [743, 715] width 77 height 23
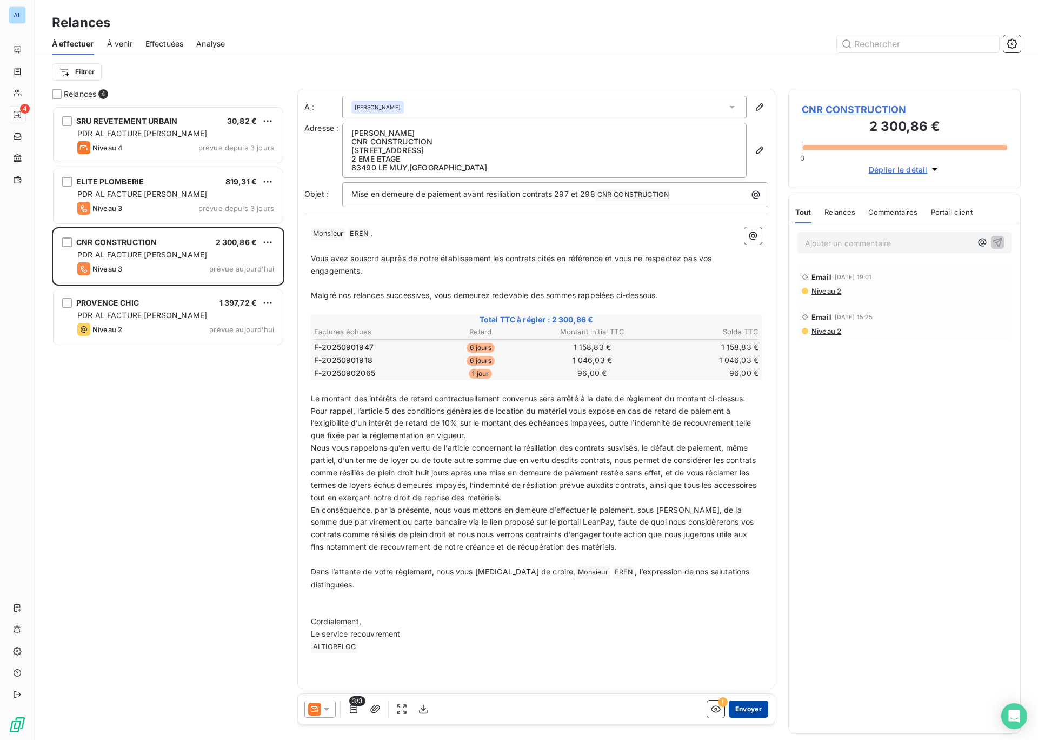
click at [744, 713] on button "Envoyer" at bounding box center [748, 708] width 39 height 17
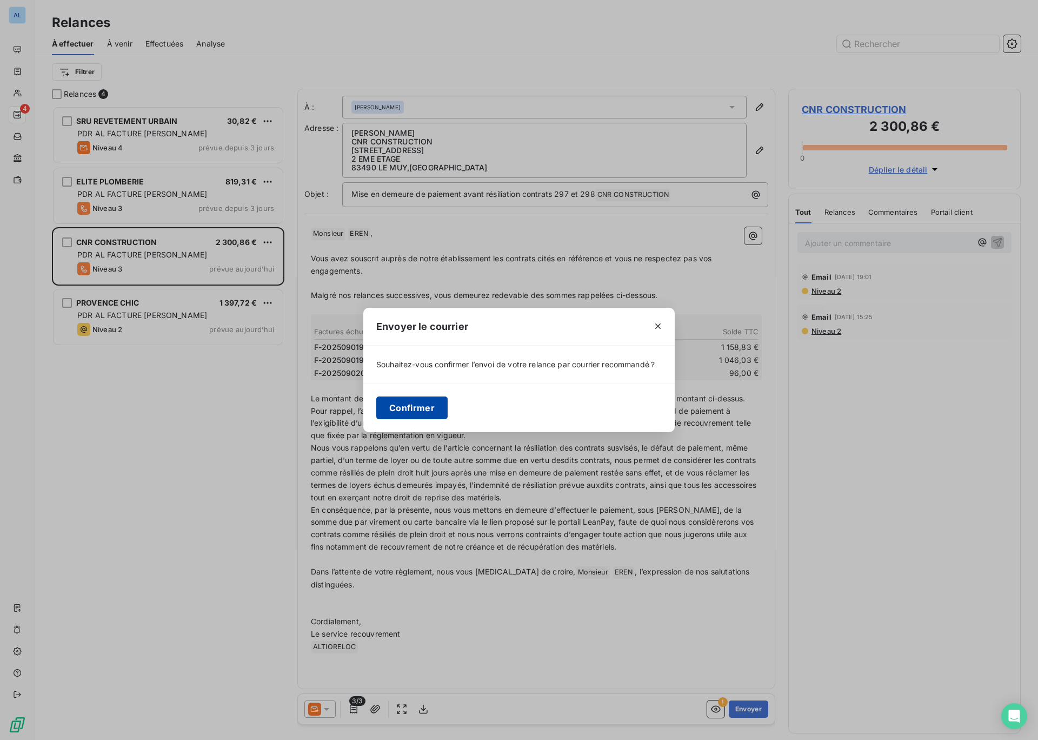
click at [426, 409] on button "Confirmer" at bounding box center [411, 407] width 71 height 23
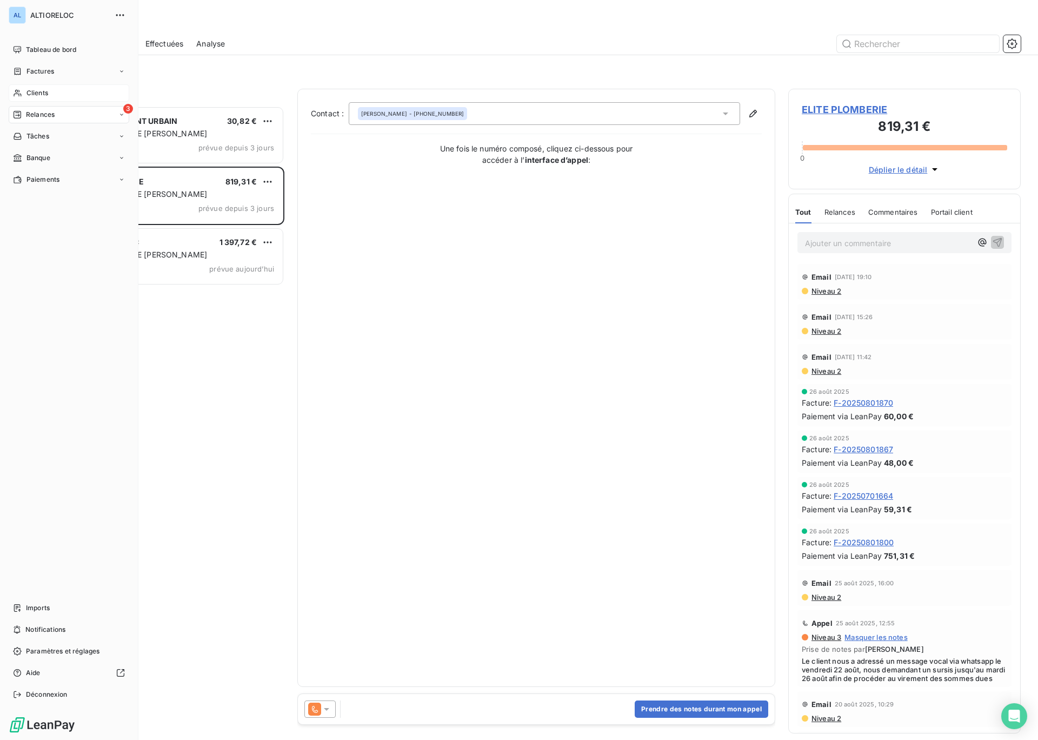
click at [35, 92] on span "Clients" at bounding box center [38, 93] width 22 height 10
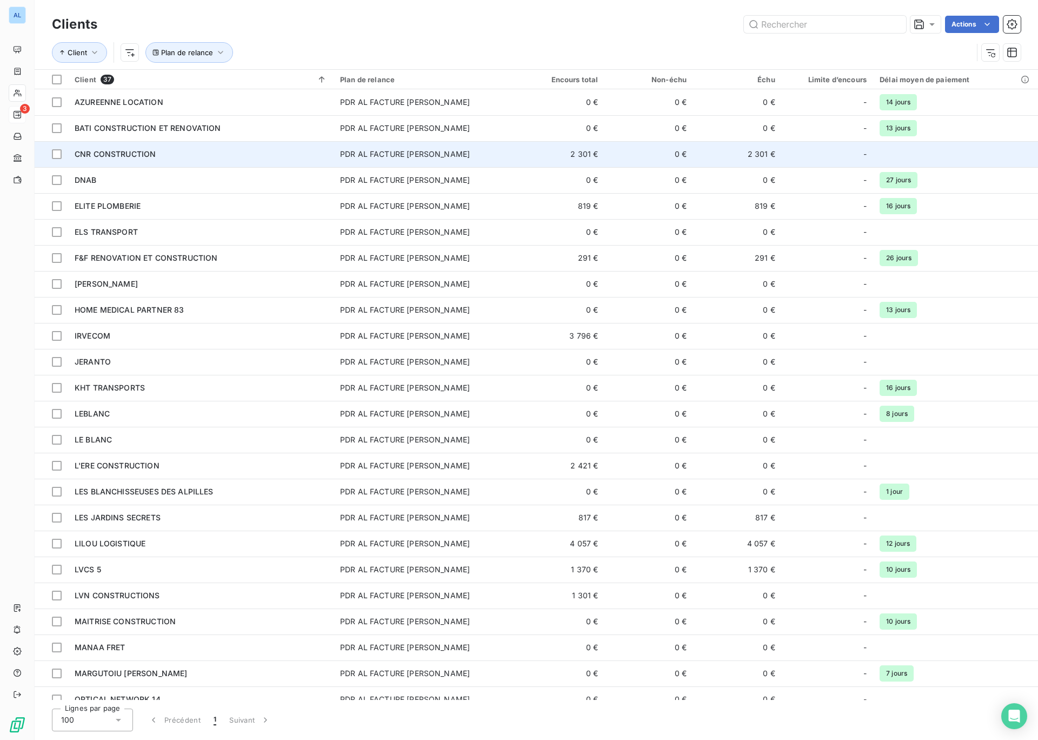
click at [153, 157] on span "CNR CONSTRUCTION" at bounding box center [115, 153] width 81 height 9
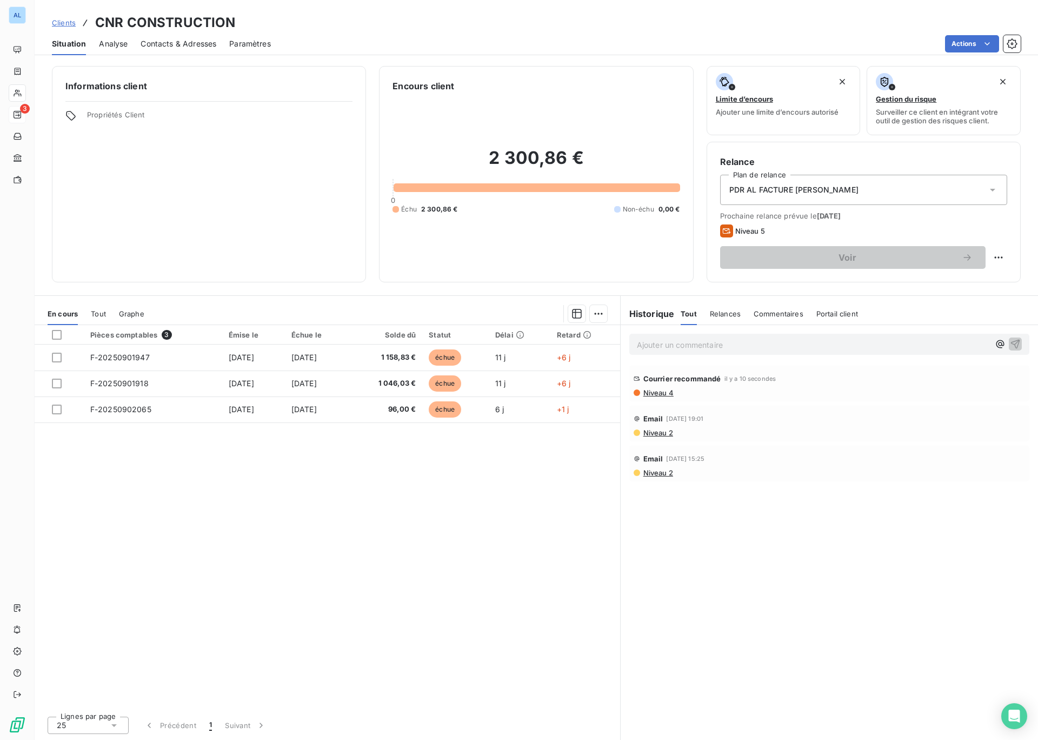
click at [656, 395] on span "Niveau 4" at bounding box center [658, 392] width 31 height 9
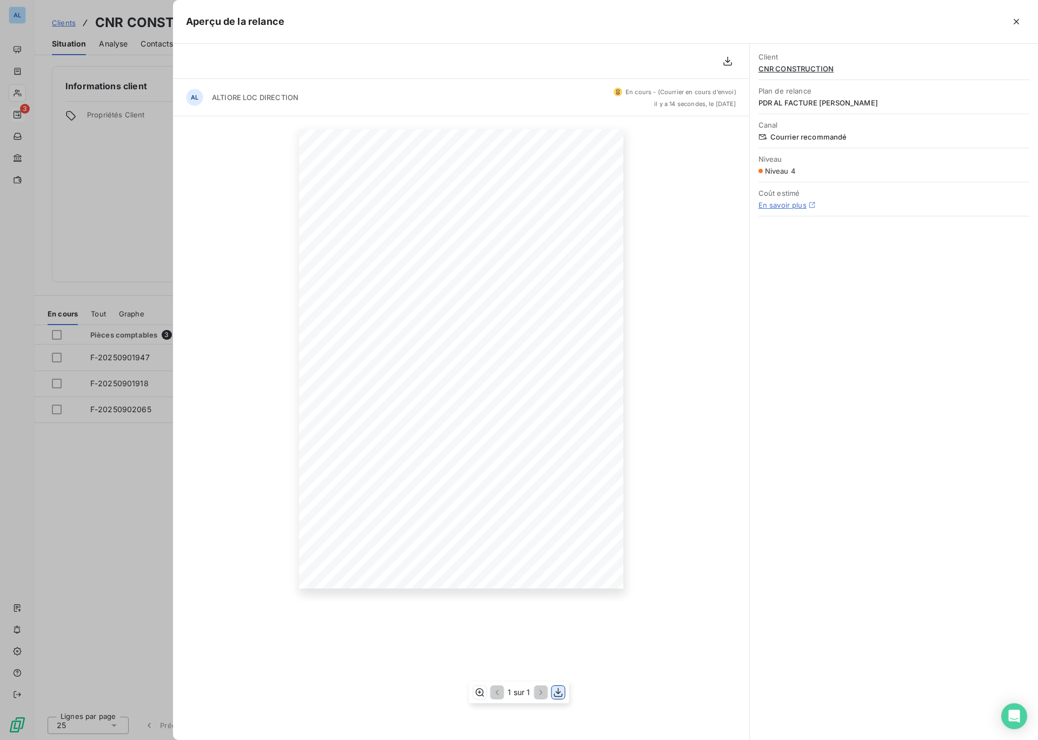
click at [556, 695] on icon "button" at bounding box center [558, 692] width 11 height 11
click at [1014, 19] on icon "button" at bounding box center [1016, 21] width 5 height 5
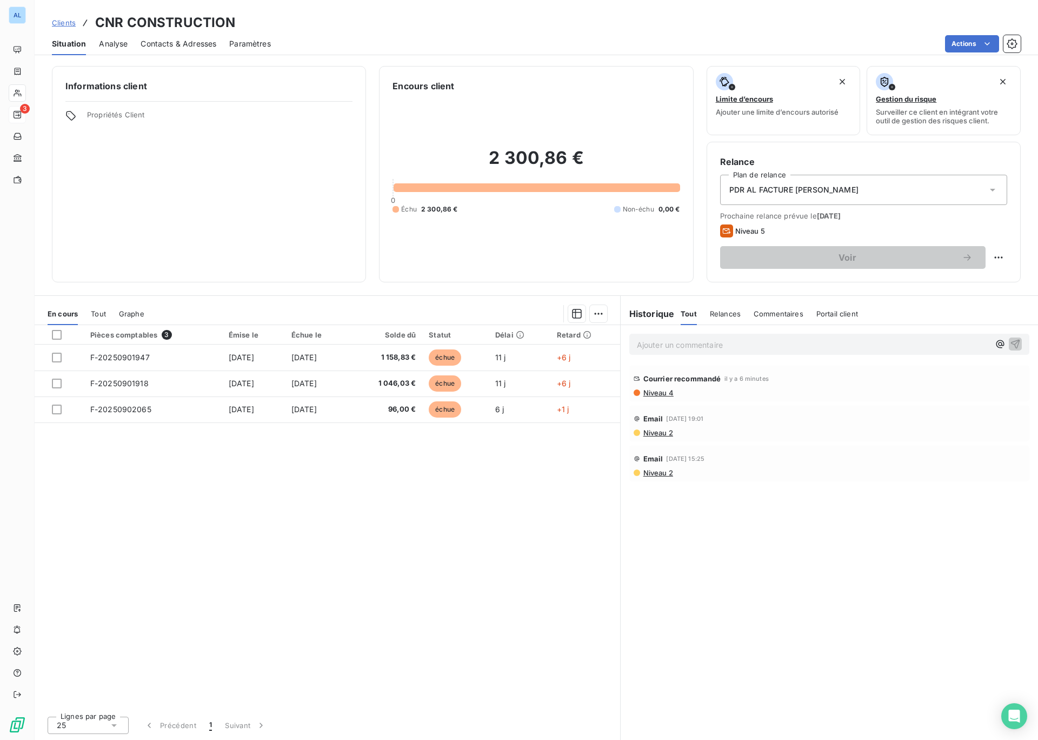
click at [657, 432] on span "Niveau 2" at bounding box center [658, 432] width 31 height 9
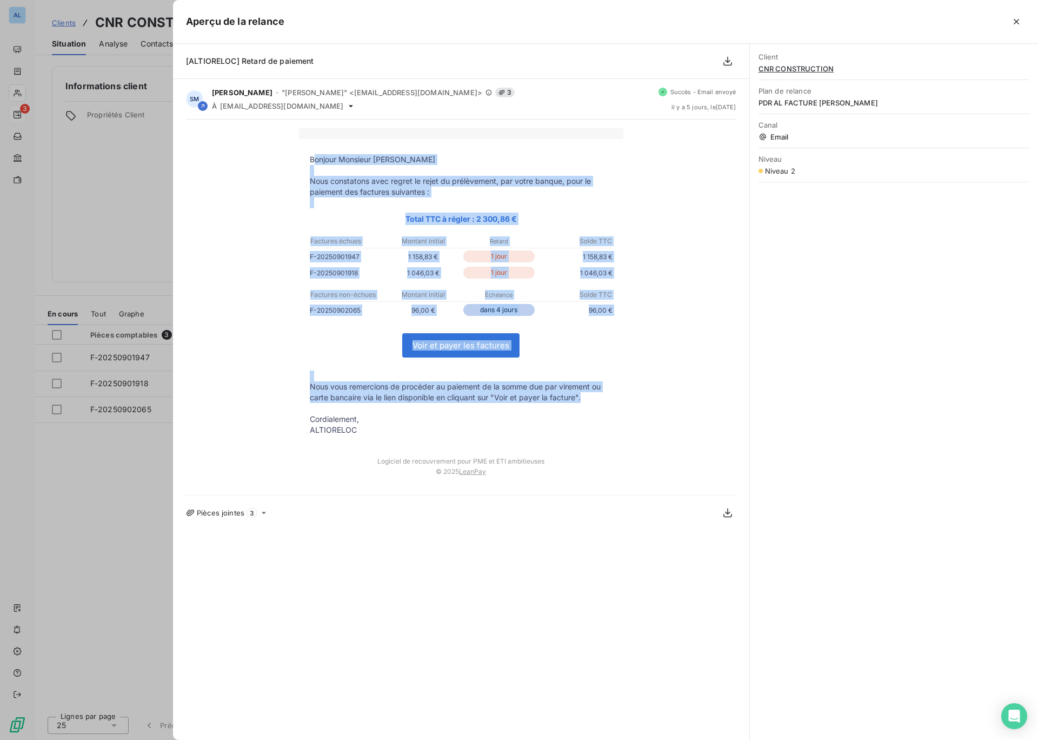
drag, startPoint x: 313, startPoint y: 157, endPoint x: 583, endPoint y: 401, distance: 364.2
click at [583, 401] on tbody "Bonjour Monsieur [PERSON_NAME] Nous constatons avec regret le rejet du prélèvem…" at bounding box center [461, 294] width 325 height 281
copy tbody "onjour Monsieur EREN Nous constatons avec regret le rejet du prélèvement, par v…"
click at [359, 273] on p "F-20250901918" at bounding box center [348, 272] width 76 height 11
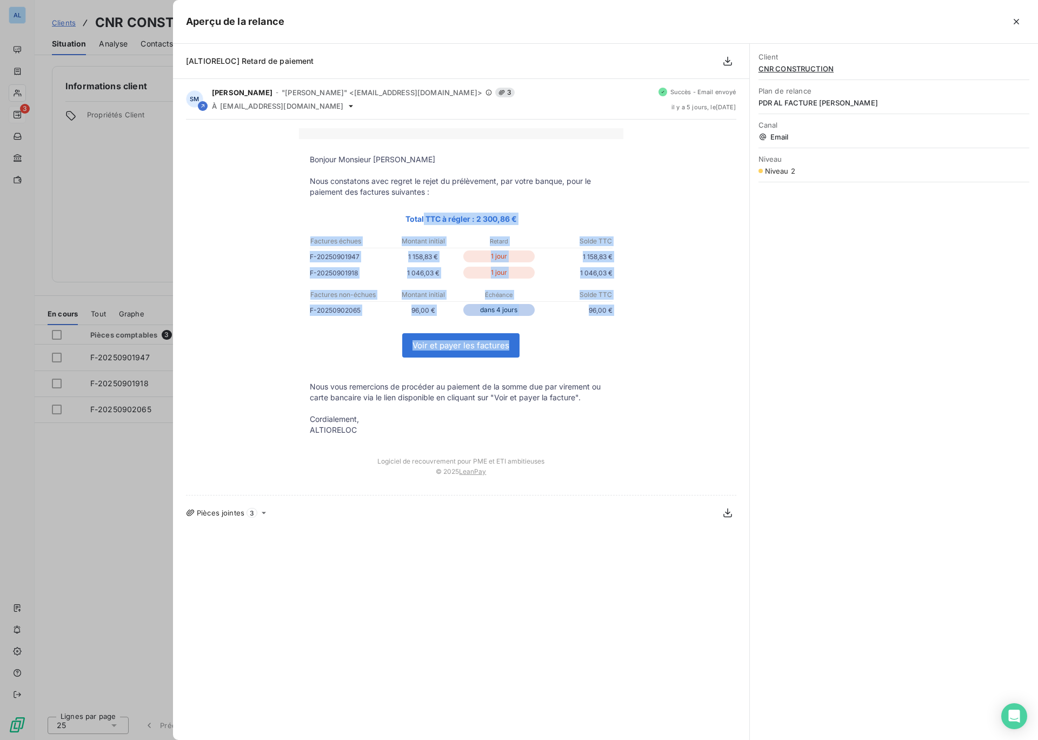
drag, startPoint x: 402, startPoint y: 218, endPoint x: 447, endPoint y: 356, distance: 145.0
click at [447, 356] on tbody "Bonjour Monsieur [PERSON_NAME] Nous constatons avec regret le rejet du prélèvem…" at bounding box center [461, 294] width 325 height 281
copy tbody "Total TTC à régler : 2 300,86 € Factures échues Montant initial Retard Solde TT…"
click at [1020, 20] on icon "button" at bounding box center [1016, 21] width 11 height 11
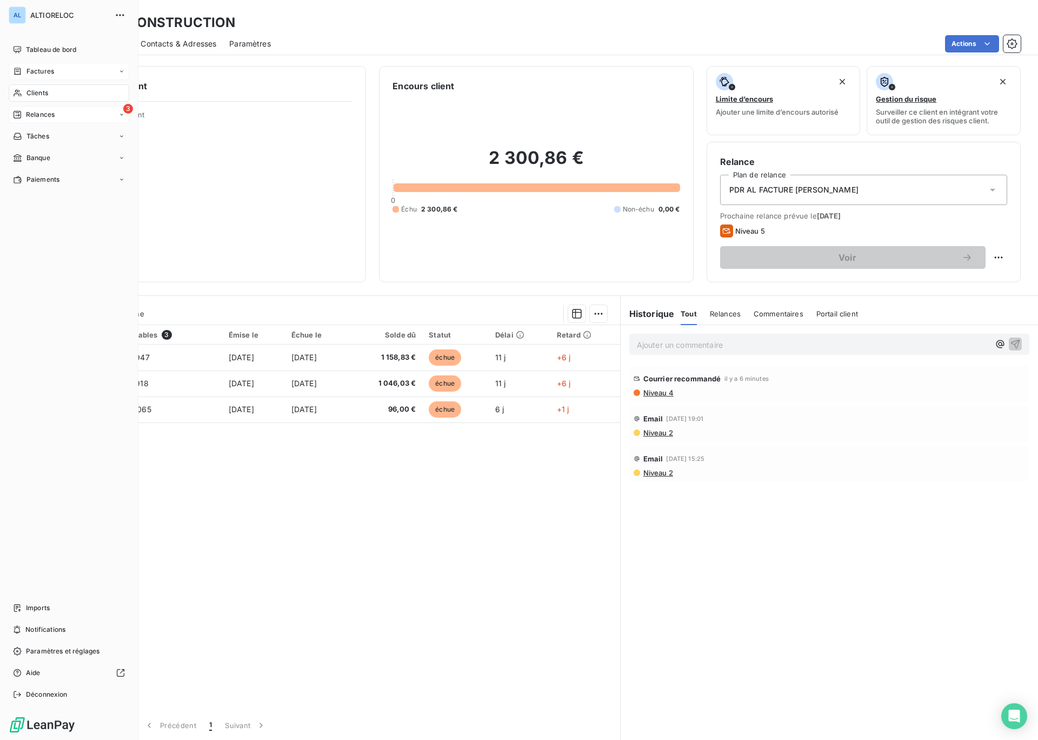
click at [43, 76] on div "Factures" at bounding box center [69, 71] width 121 height 17
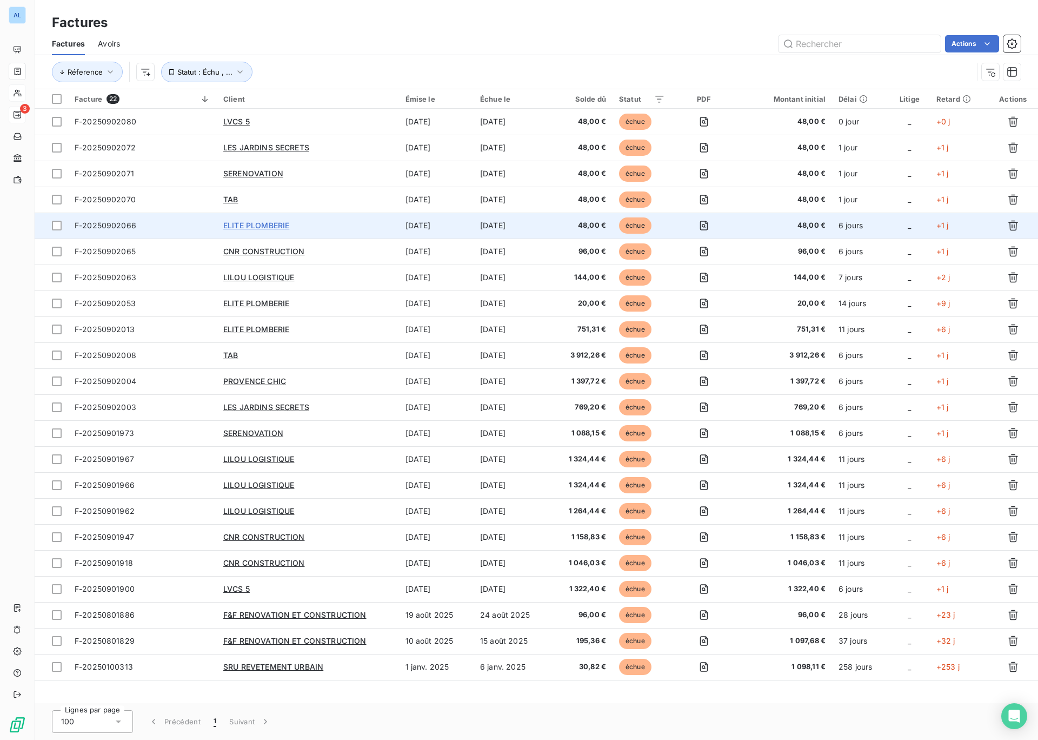
click at [251, 224] on span "ELITE PLOMBERIE" at bounding box center [256, 225] width 66 height 9
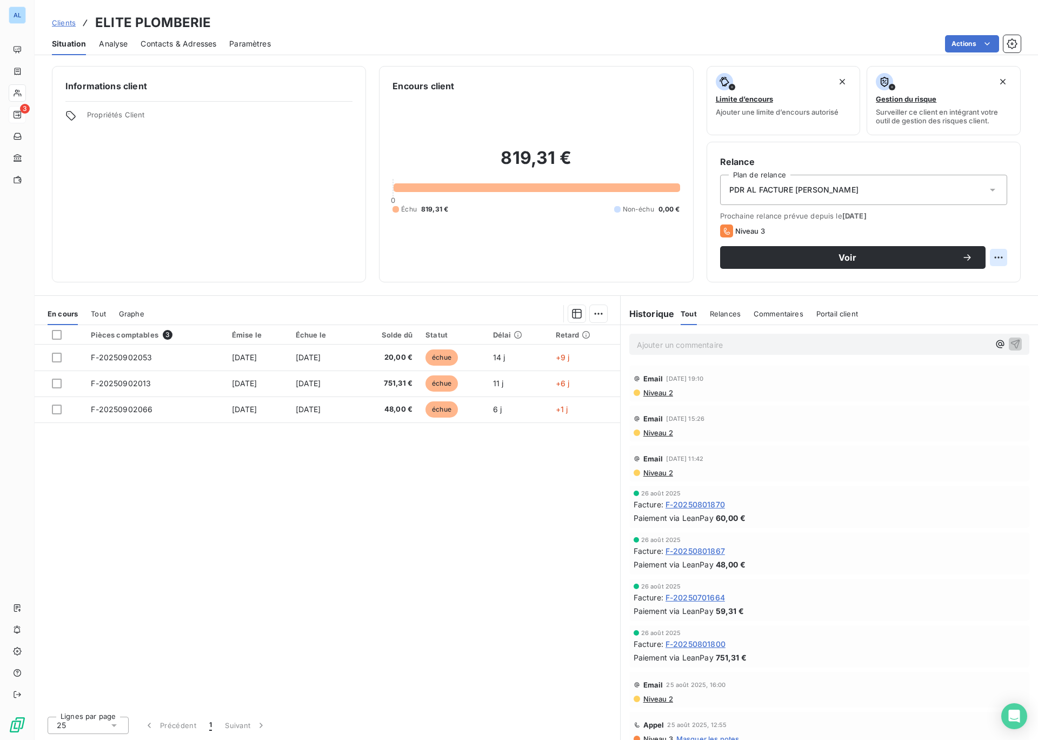
click at [998, 257] on html "AL 3 Clients ELITE PLOMBERIE Situation Analyse Contacts & Adresses Paramètres A…" at bounding box center [519, 370] width 1038 height 740
click at [938, 284] on div "Replanifier cette action" at bounding box center [954, 281] width 97 height 17
select select "8"
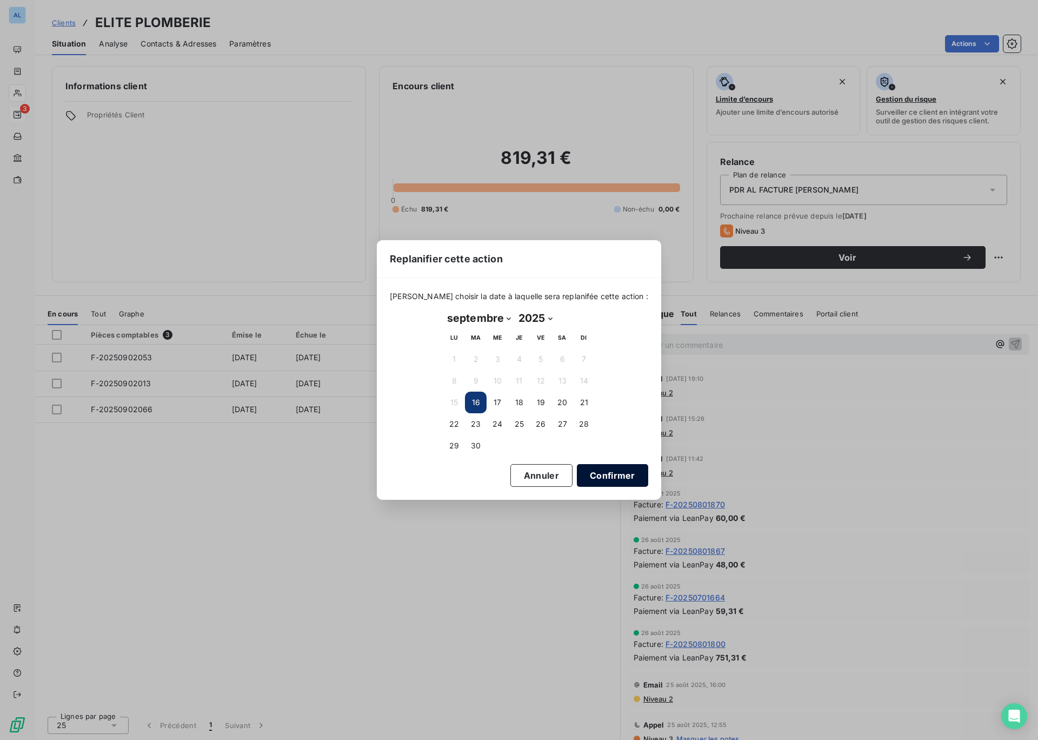
click at [604, 468] on button "Confirmer" at bounding box center [612, 475] width 71 height 23
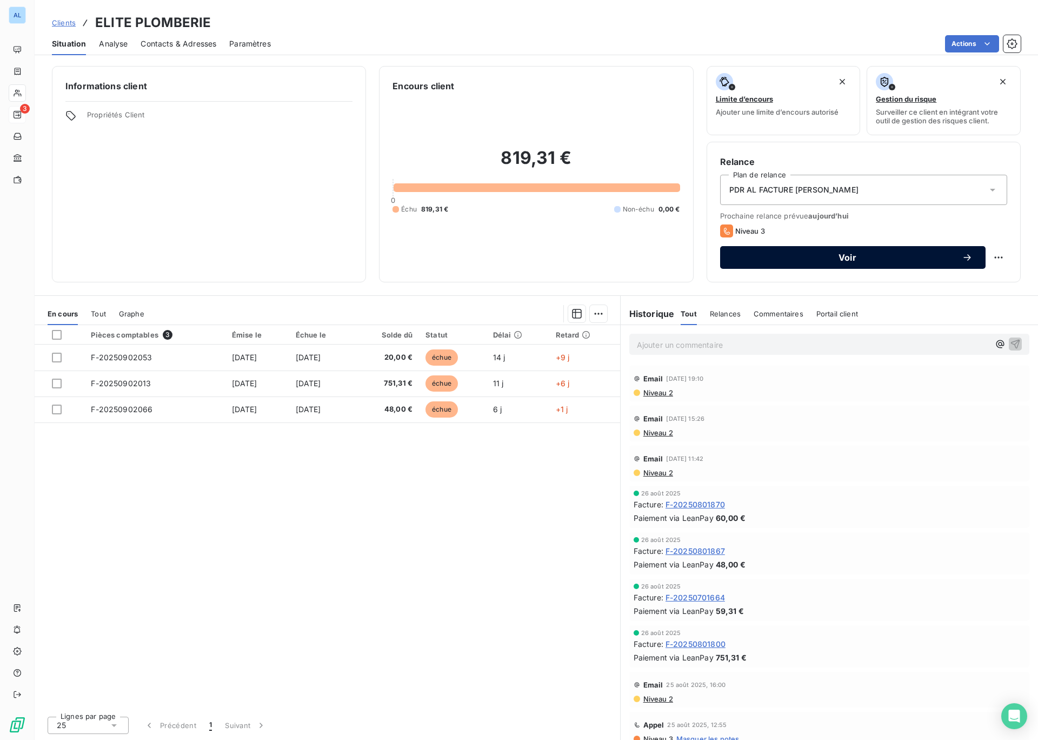
click at [848, 260] on span "Voir" at bounding box center [847, 257] width 229 height 9
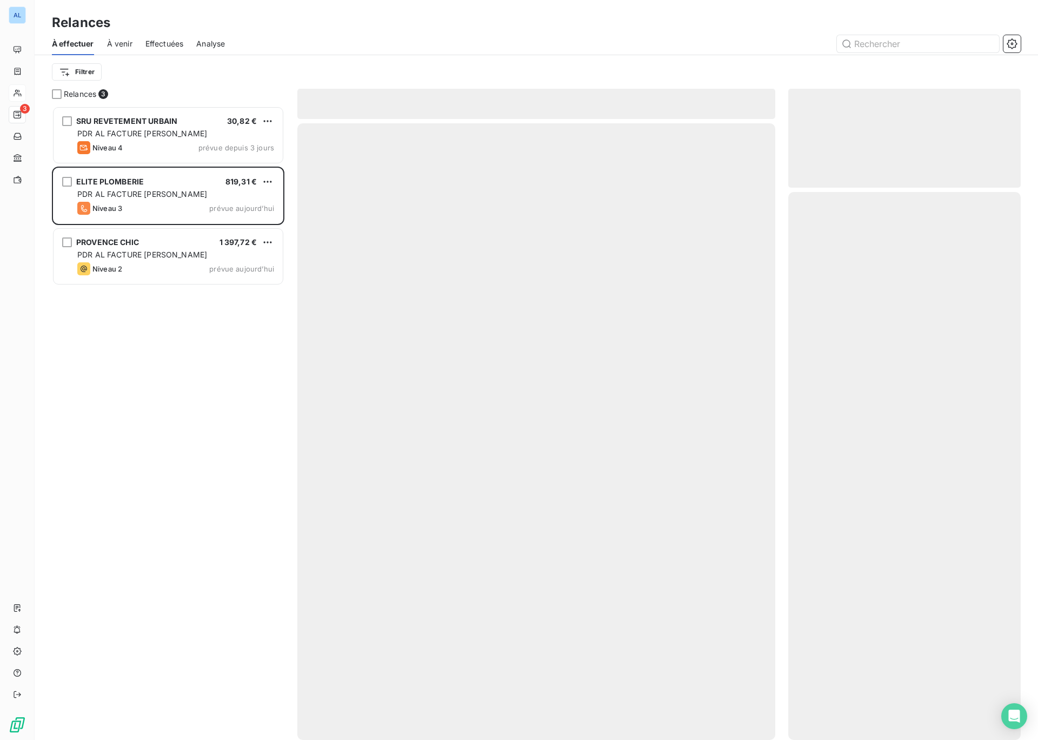
scroll to position [634, 233]
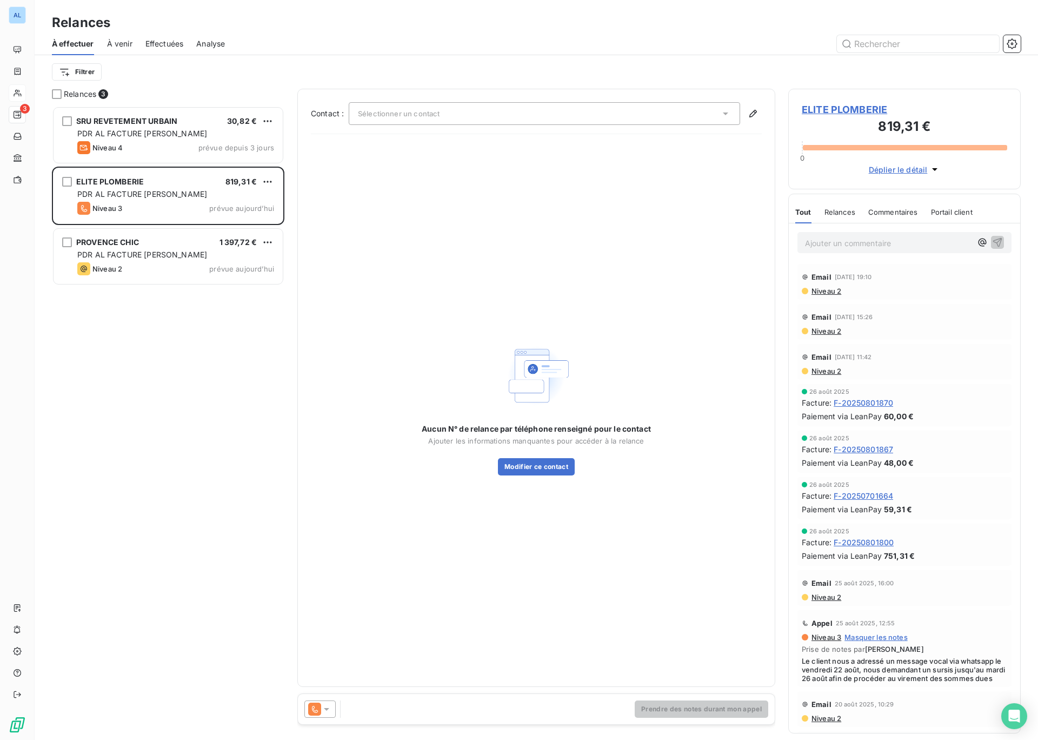
click at [326, 711] on icon at bounding box center [326, 709] width 11 height 11
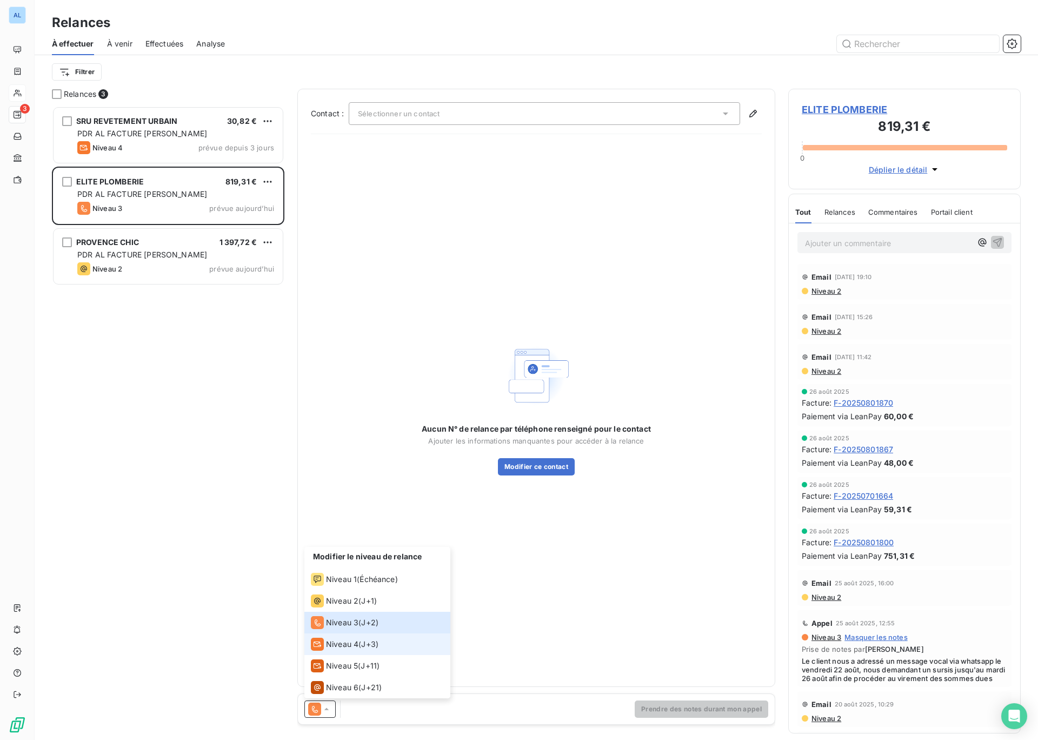
click at [350, 645] on span "Niveau 4" at bounding box center [342, 644] width 32 height 11
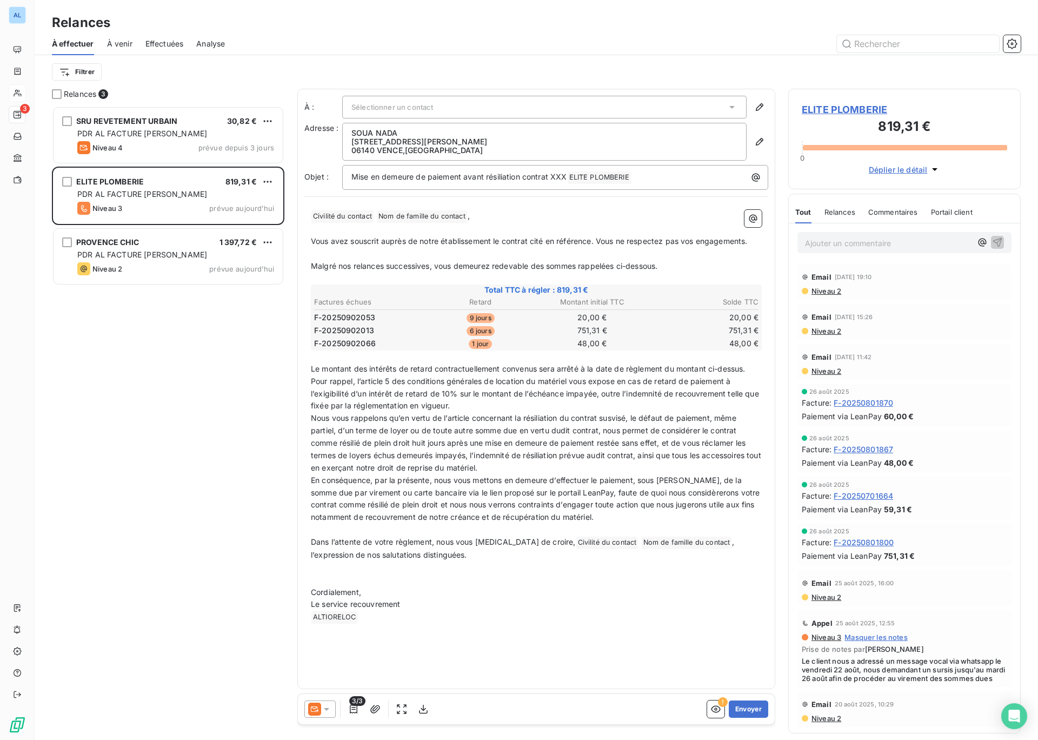
click at [367, 107] on span "Sélectionner un contact" at bounding box center [393, 107] width 82 height 9
click at [358, 129] on div at bounding box center [354, 130] width 11 height 11
click at [760, 141] on icon "button" at bounding box center [760, 141] width 11 height 11
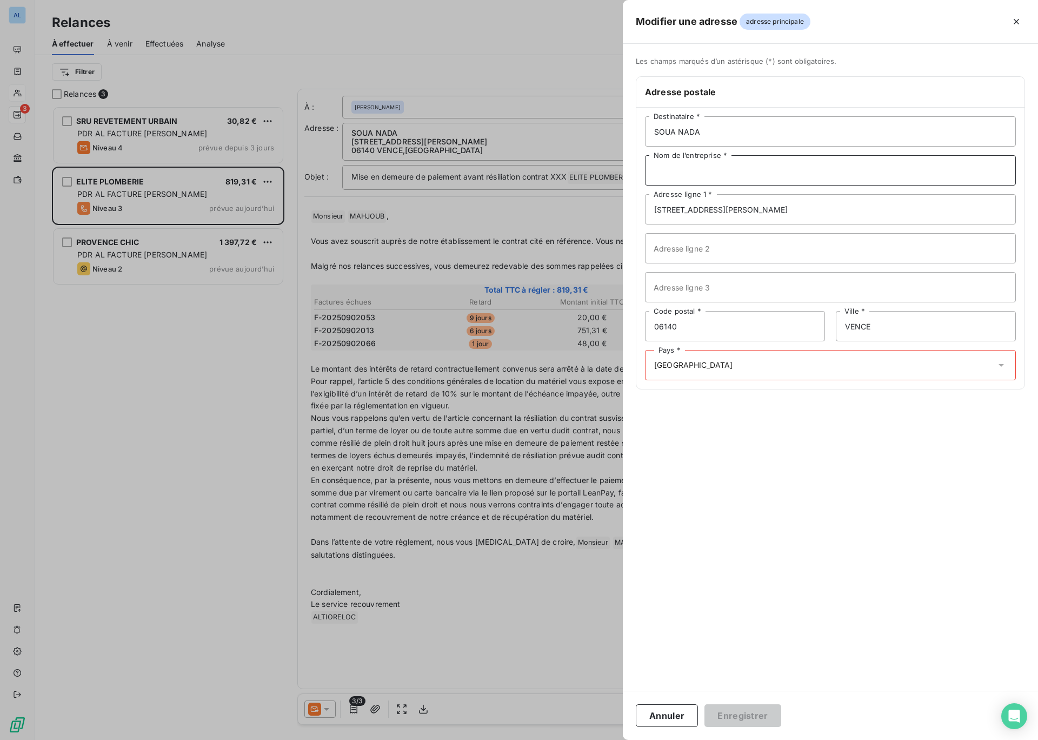
click at [665, 167] on input "Nom de l’entreprise *" at bounding box center [830, 170] width 371 height 30
type input "ELITE PLOMBERIE"
click at [696, 365] on div "Pays * [GEOGRAPHIC_DATA]" at bounding box center [830, 365] width 371 height 30
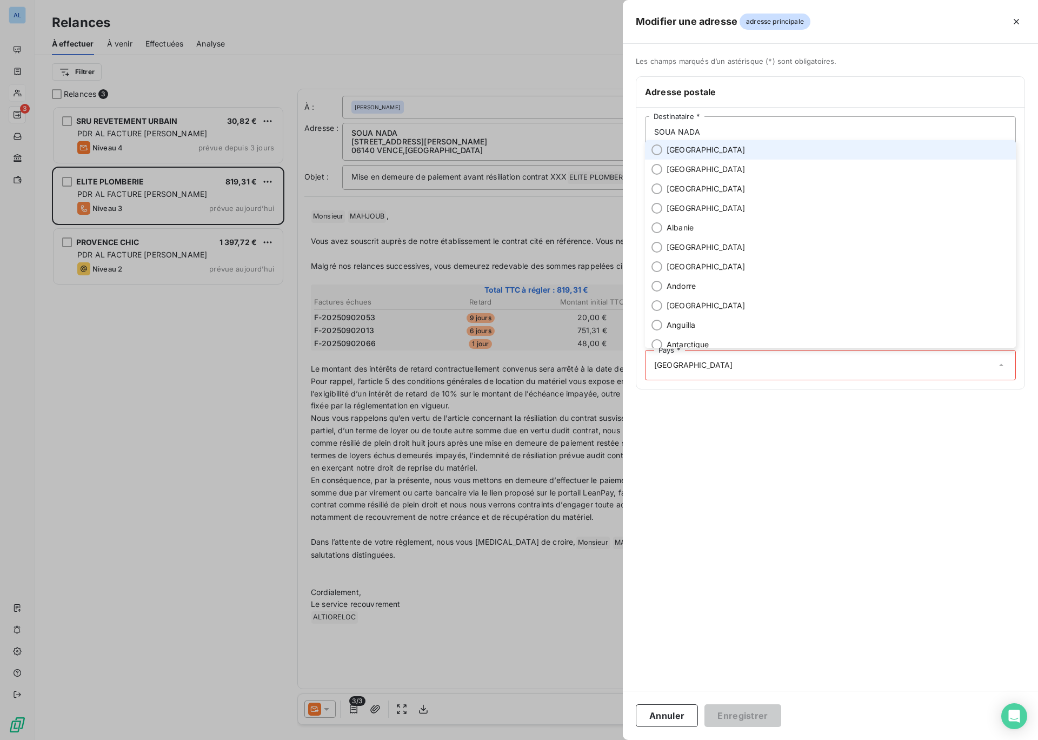
click at [674, 146] on span "[GEOGRAPHIC_DATA]" at bounding box center [706, 149] width 79 height 11
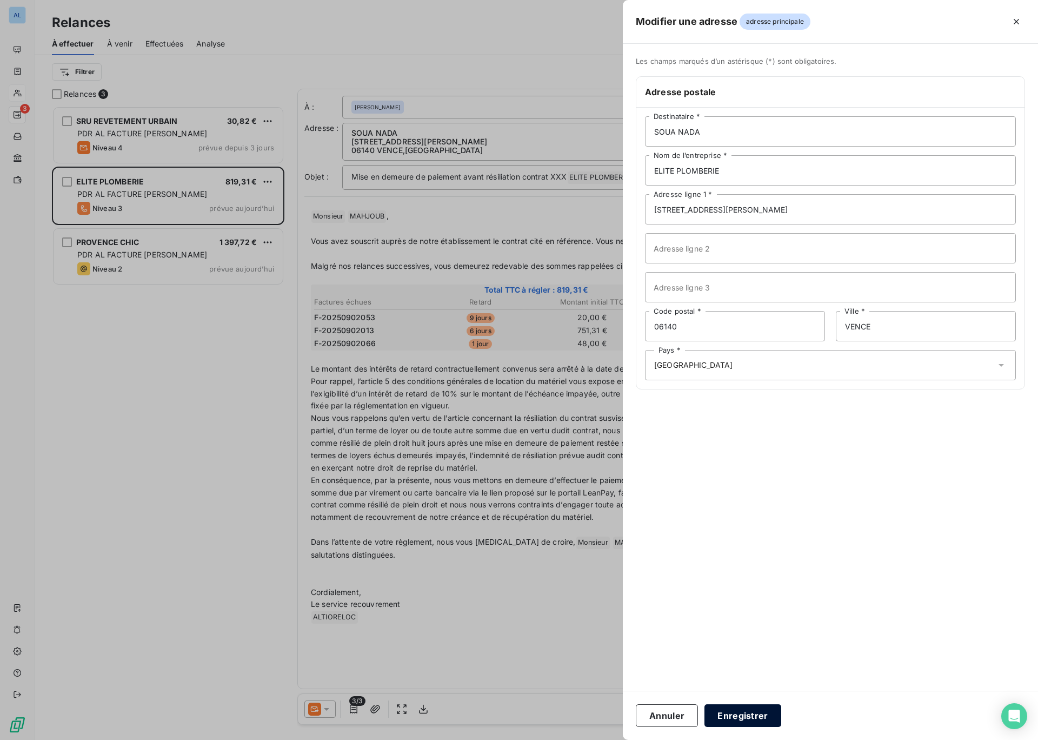
click at [730, 713] on button "Enregistrer" at bounding box center [743, 715] width 77 height 23
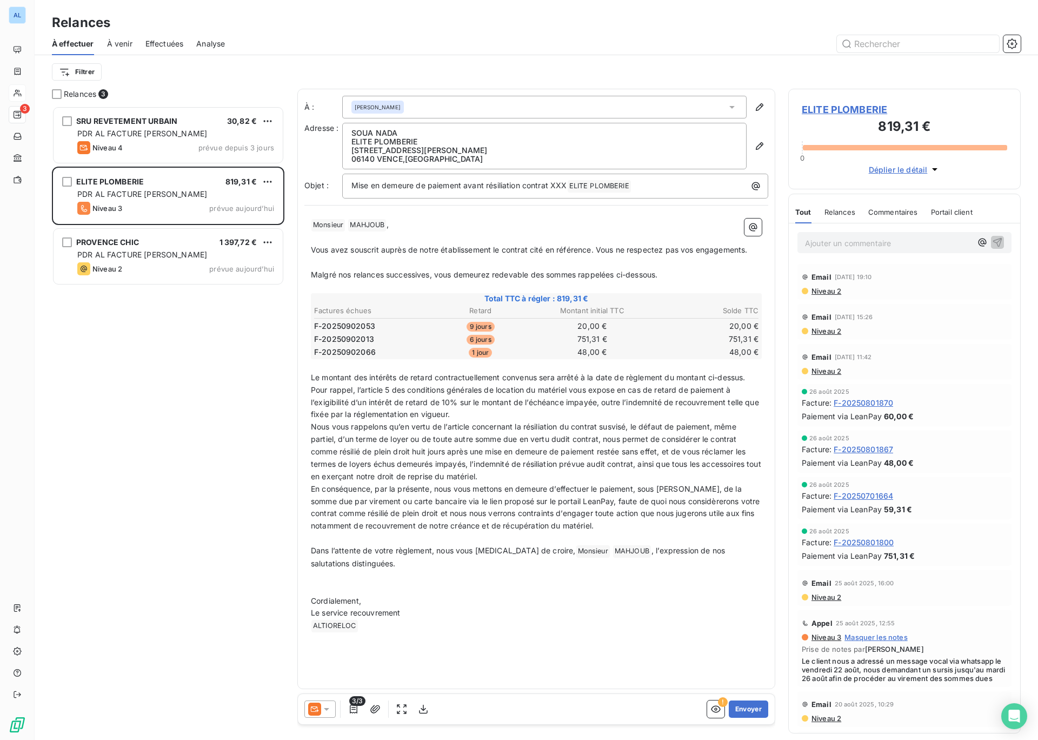
click at [603, 249] on span "Vous avez souscrit auprès de notre établissement le contrat cité en référence. …" at bounding box center [529, 249] width 437 height 9
click at [716, 711] on icon "button" at bounding box center [716, 709] width 11 height 11
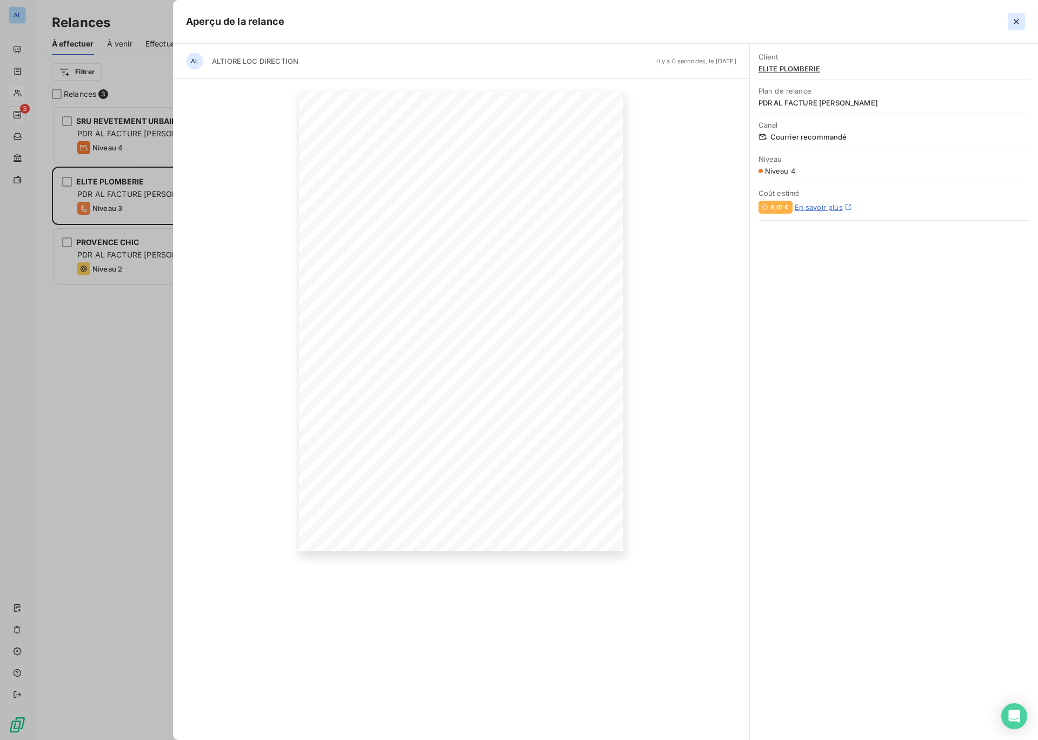
click at [1014, 23] on icon "button" at bounding box center [1016, 21] width 11 height 11
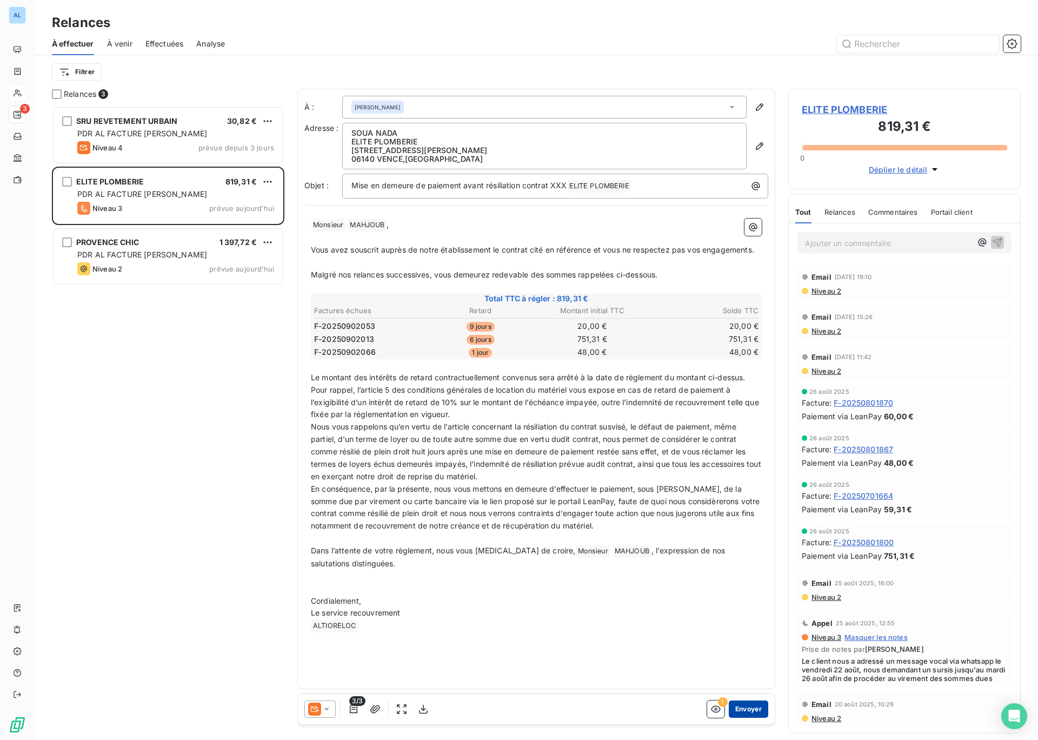
click at [742, 706] on button "Envoyer" at bounding box center [748, 708] width 39 height 17
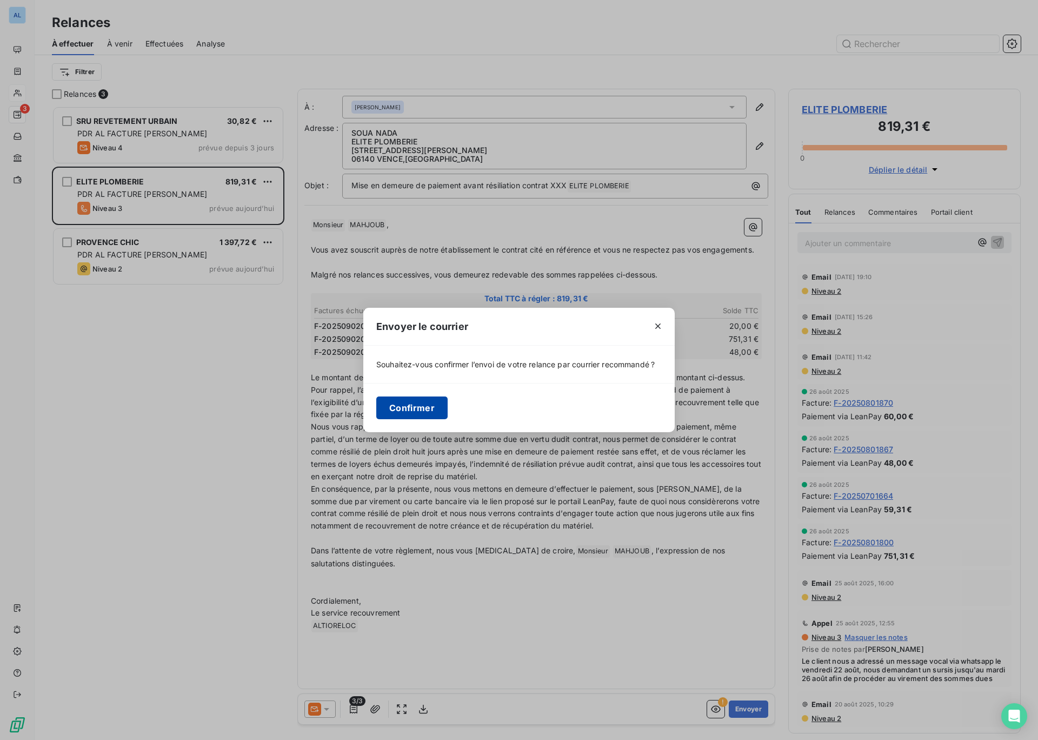
click at [418, 410] on button "Confirmer" at bounding box center [411, 407] width 71 height 23
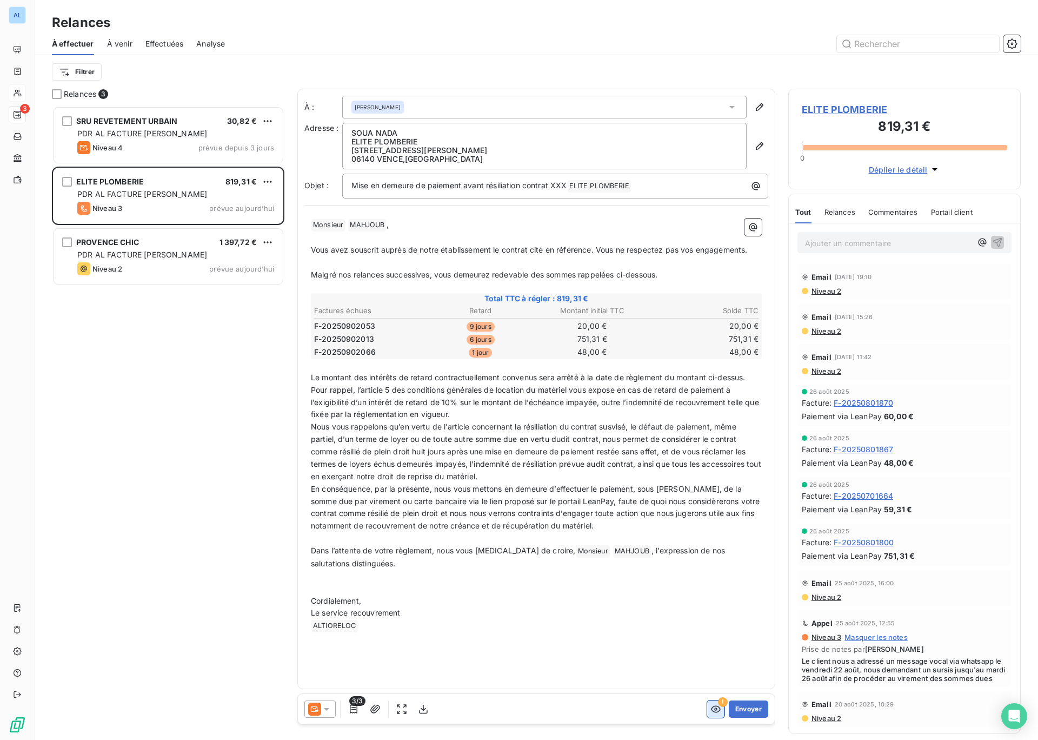
click at [712, 710] on icon "button" at bounding box center [716, 709] width 11 height 11
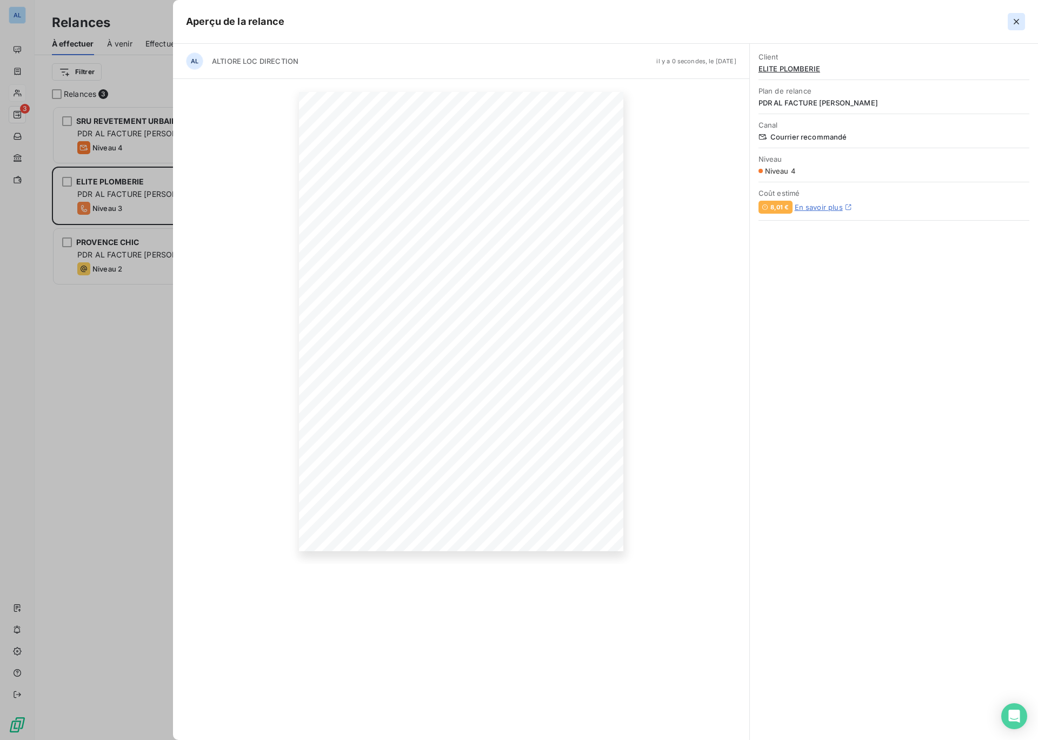
click at [1015, 19] on icon "button" at bounding box center [1016, 21] width 11 height 11
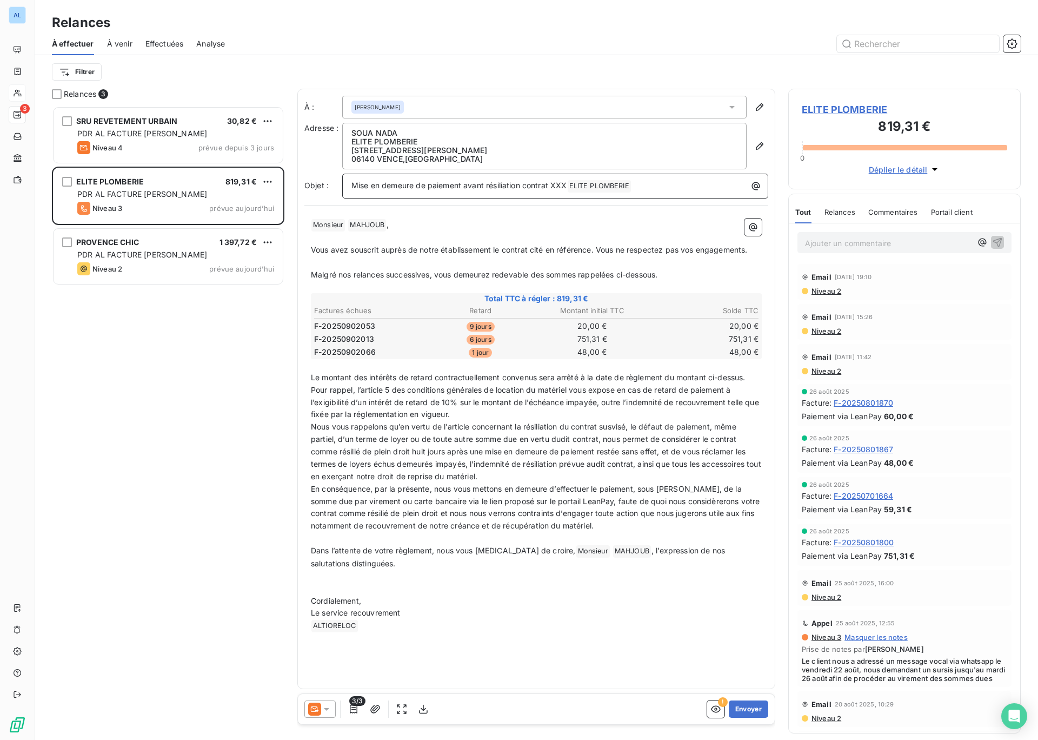
drag, startPoint x: 554, startPoint y: 185, endPoint x: 569, endPoint y: 186, distance: 15.2
click at [567, 186] on span "Mise en demeure de paiement avant résiliation contrat XXX" at bounding box center [460, 185] width 216 height 9
click at [729, 112] on div "[PERSON_NAME]" at bounding box center [544, 107] width 405 height 23
click at [728, 112] on icon at bounding box center [732, 107] width 11 height 11
click at [755, 147] on icon "button" at bounding box center [760, 146] width 11 height 11
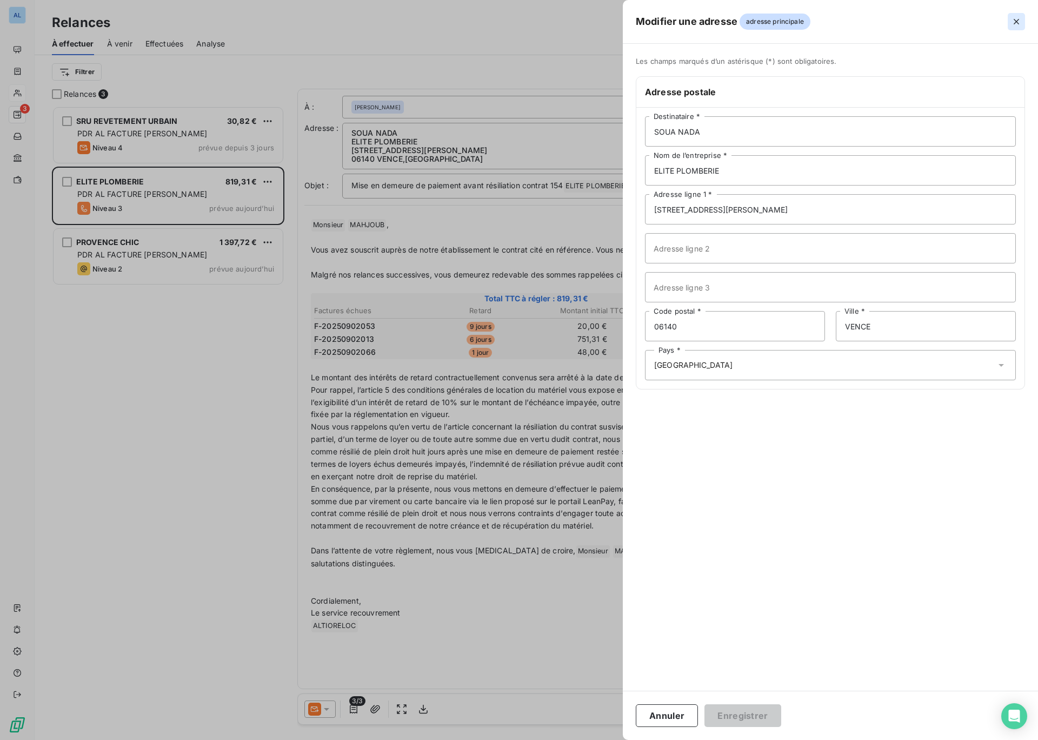
click at [1015, 23] on icon "button" at bounding box center [1016, 21] width 5 height 5
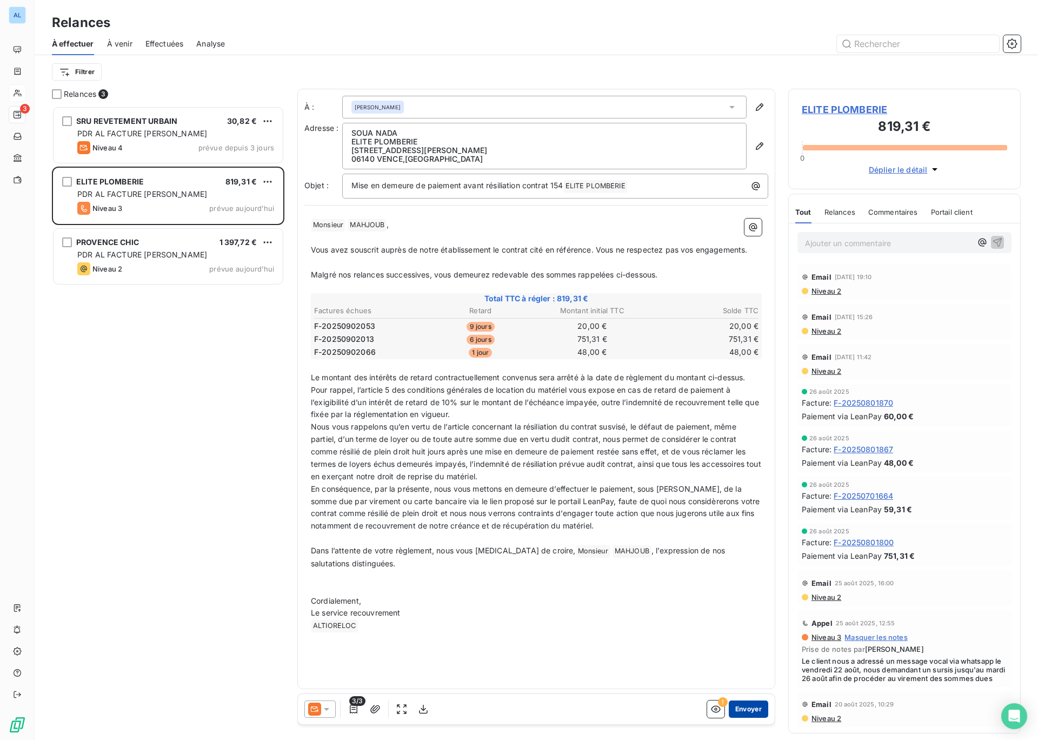
click at [751, 711] on button "Envoyer" at bounding box center [748, 708] width 39 height 17
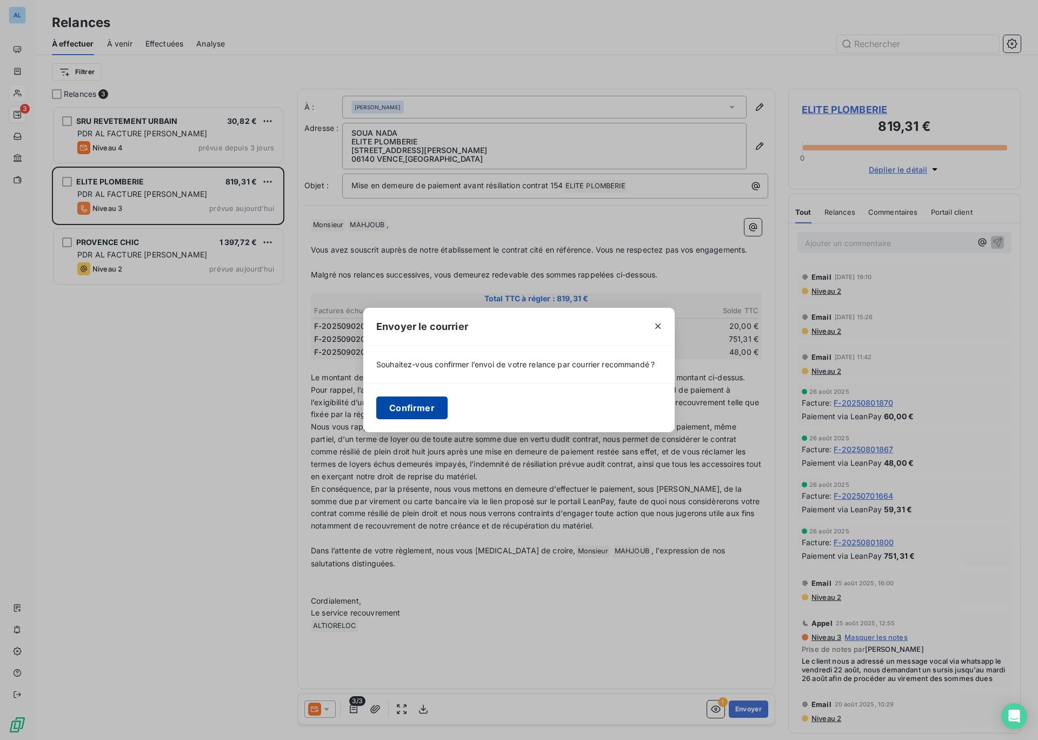
click at [428, 411] on button "Confirmer" at bounding box center [411, 407] width 71 height 23
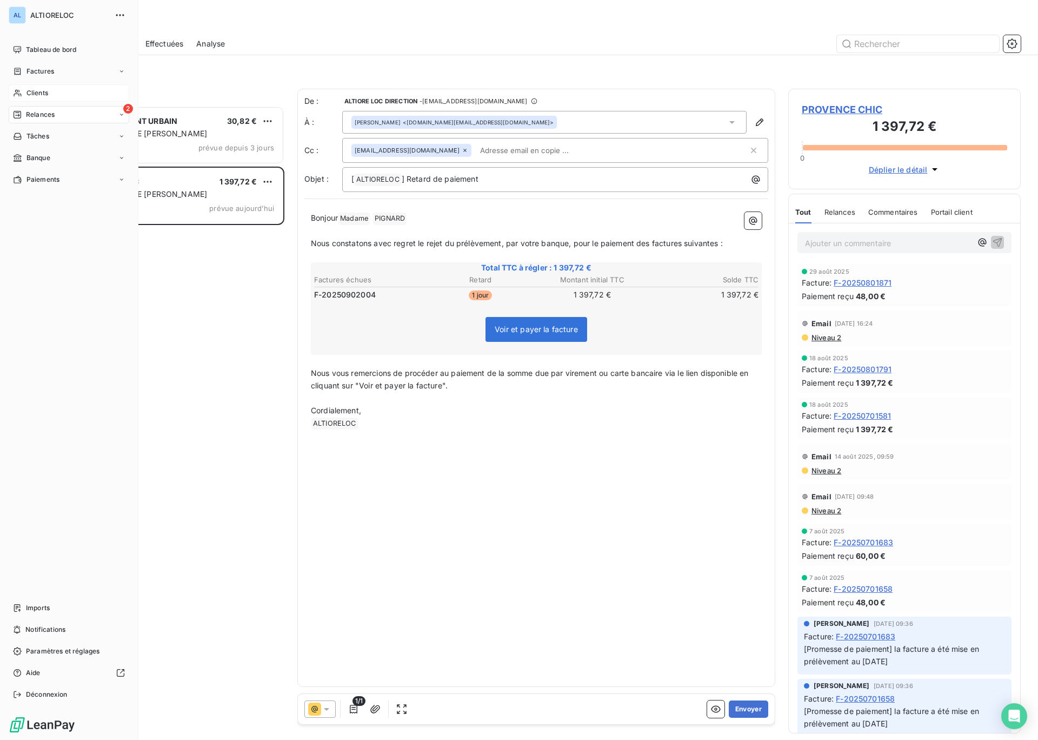
click at [41, 93] on span "Clients" at bounding box center [38, 93] width 22 height 10
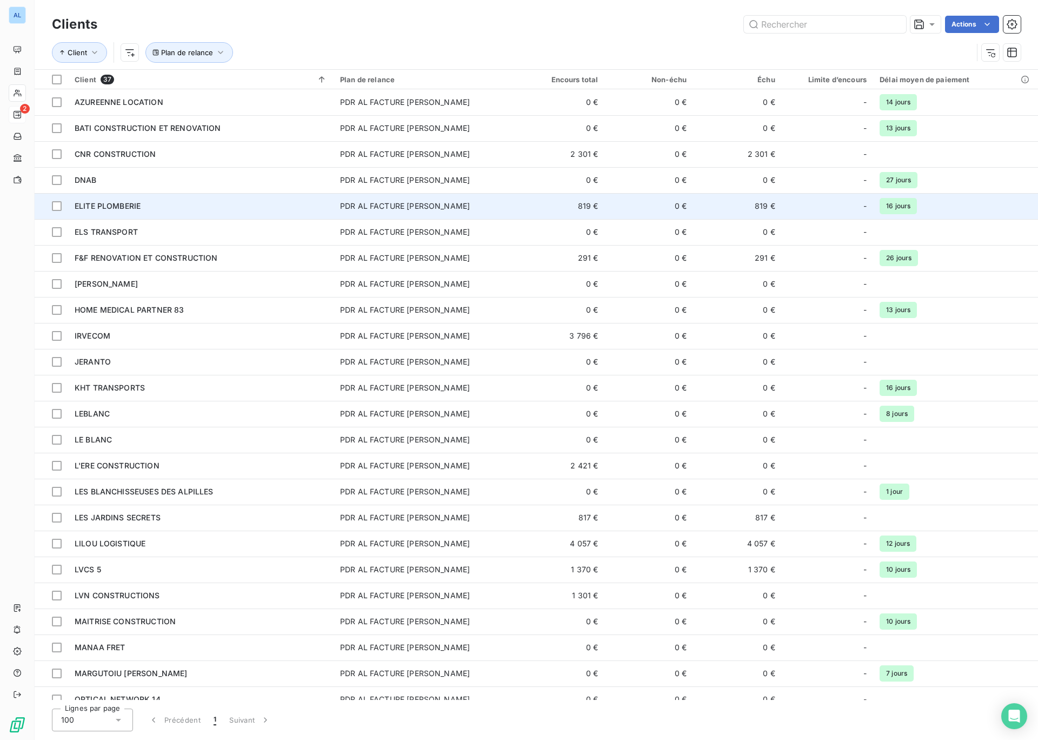
click at [97, 206] on span "ELITE PLOMBERIE" at bounding box center [108, 205] width 66 height 9
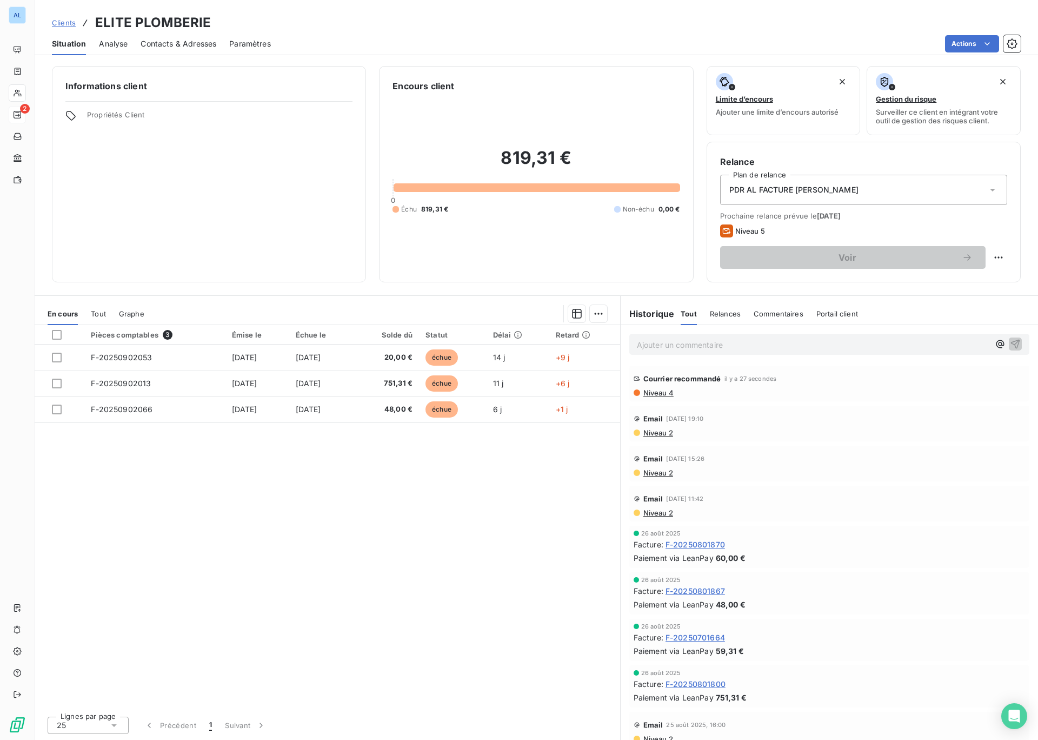
click at [653, 394] on span "Niveau 4" at bounding box center [658, 392] width 31 height 9
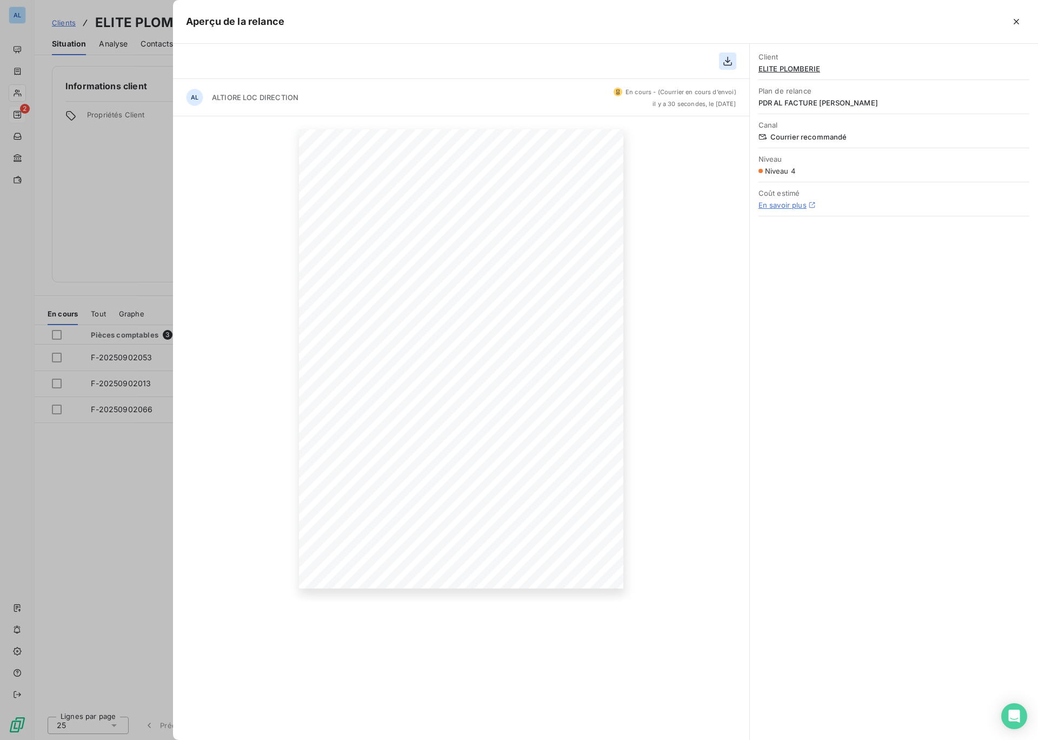
click at [725, 62] on icon "button" at bounding box center [728, 61] width 11 height 11
click at [1018, 23] on icon "button" at bounding box center [1016, 21] width 5 height 5
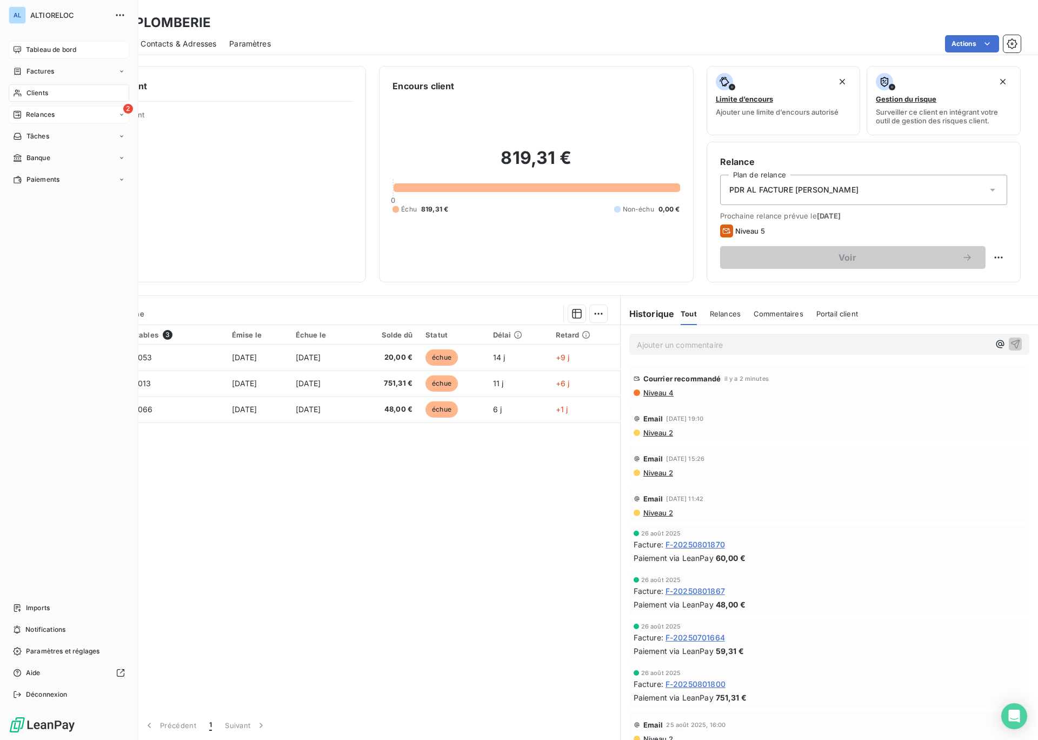
click at [42, 49] on span "Tableau de bord" at bounding box center [51, 50] width 50 height 10
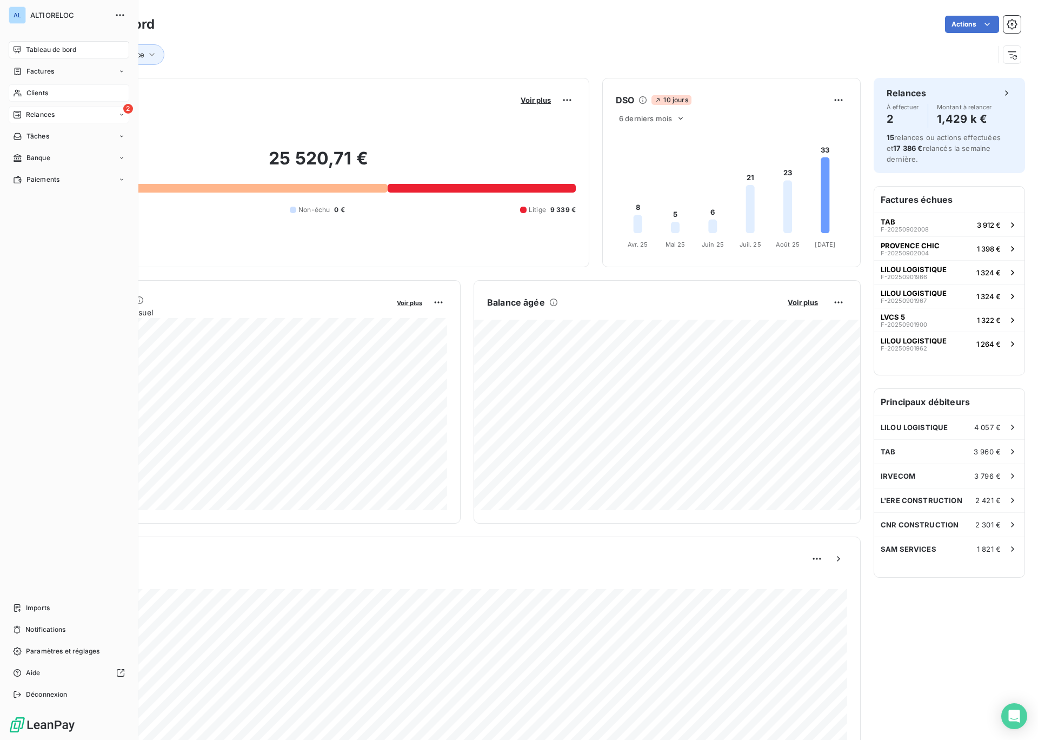
click at [22, 115] on div "Relances" at bounding box center [34, 115] width 42 height 10
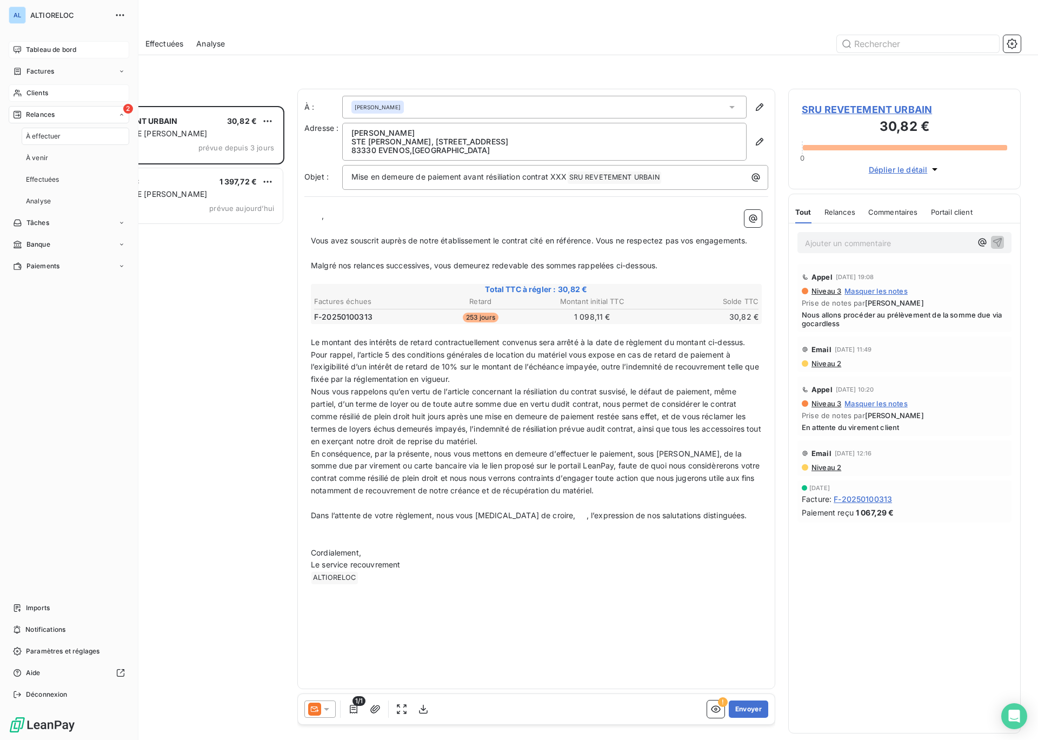
scroll to position [634, 233]
click at [33, 50] on span "Tableau de bord" at bounding box center [51, 50] width 50 height 10
